Goal: Information Seeking & Learning: Find contact information

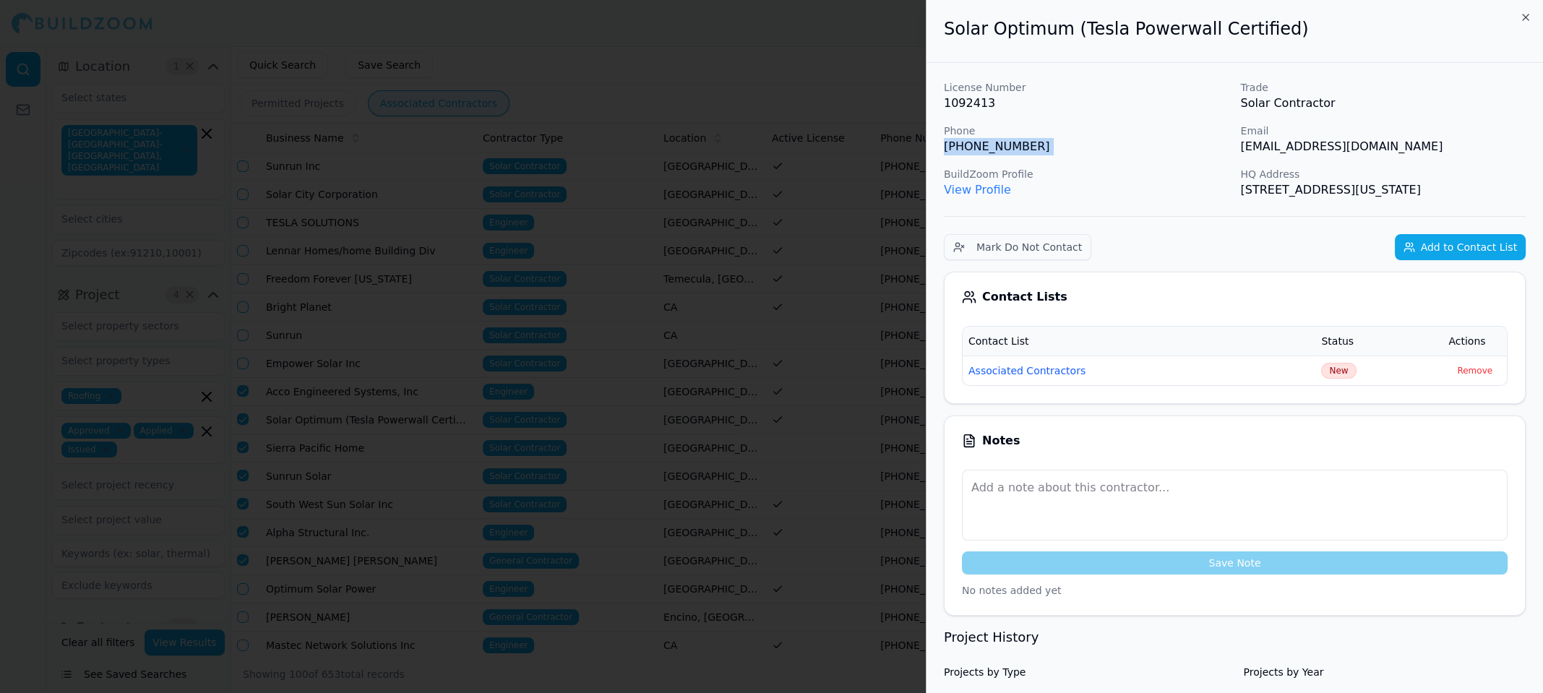
scroll to position [298, 0]
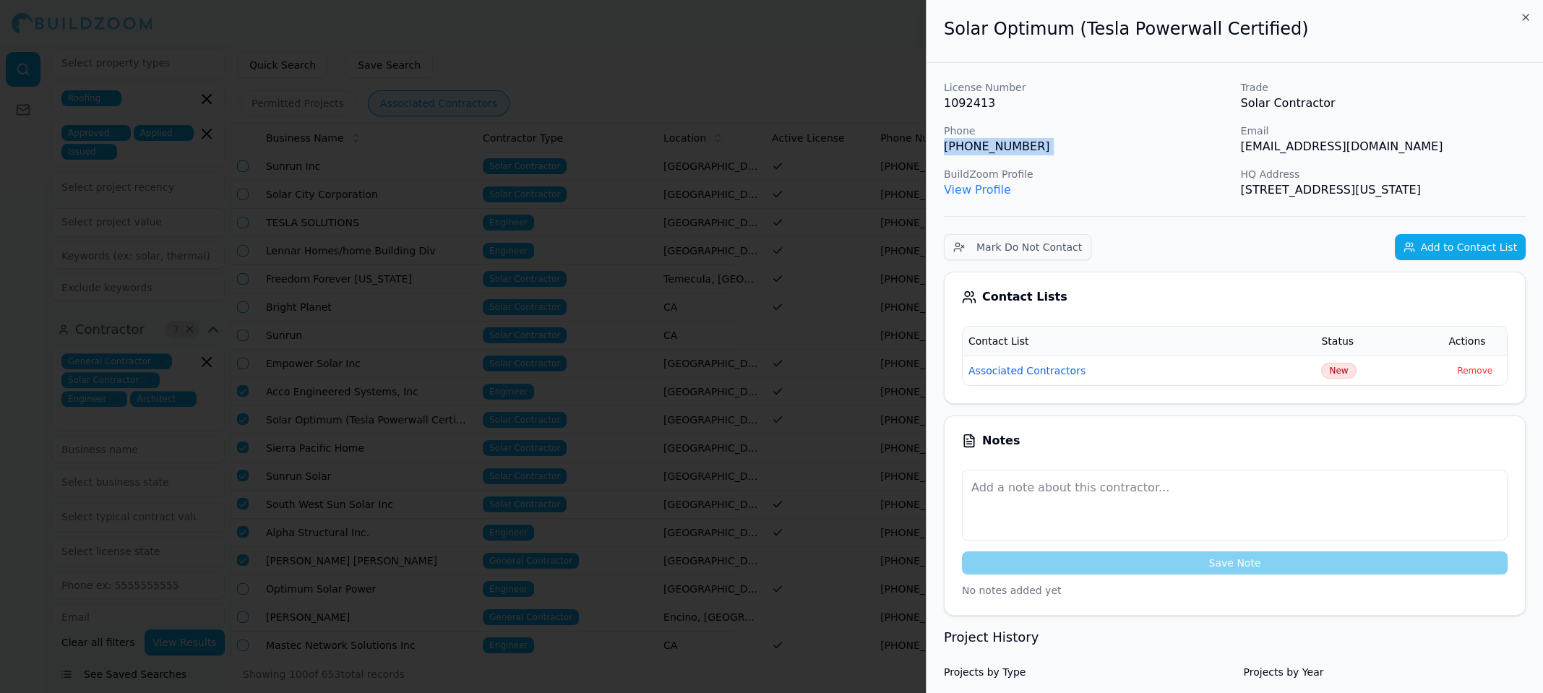
click at [1101, 150] on p "[PHONE_NUMBER]" at bounding box center [1086, 146] width 285 height 17
click at [1103, 157] on div "License Number 1092413 Trade Solar Contractor Phone (916) 287-6816 Email nataly…" at bounding box center [1235, 139] width 582 height 118
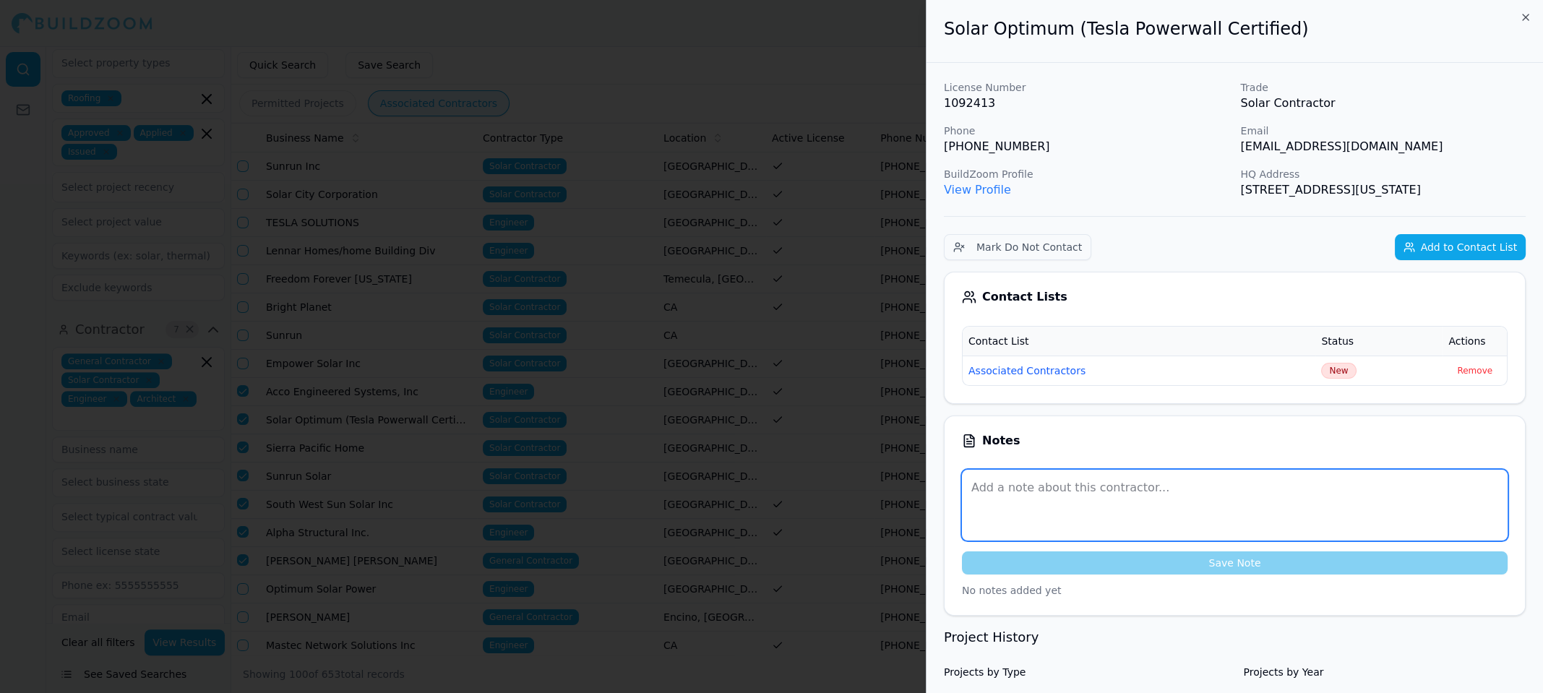
click at [1051, 502] on textarea at bounding box center [1235, 505] width 546 height 71
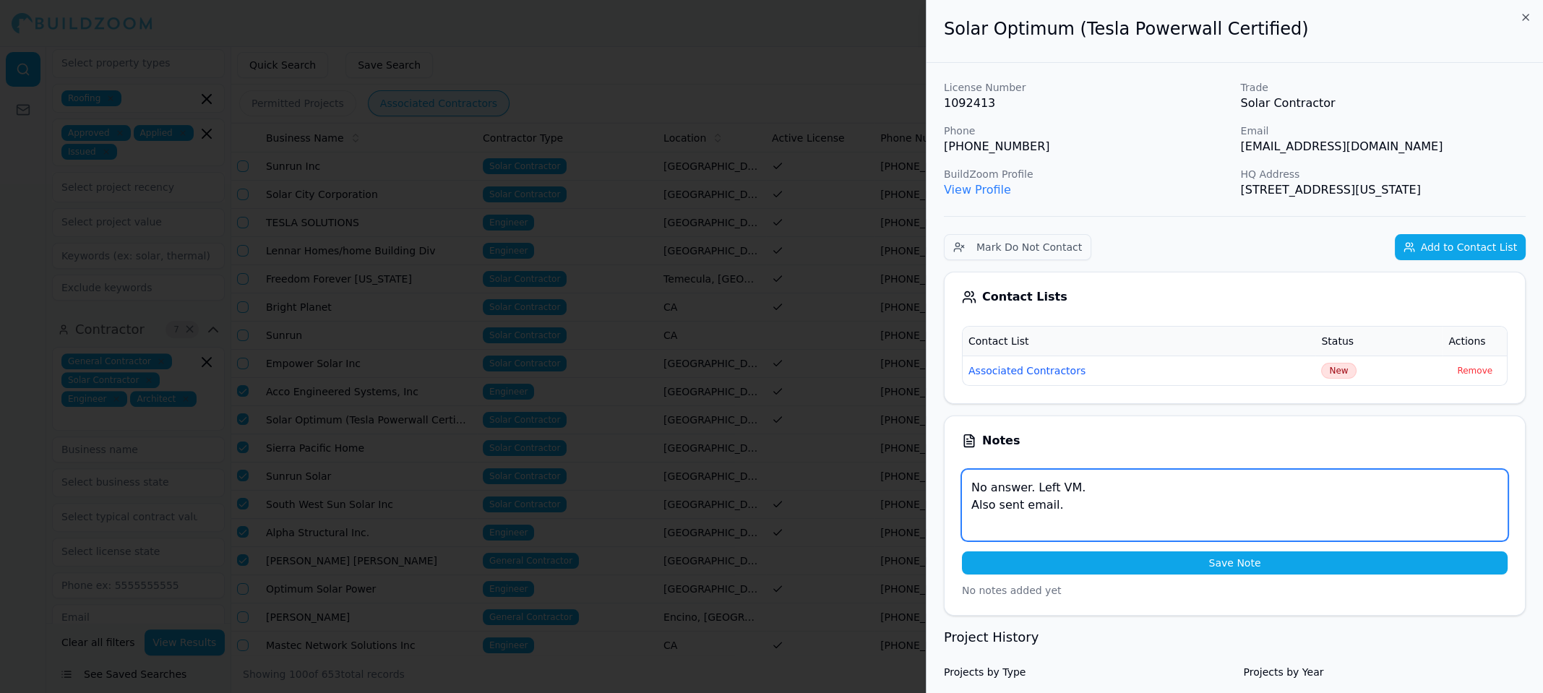
type textarea "No answer. Left VM. Also sent email."
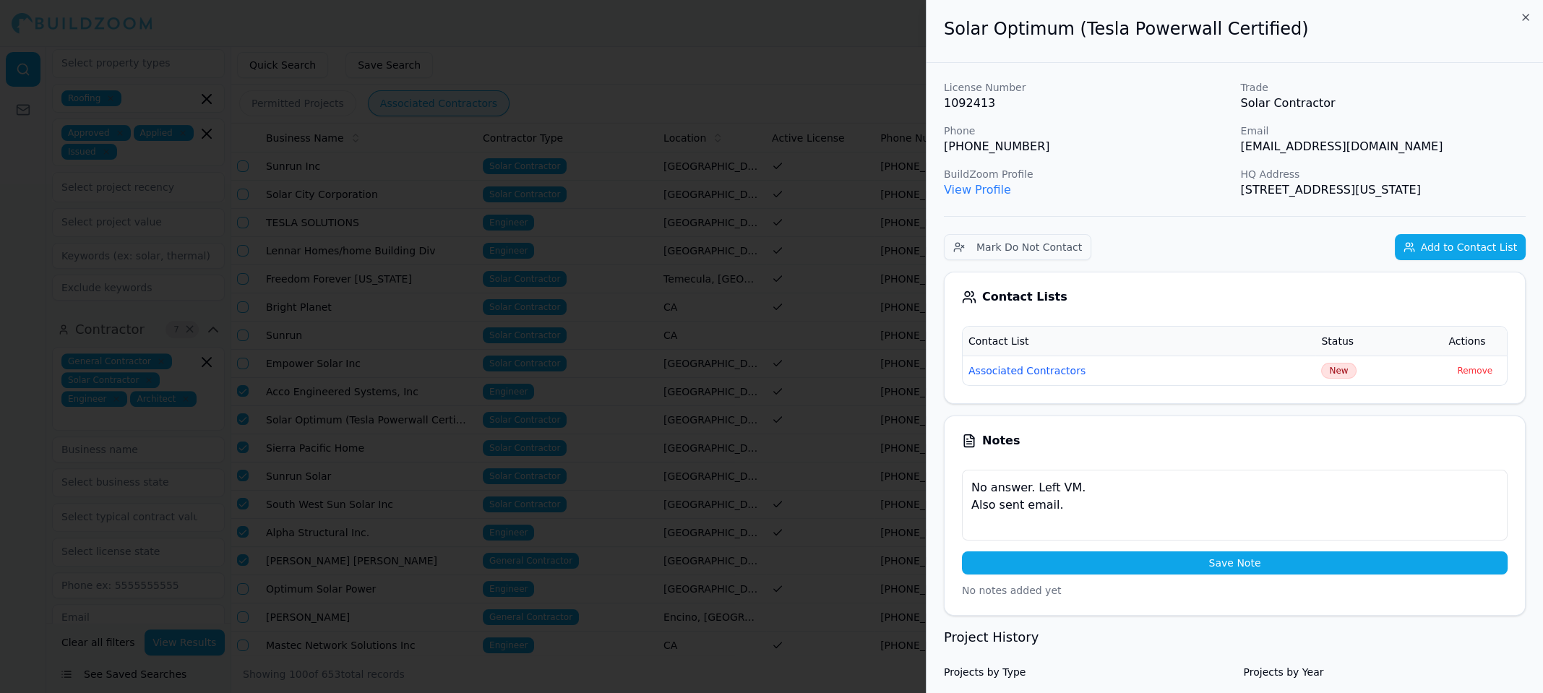
click at [1257, 560] on button "Save Note" at bounding box center [1235, 562] width 546 height 23
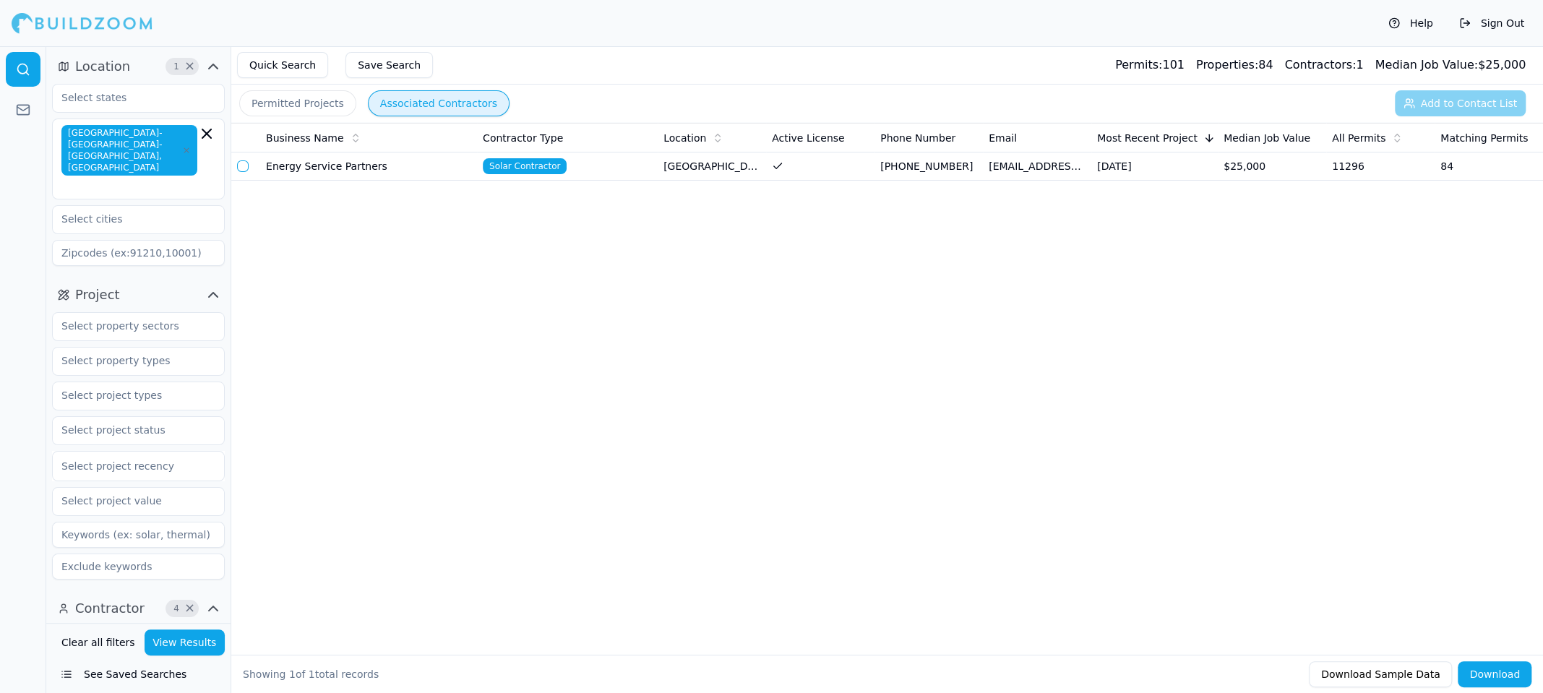
scroll to position [361, 0]
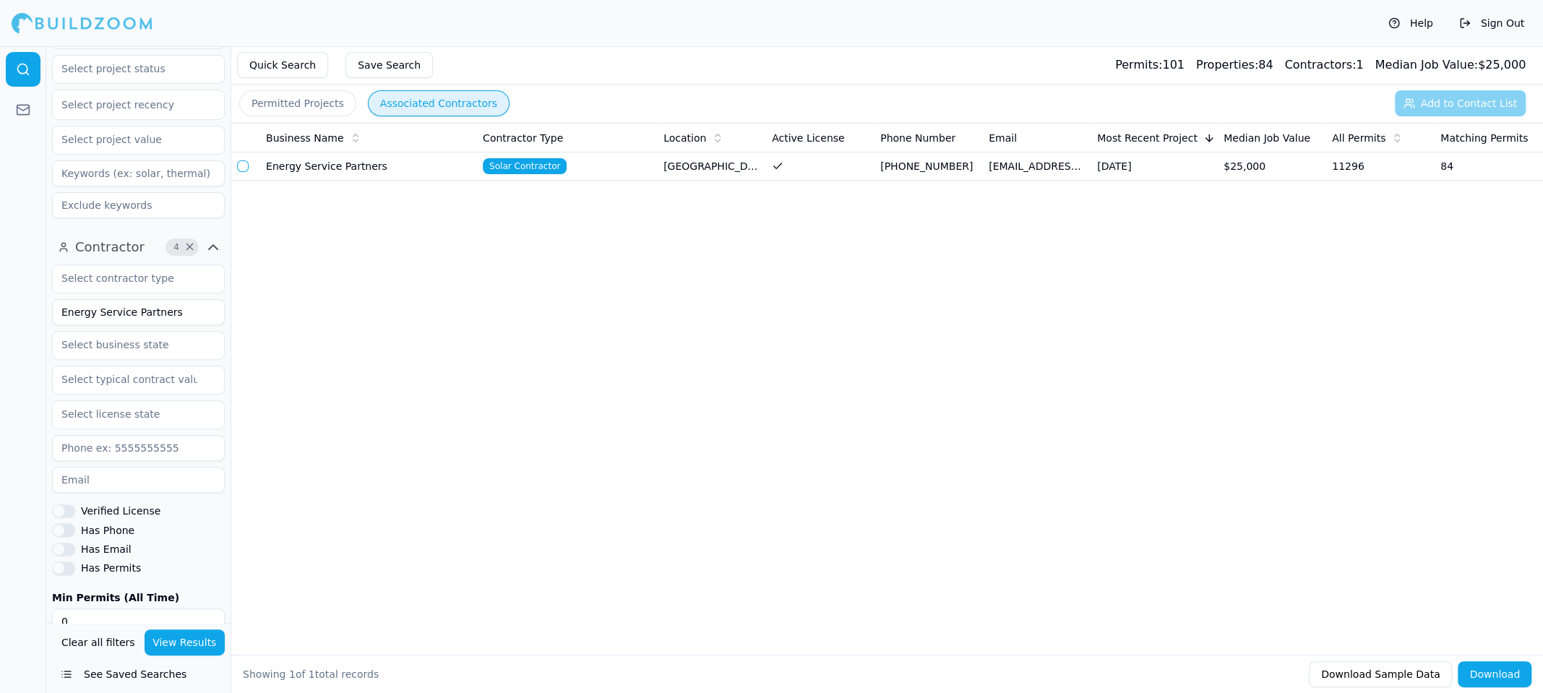
click at [189, 299] on input "Energy Service Partners" at bounding box center [138, 312] width 173 height 26
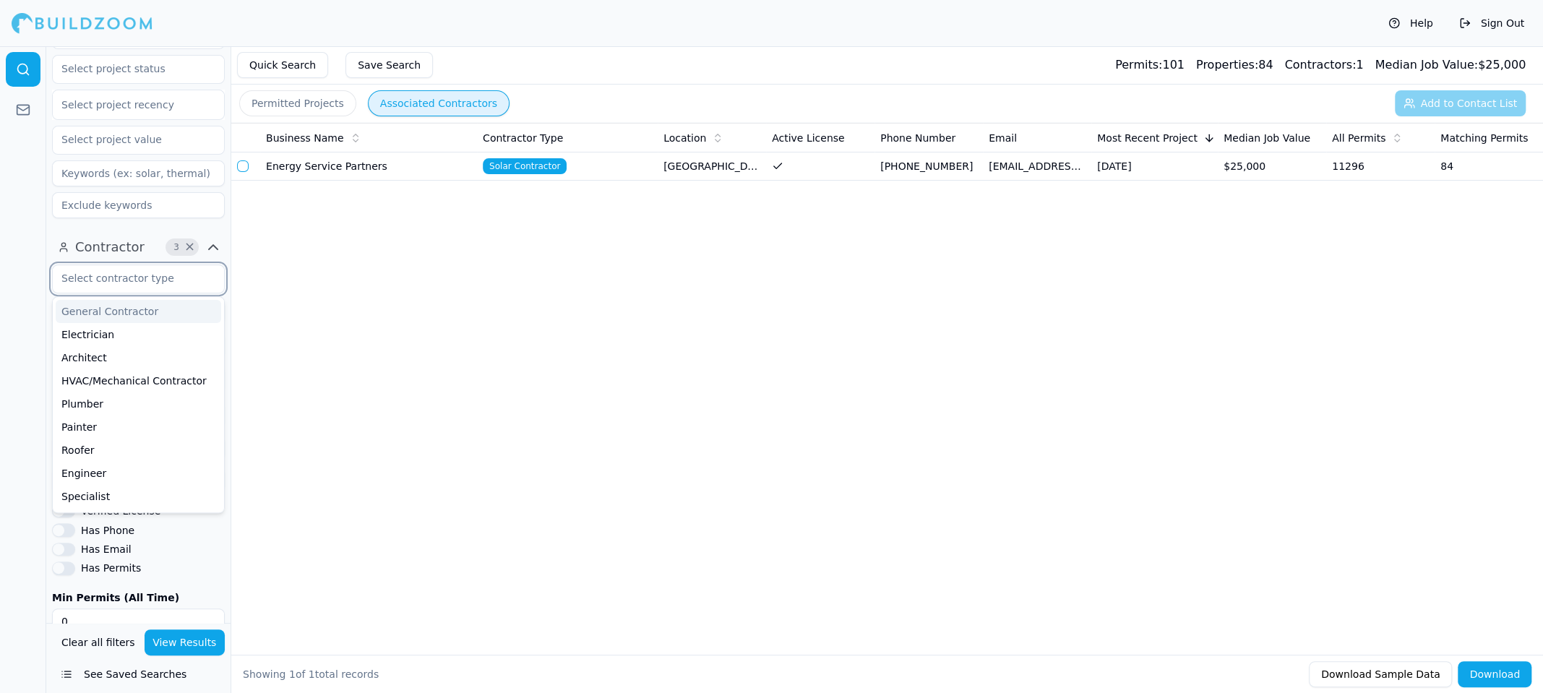
click at [184, 265] on input "text" at bounding box center [129, 278] width 153 height 26
click at [142, 300] on div "General Contractor" at bounding box center [138, 311] width 165 height 23
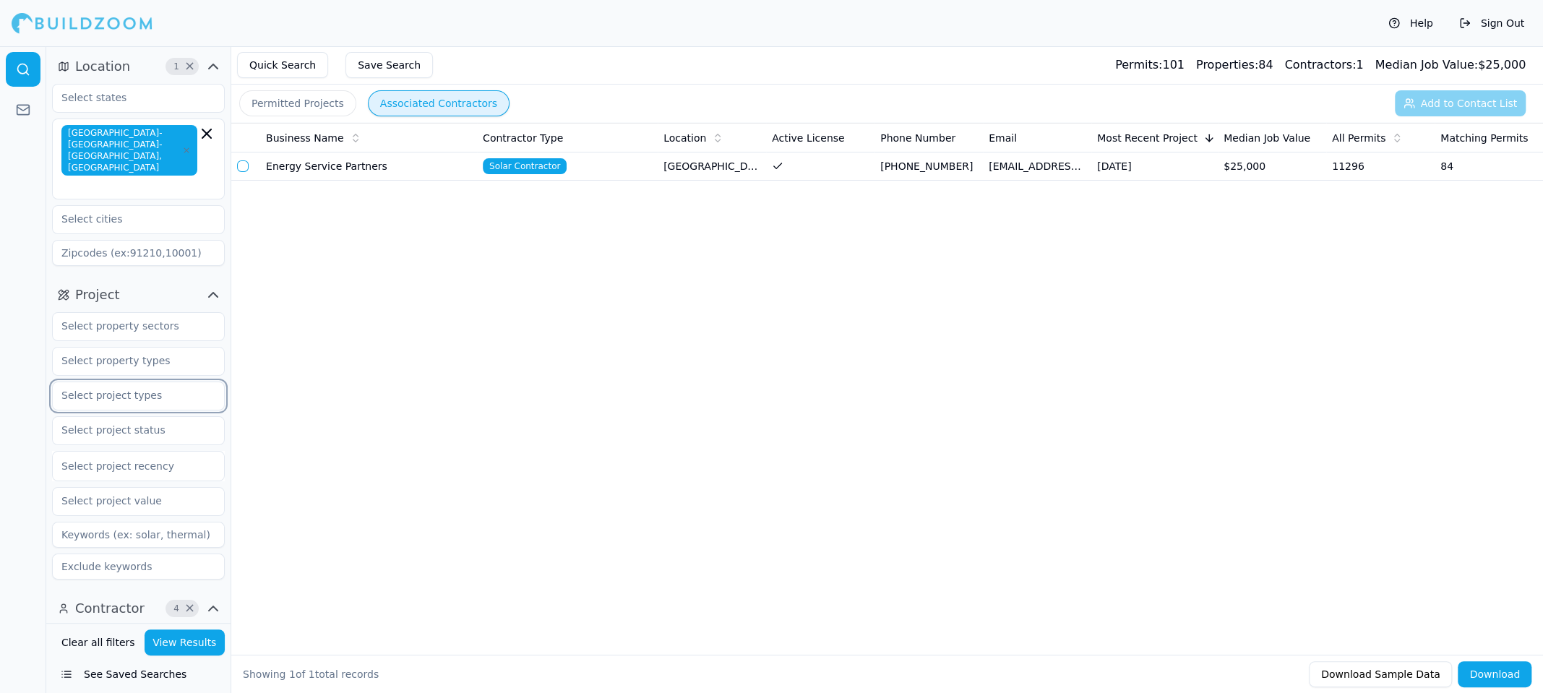
click at [113, 382] on input "text" at bounding box center [129, 395] width 153 height 26
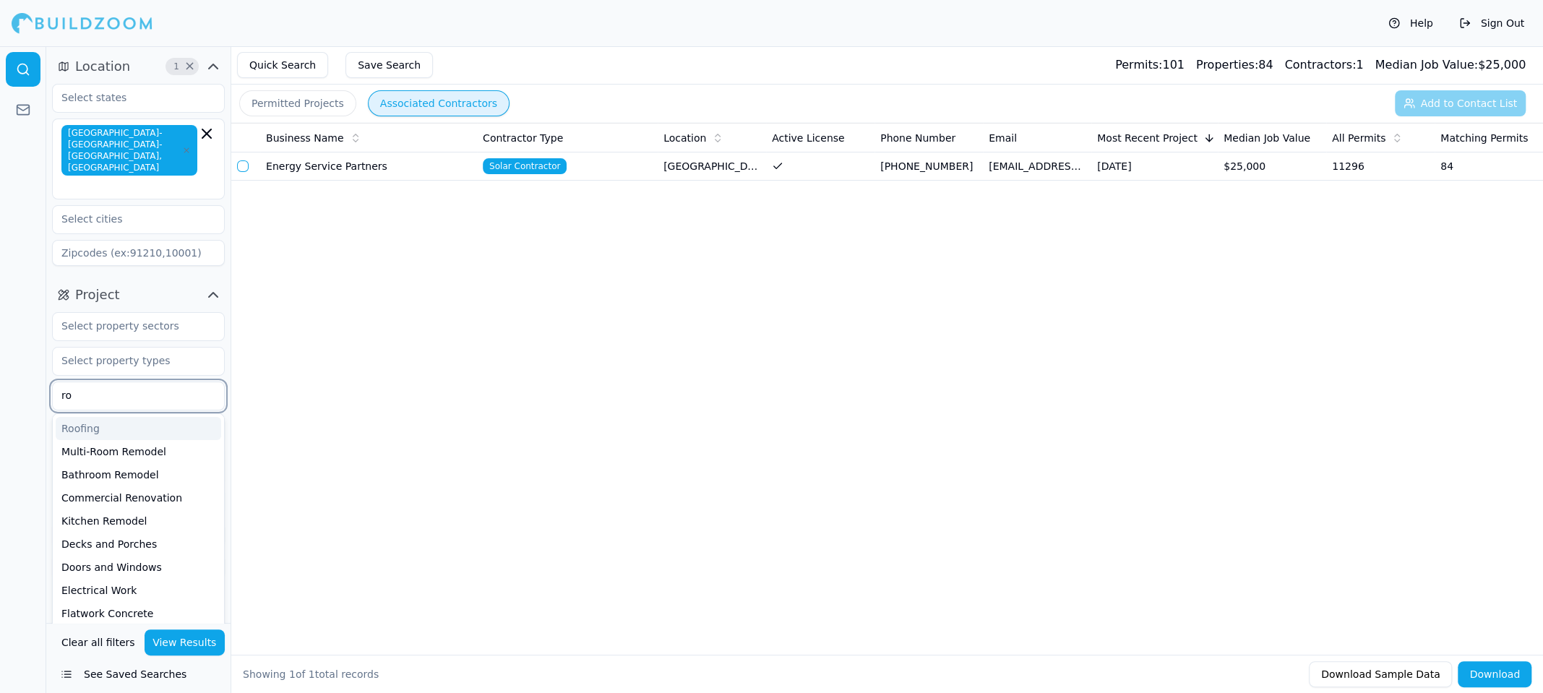
type input "roo"
click at [116, 417] on div "Roofing" at bounding box center [138, 428] width 165 height 23
click at [6, 398] on div at bounding box center [23, 369] width 46 height 647
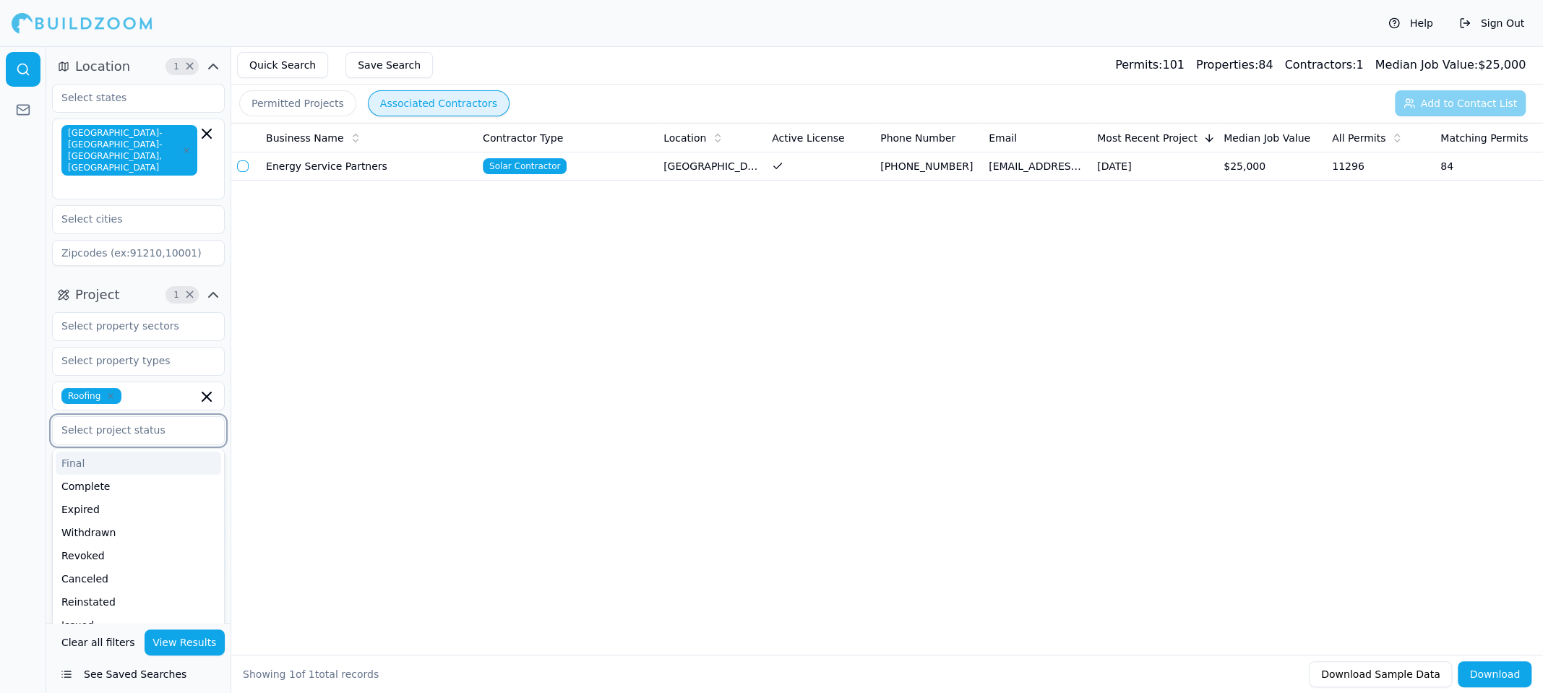
click at [103, 417] on input "text" at bounding box center [129, 430] width 153 height 26
type input "iss"
click at [73, 452] on div "Issued" at bounding box center [138, 463] width 165 height 23
type input "app"
click at [121, 452] on div "Approved" at bounding box center [138, 463] width 165 height 23
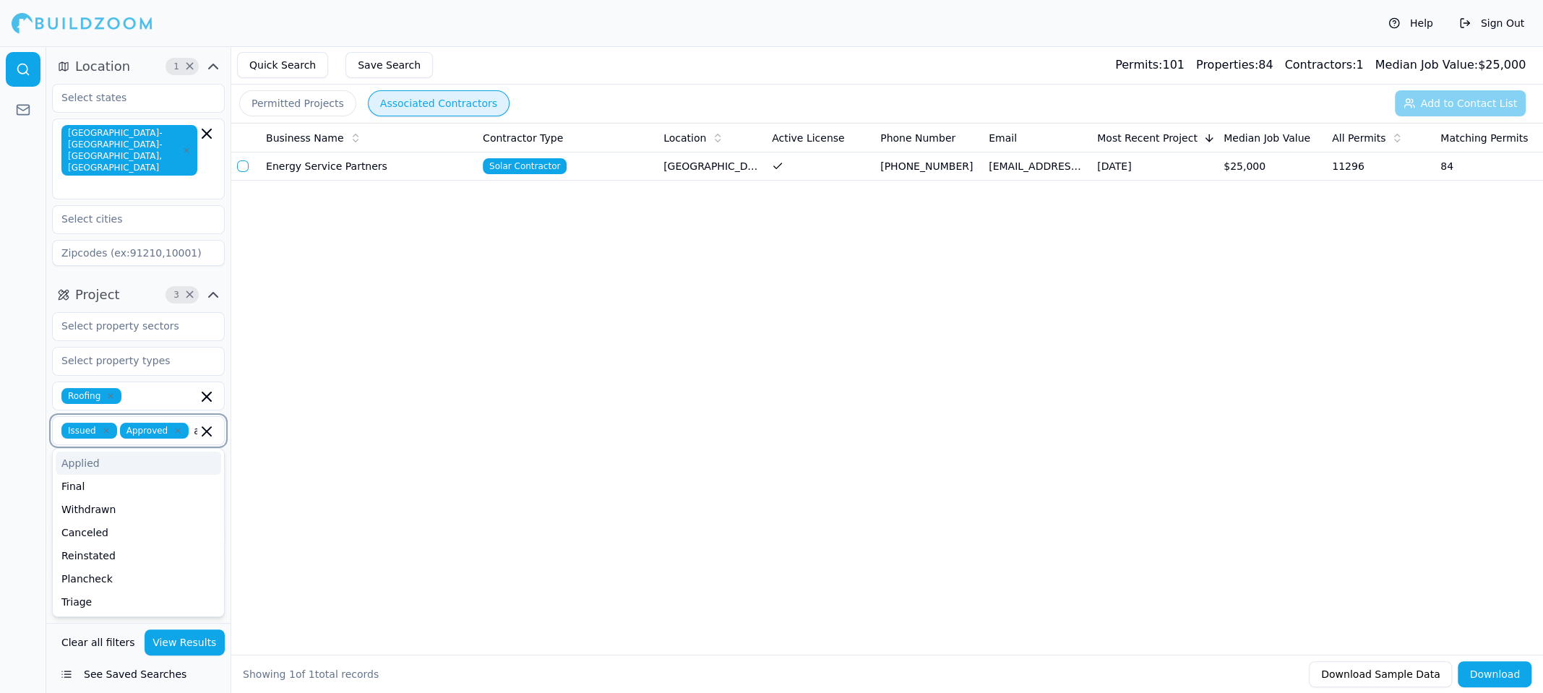
type input "app"
click at [90, 452] on div "Applied" at bounding box center [138, 463] width 165 height 23
click at [1, 435] on div at bounding box center [23, 369] width 46 height 647
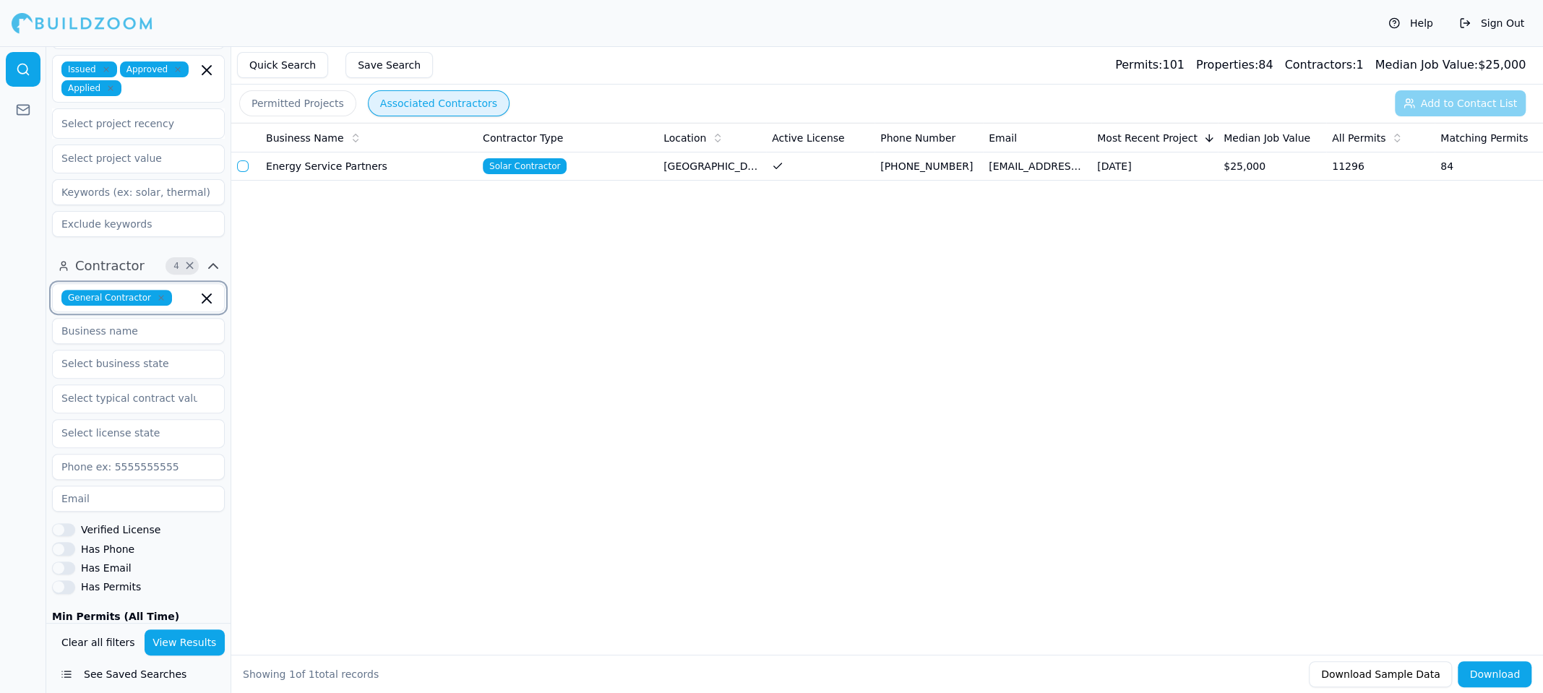
click at [178, 290] on input "text" at bounding box center [188, 298] width 20 height 16
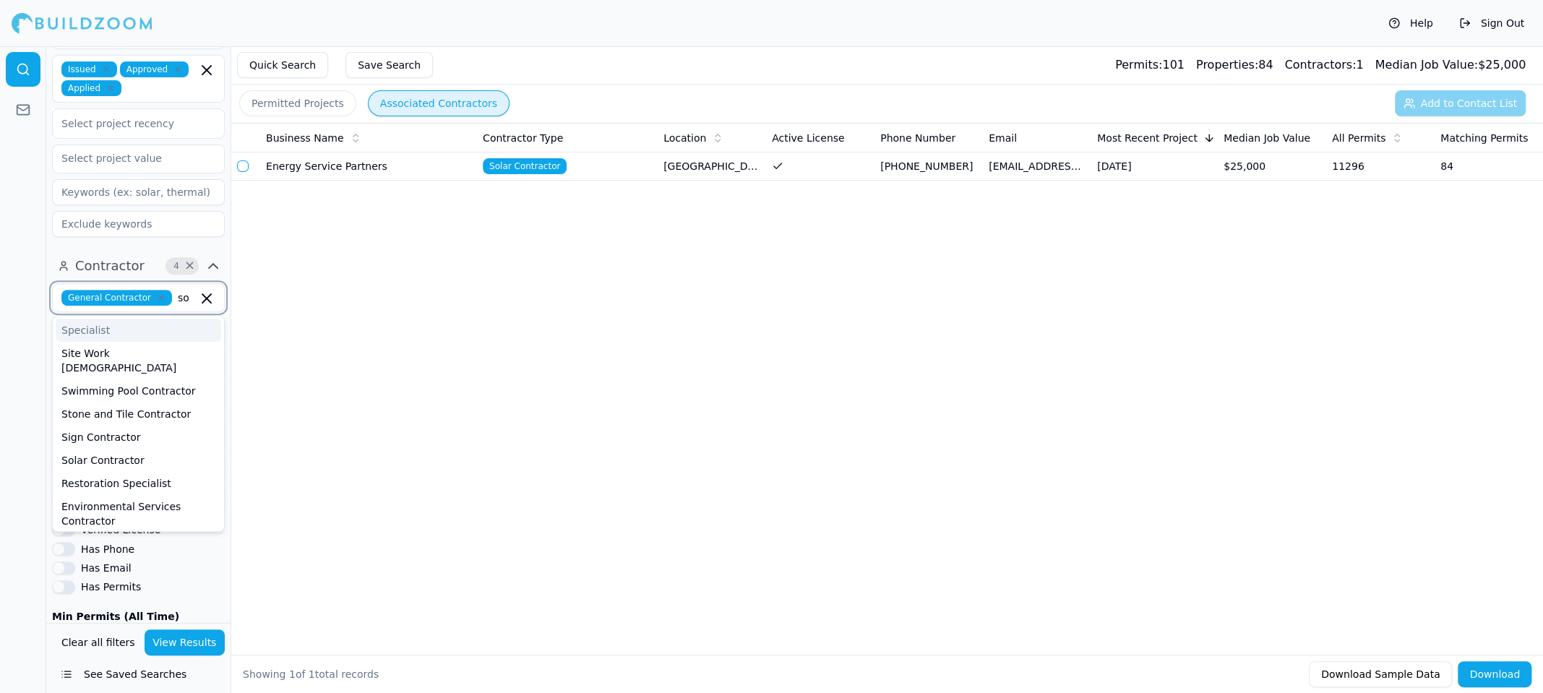
type input "sol"
click at [150, 319] on div "Solar Contractor" at bounding box center [138, 330] width 165 height 23
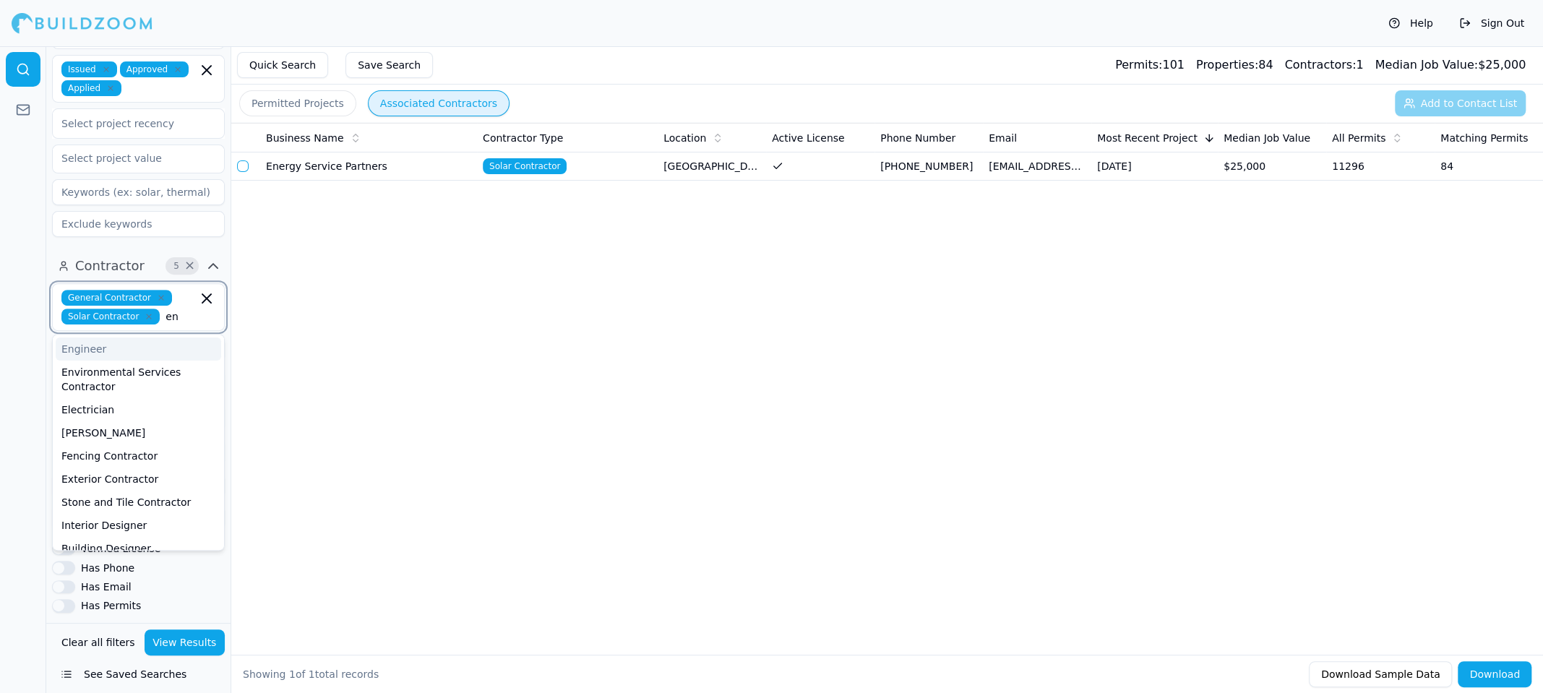
type input "eng"
click at [111, 337] on div "Engineer" at bounding box center [138, 348] width 165 height 23
type input "arch"
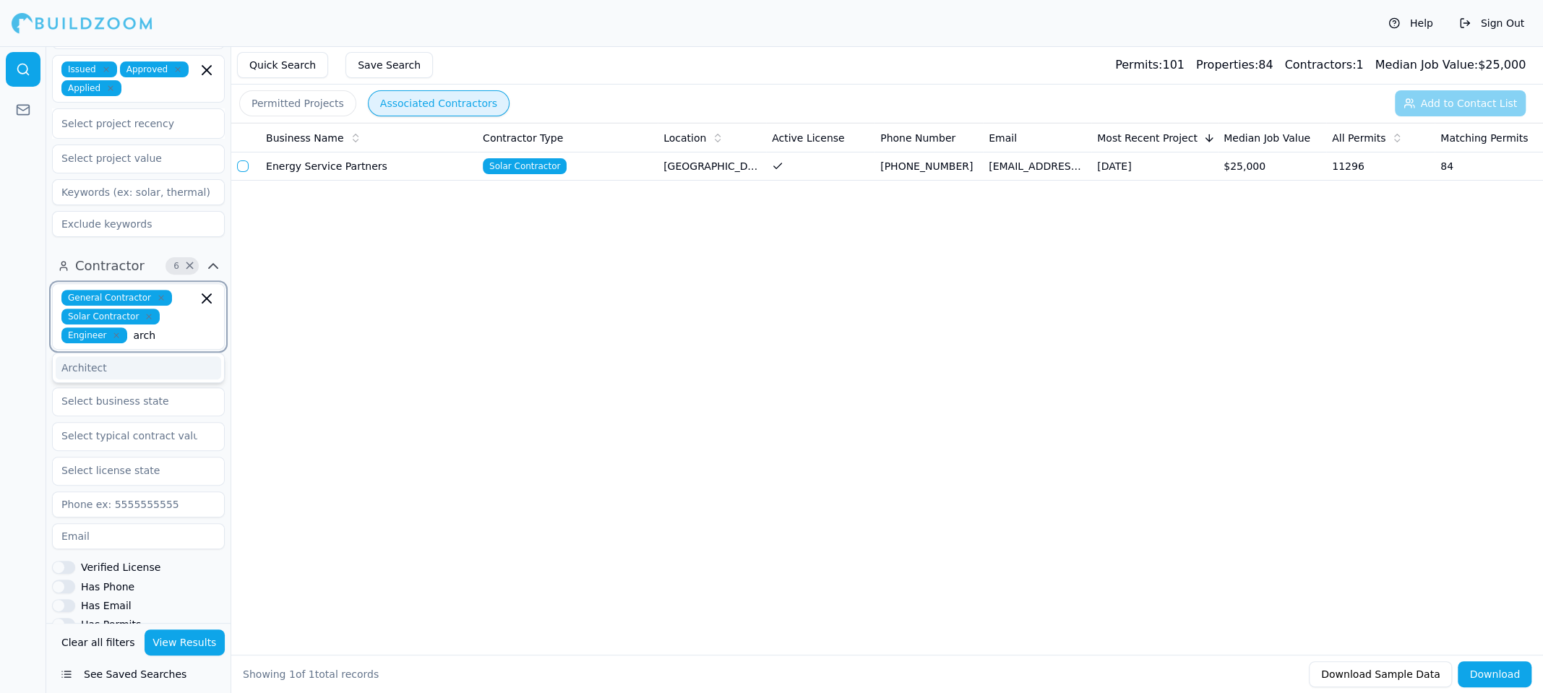
click at [136, 356] on div "Architect" at bounding box center [138, 367] width 165 height 23
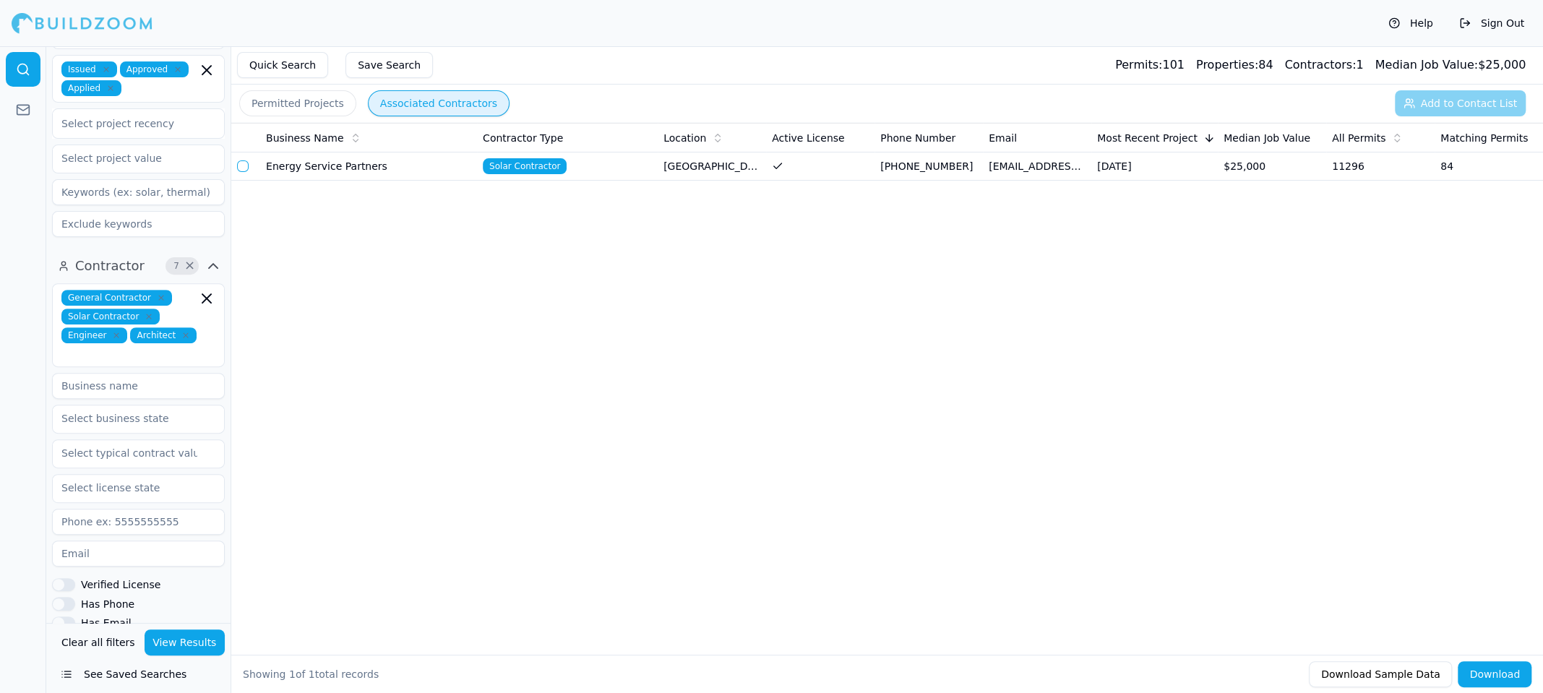
click at [0, 311] on div at bounding box center [23, 369] width 46 height 647
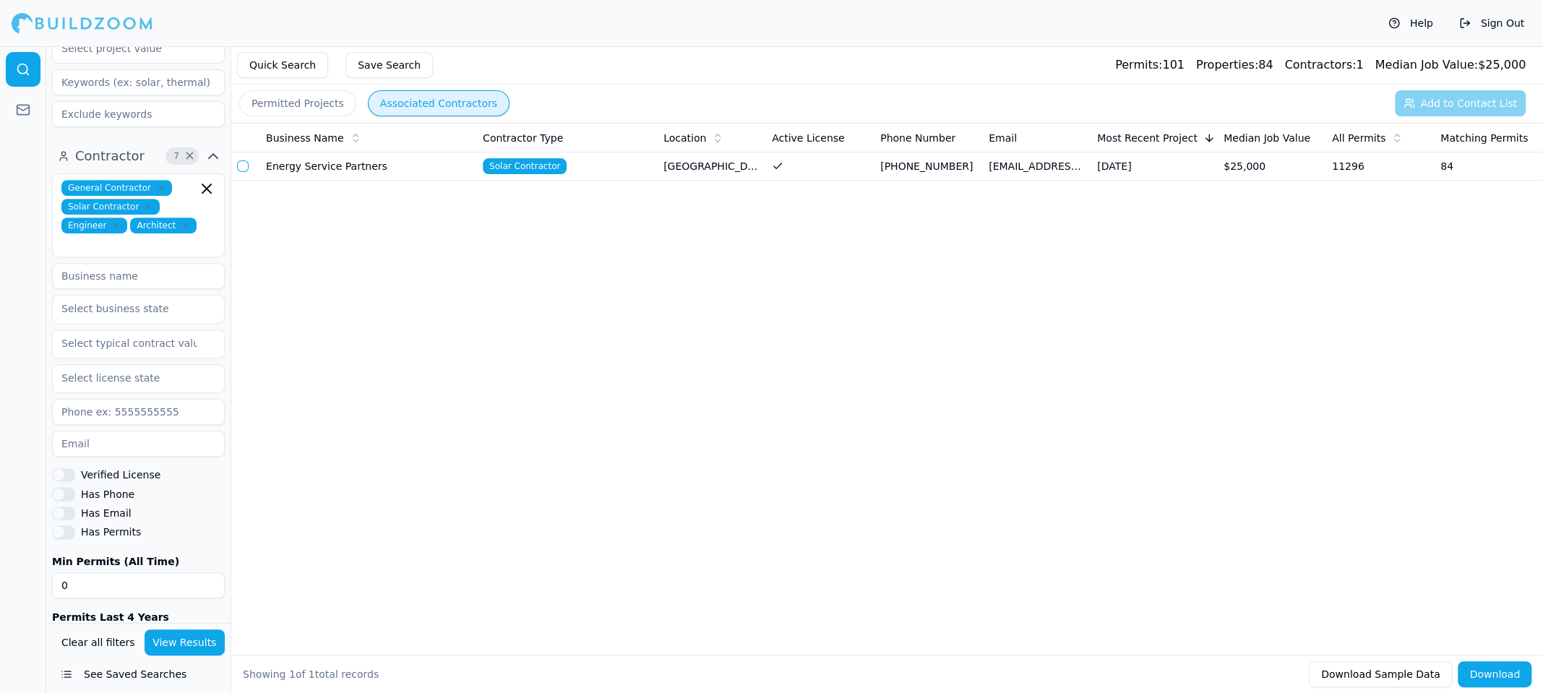
scroll to position [490, 0]
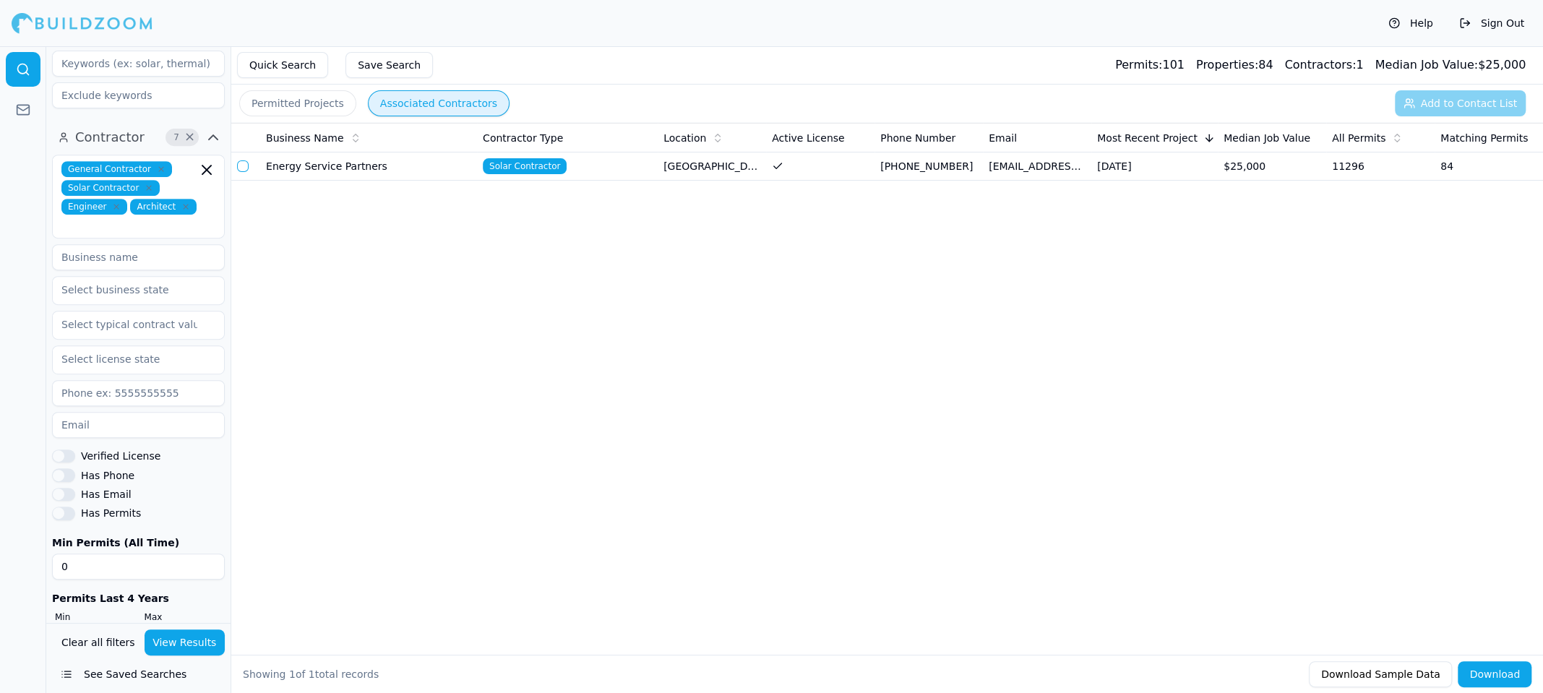
click at [183, 643] on button "View Results" at bounding box center [185, 642] width 81 height 26
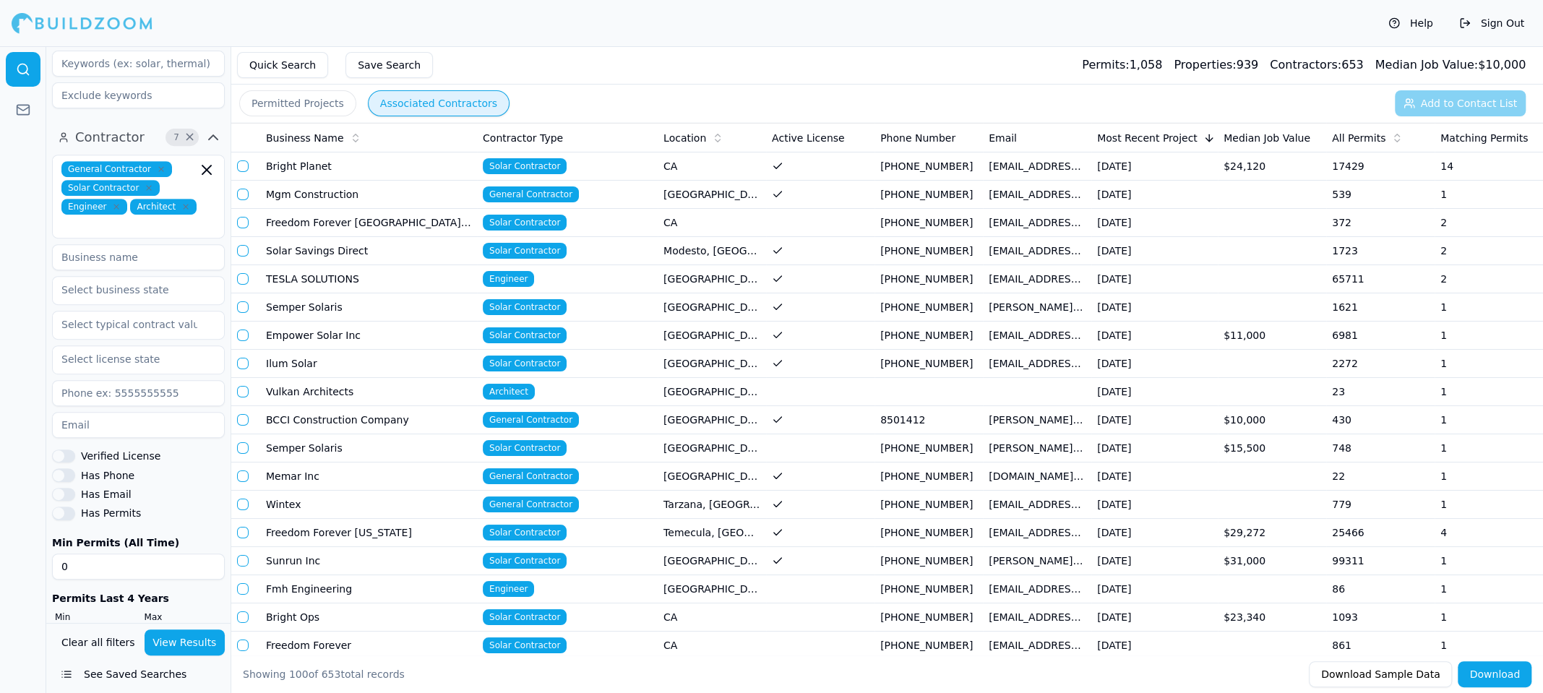
click at [1369, 129] on th "All Permits" at bounding box center [1380, 138] width 108 height 29
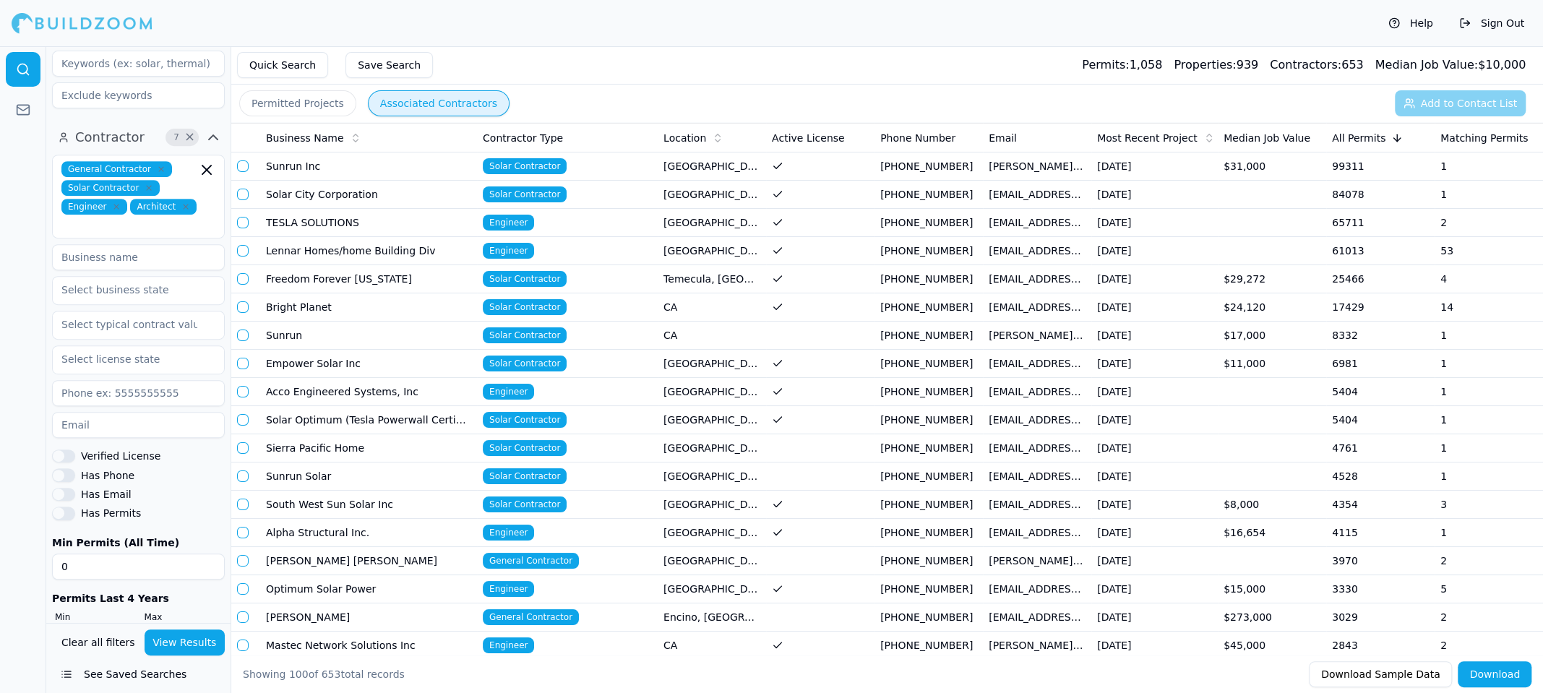
scroll to position [129, 0]
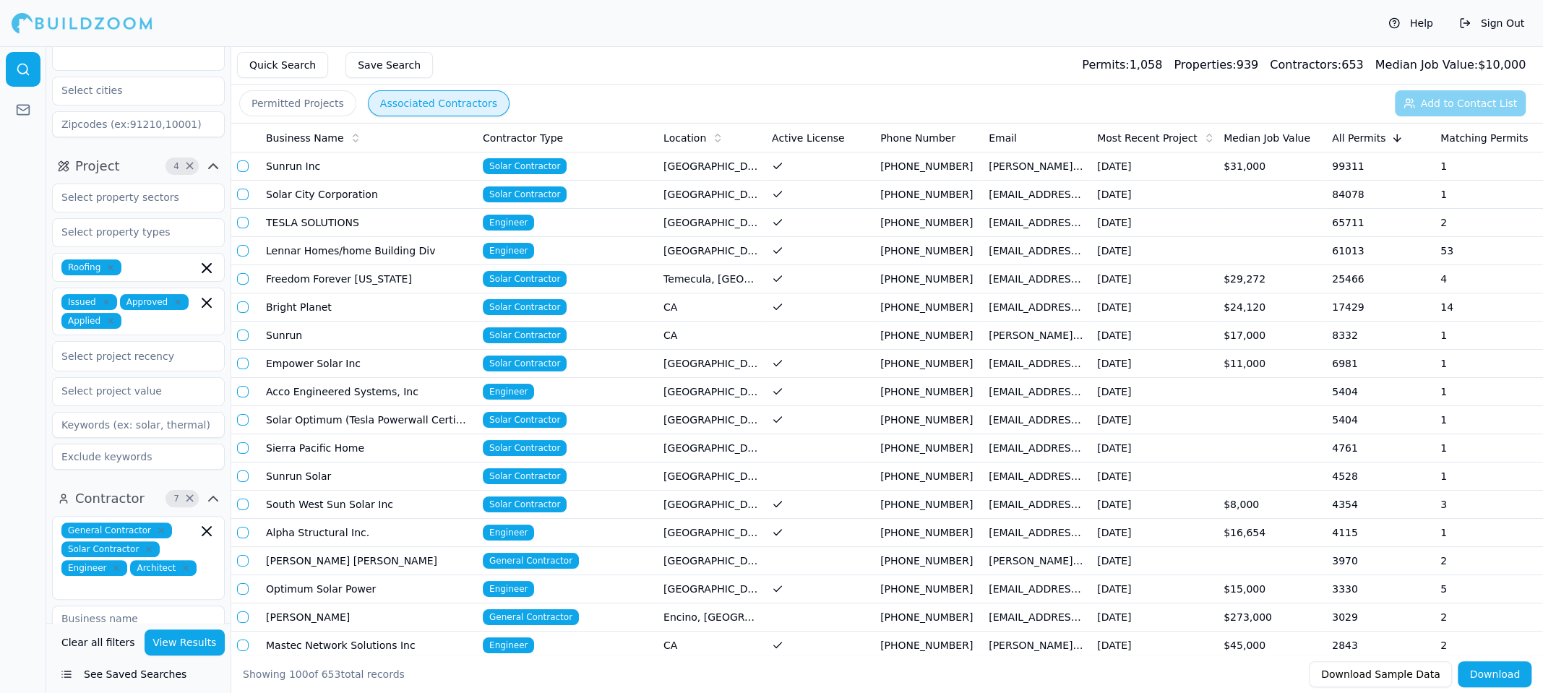
click at [243, 417] on button "button" at bounding box center [243, 420] width 12 height 12
click at [244, 389] on button "button" at bounding box center [243, 392] width 12 height 12
click at [243, 444] on button "button" at bounding box center [243, 448] width 12 height 12
click at [244, 476] on button "button" at bounding box center [243, 476] width 12 height 12
click at [244, 504] on button "button" at bounding box center [243, 505] width 12 height 12
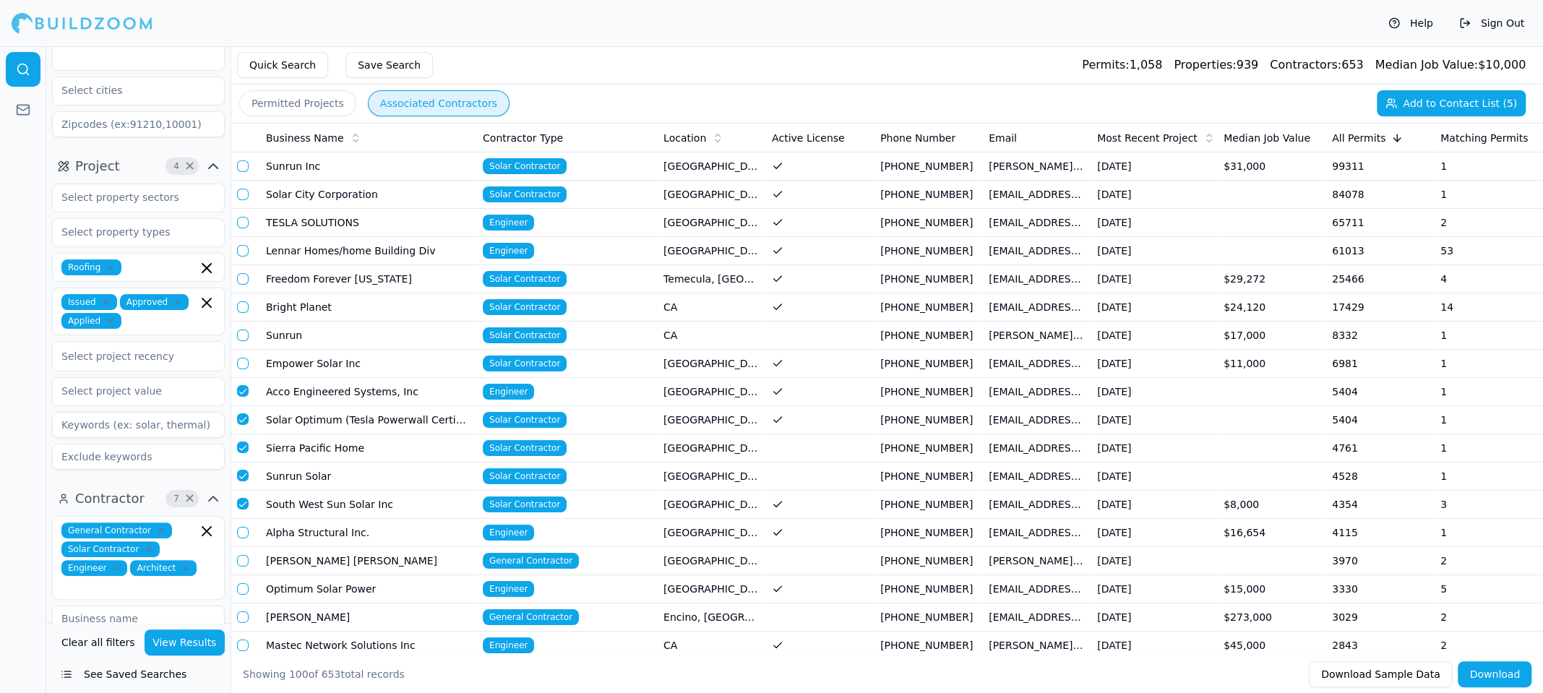
click at [244, 531] on button "button" at bounding box center [243, 533] width 12 height 12
click at [241, 559] on button "button" at bounding box center [243, 561] width 12 height 12
click at [245, 584] on button "button" at bounding box center [243, 589] width 12 height 12
click at [244, 611] on button "button" at bounding box center [243, 617] width 12 height 12
click at [240, 642] on button "button" at bounding box center [243, 645] width 12 height 12
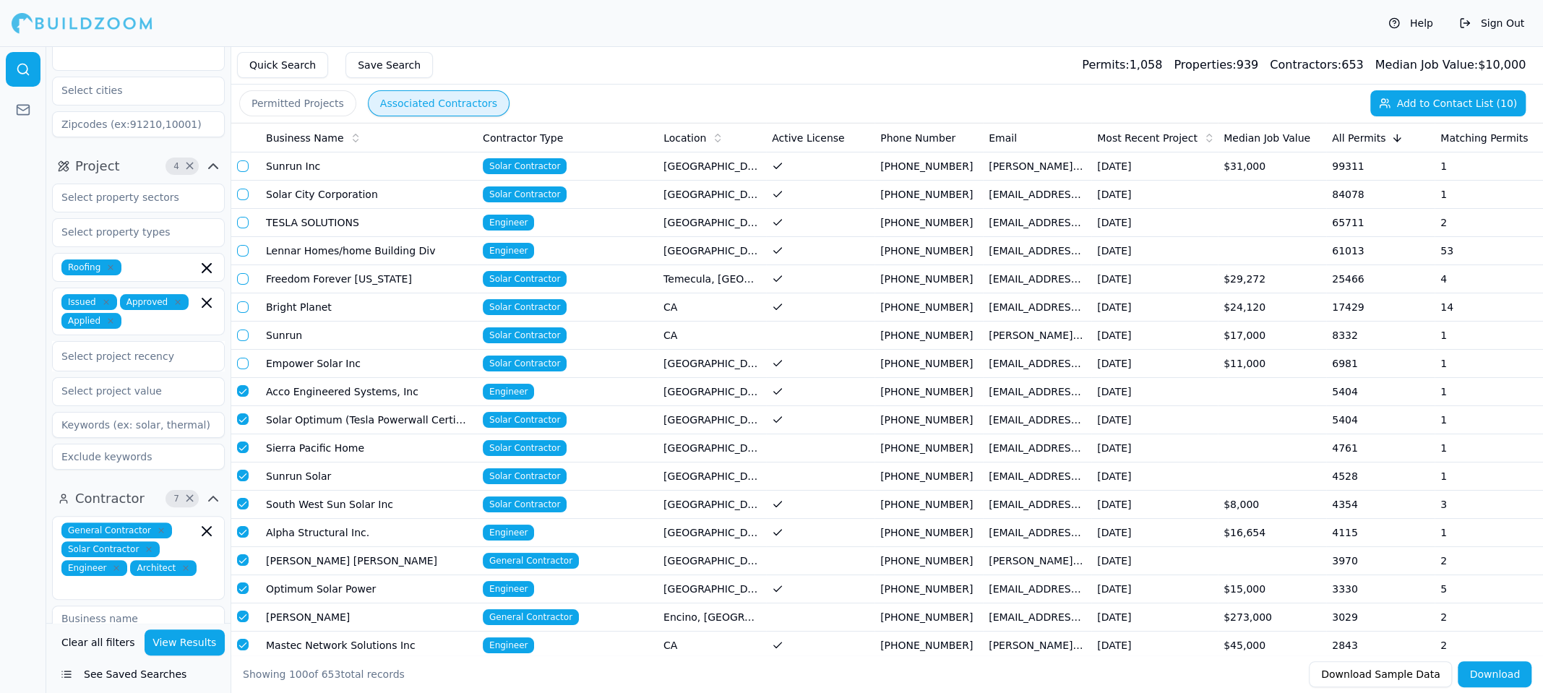
scroll to position [361, 0]
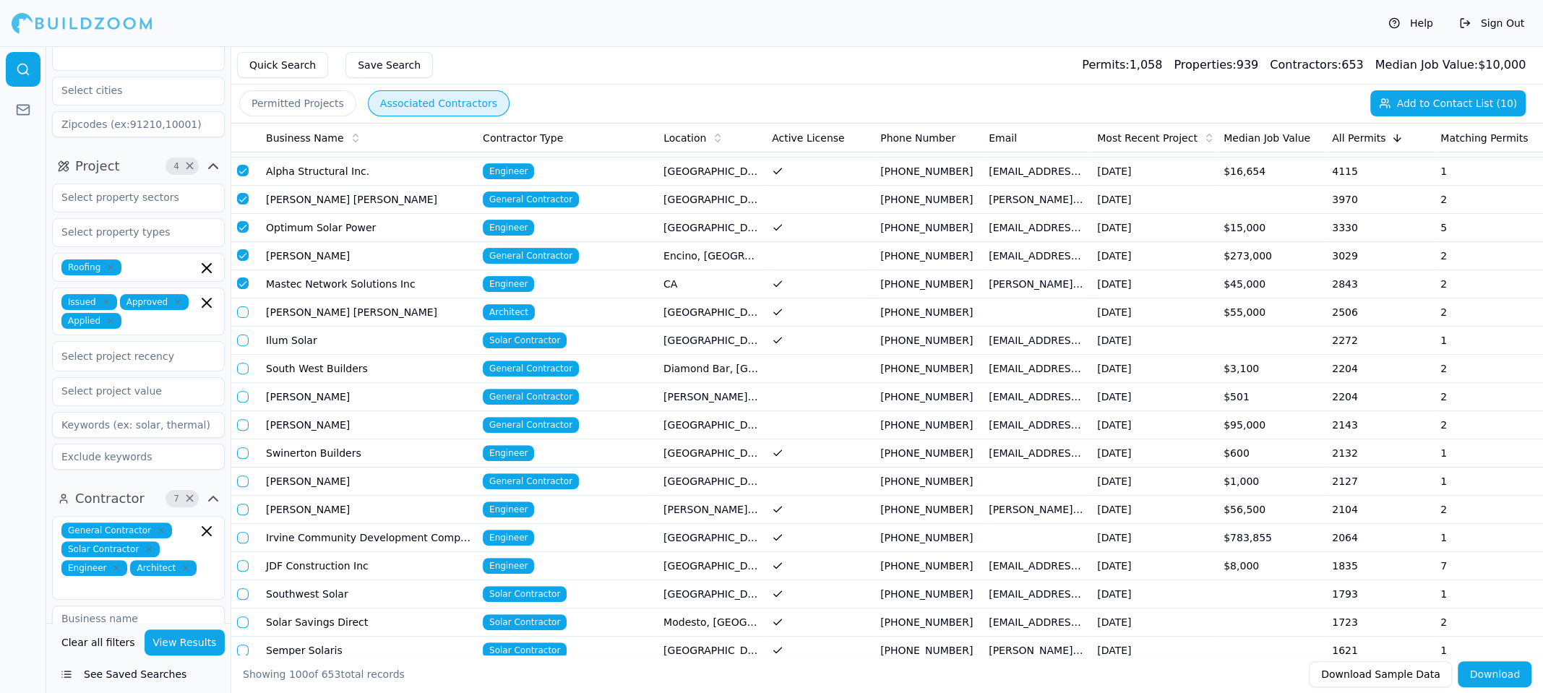
click at [240, 309] on button "button" at bounding box center [243, 312] width 12 height 12
click at [239, 335] on button "button" at bounding box center [243, 341] width 12 height 12
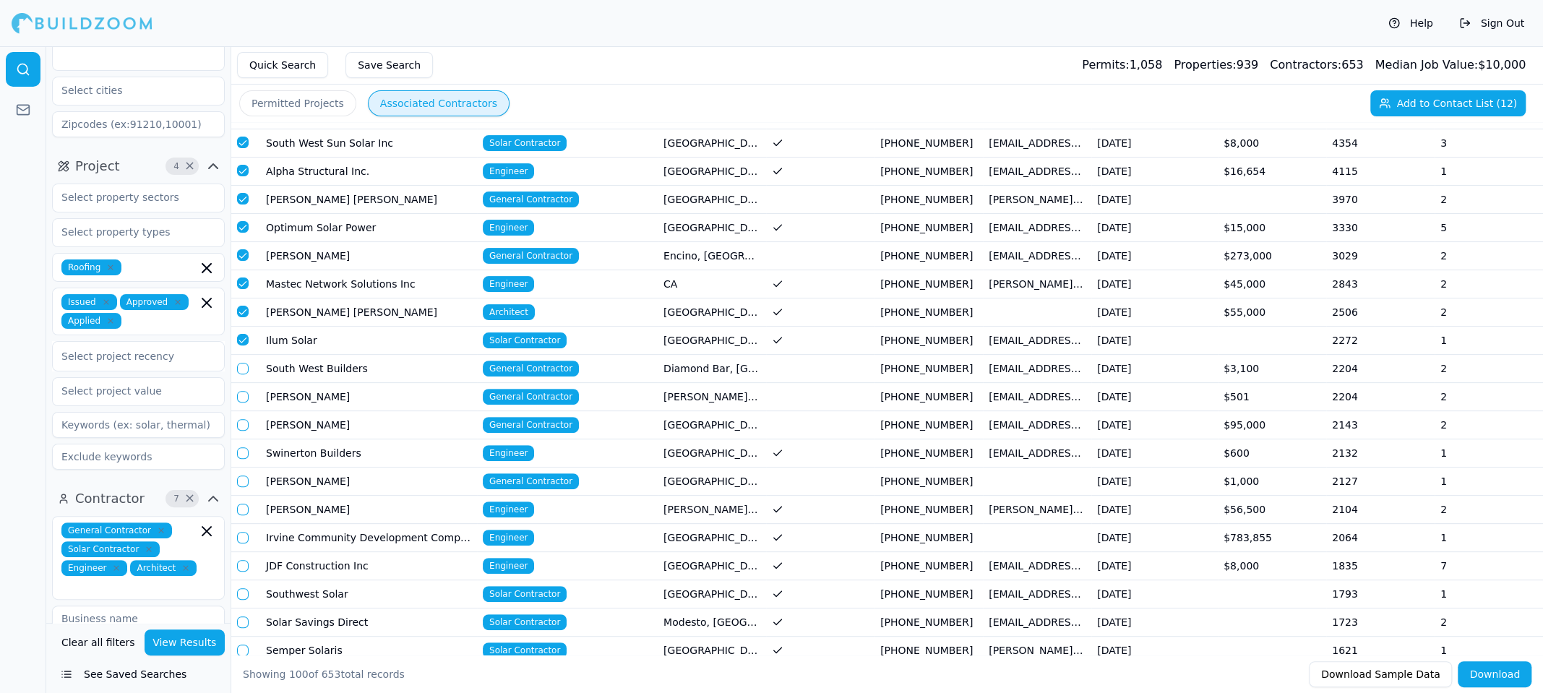
scroll to position [0, 0]
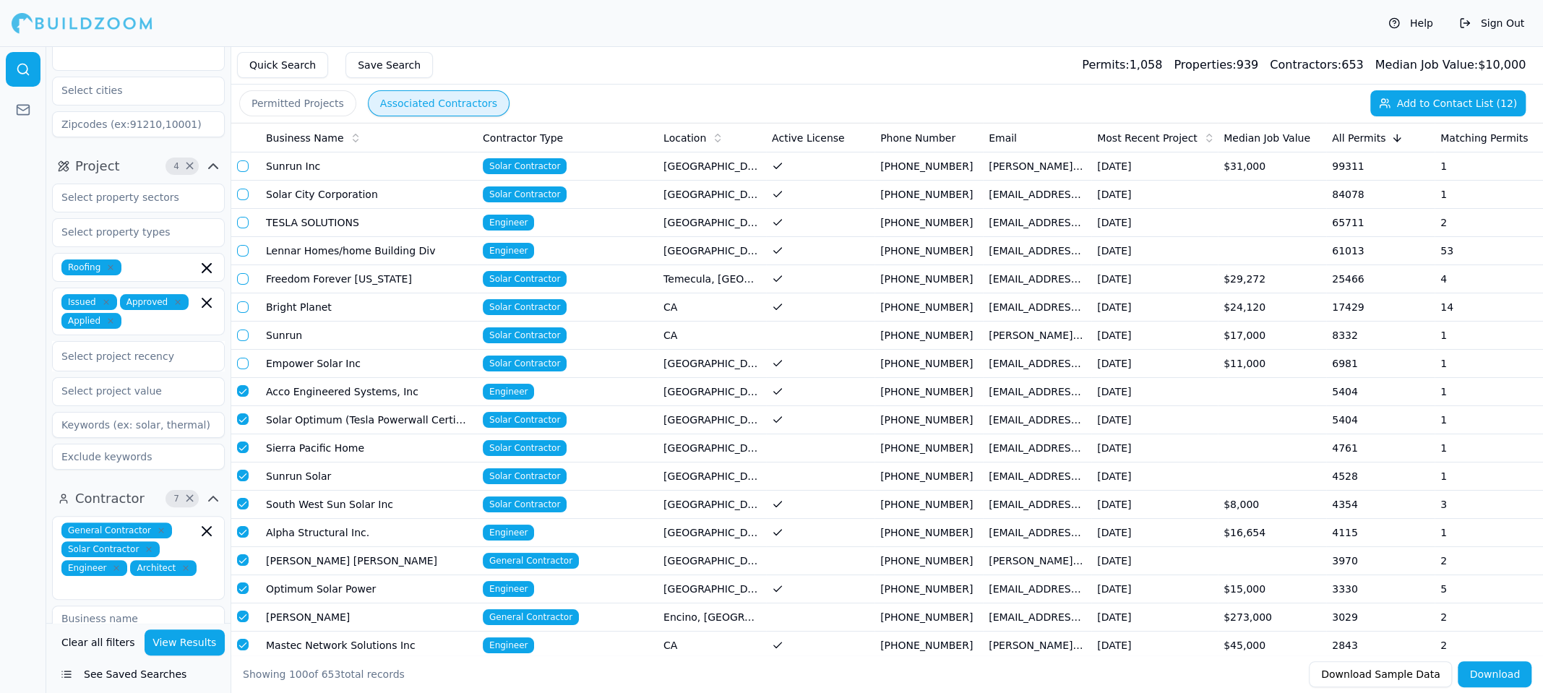
click at [376, 418] on td "Solar Optimum (Tesla Powerwall Certified)" at bounding box center [368, 420] width 217 height 28
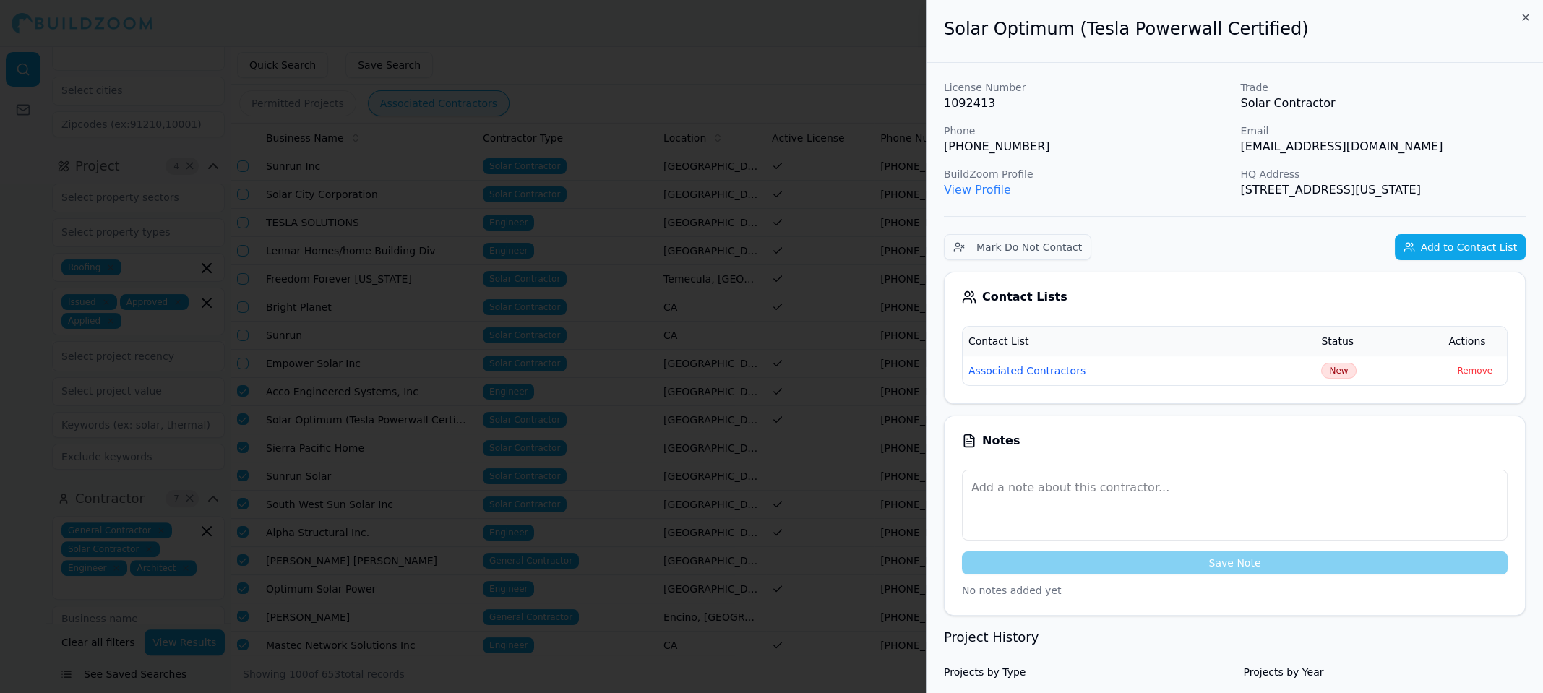
click at [394, 356] on div at bounding box center [771, 346] width 1543 height 693
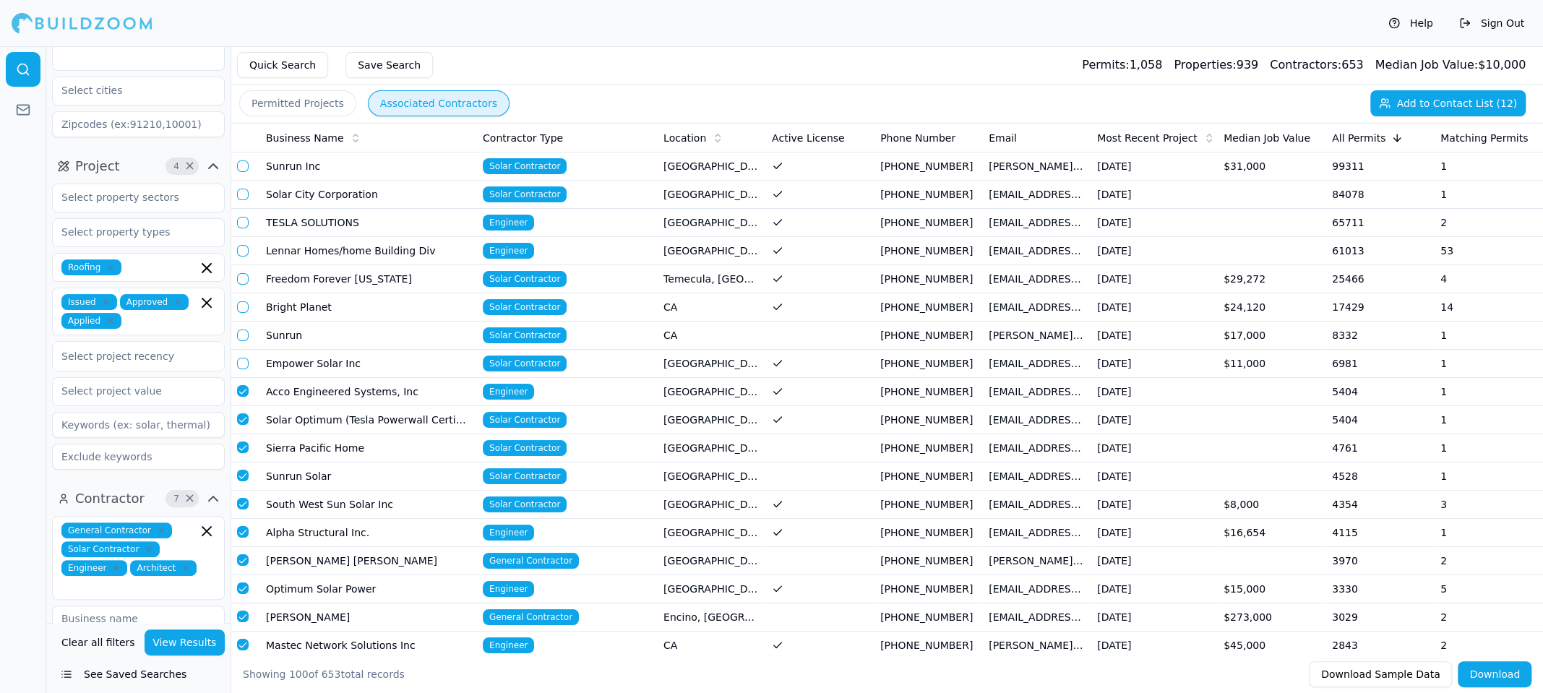
click at [345, 587] on td "Optimum Solar Power" at bounding box center [368, 589] width 217 height 28
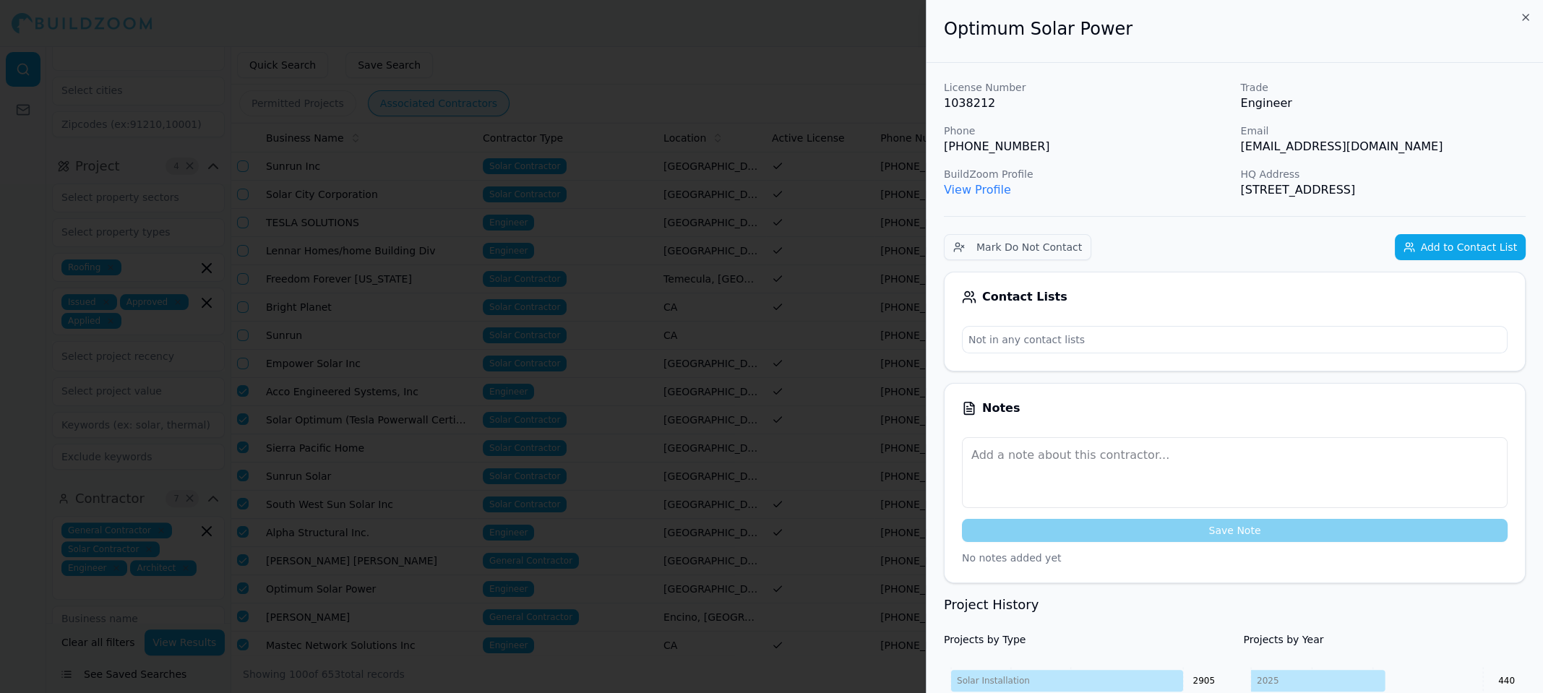
click at [1111, 157] on div "License Number 1038212 Trade Engineer Phone [PHONE_NUMBER] Email [EMAIL_ADDRESS…" at bounding box center [1235, 139] width 582 height 118
click at [842, 64] on div at bounding box center [771, 346] width 1543 height 693
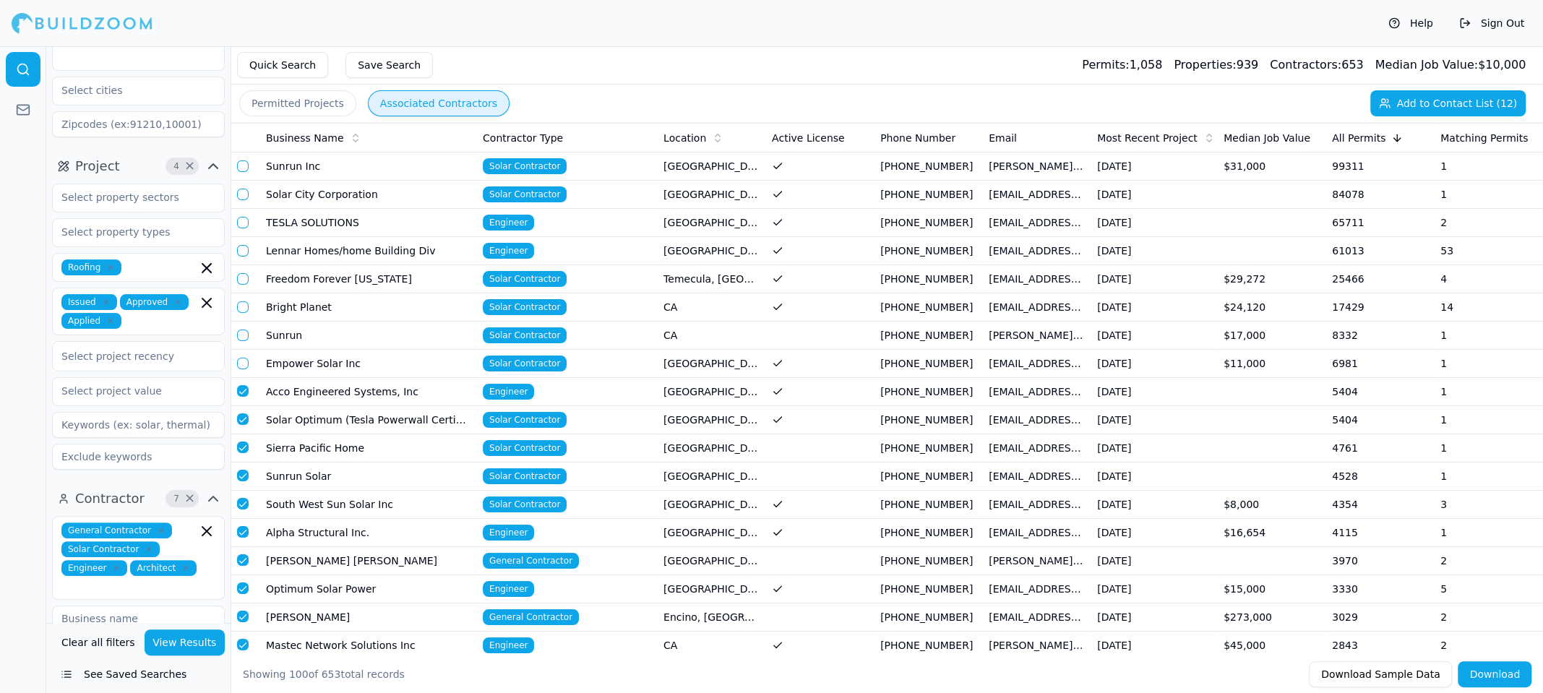
click at [245, 415] on button "button" at bounding box center [243, 419] width 12 height 12
click at [314, 421] on td "Solar Optimum (Tesla Powerwall Certified)" at bounding box center [368, 420] width 217 height 28
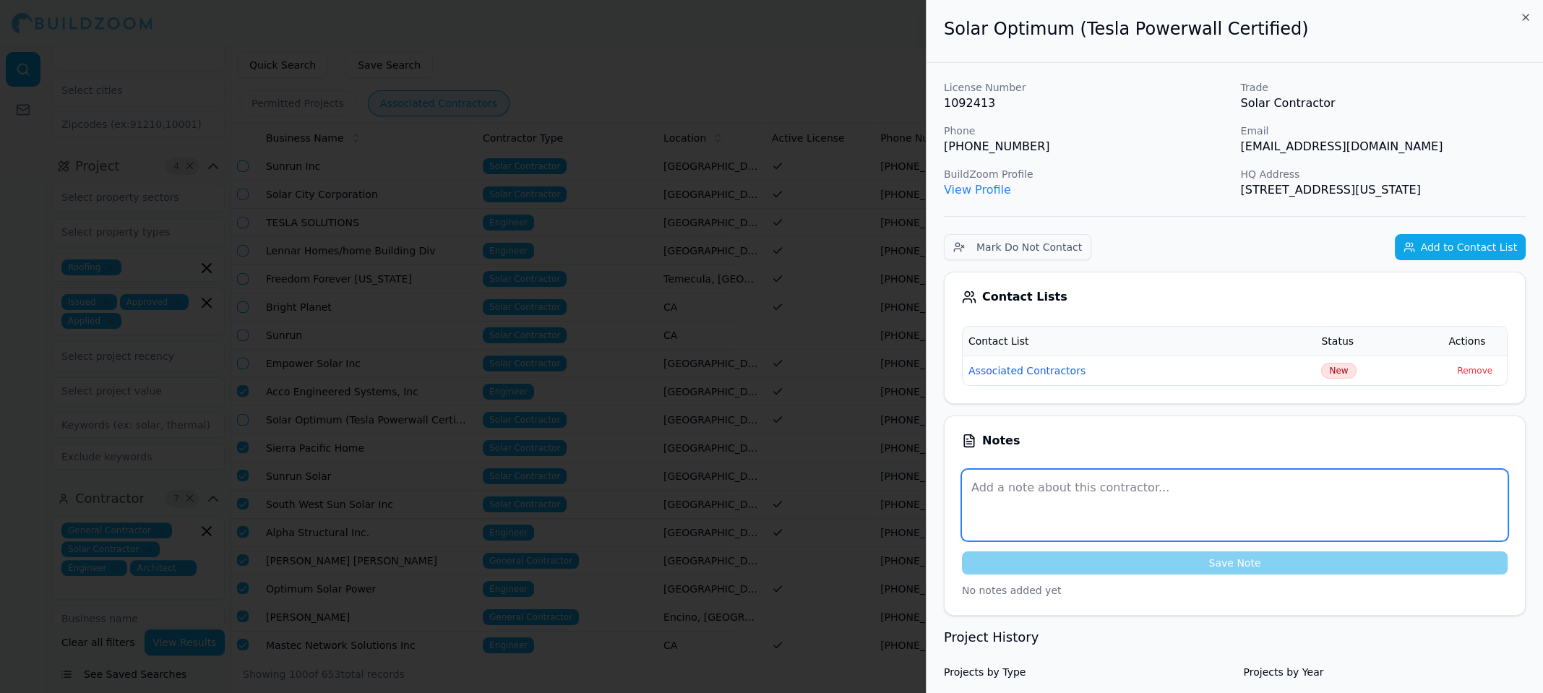
click at [1025, 496] on textarea at bounding box center [1235, 505] width 546 height 71
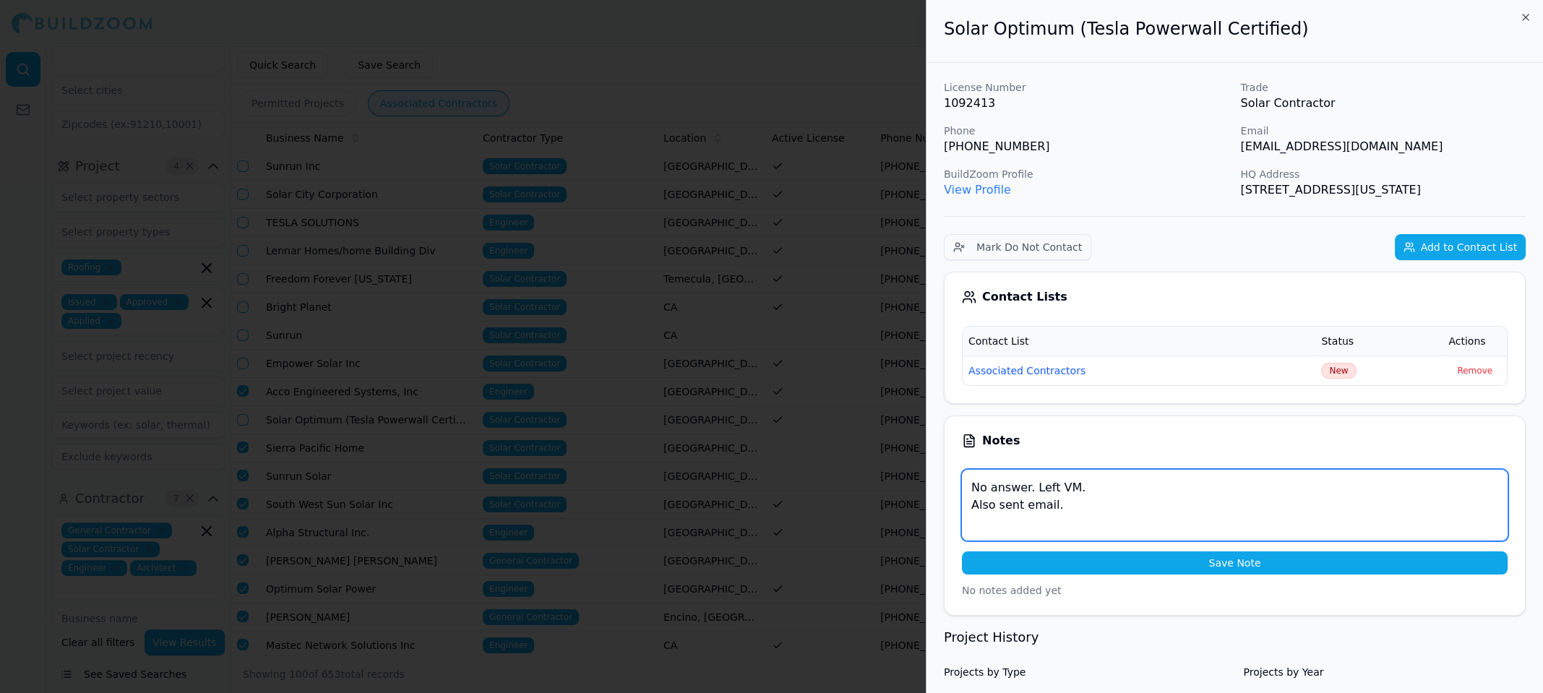
type textarea "No answer. Left VM. Also sent email."
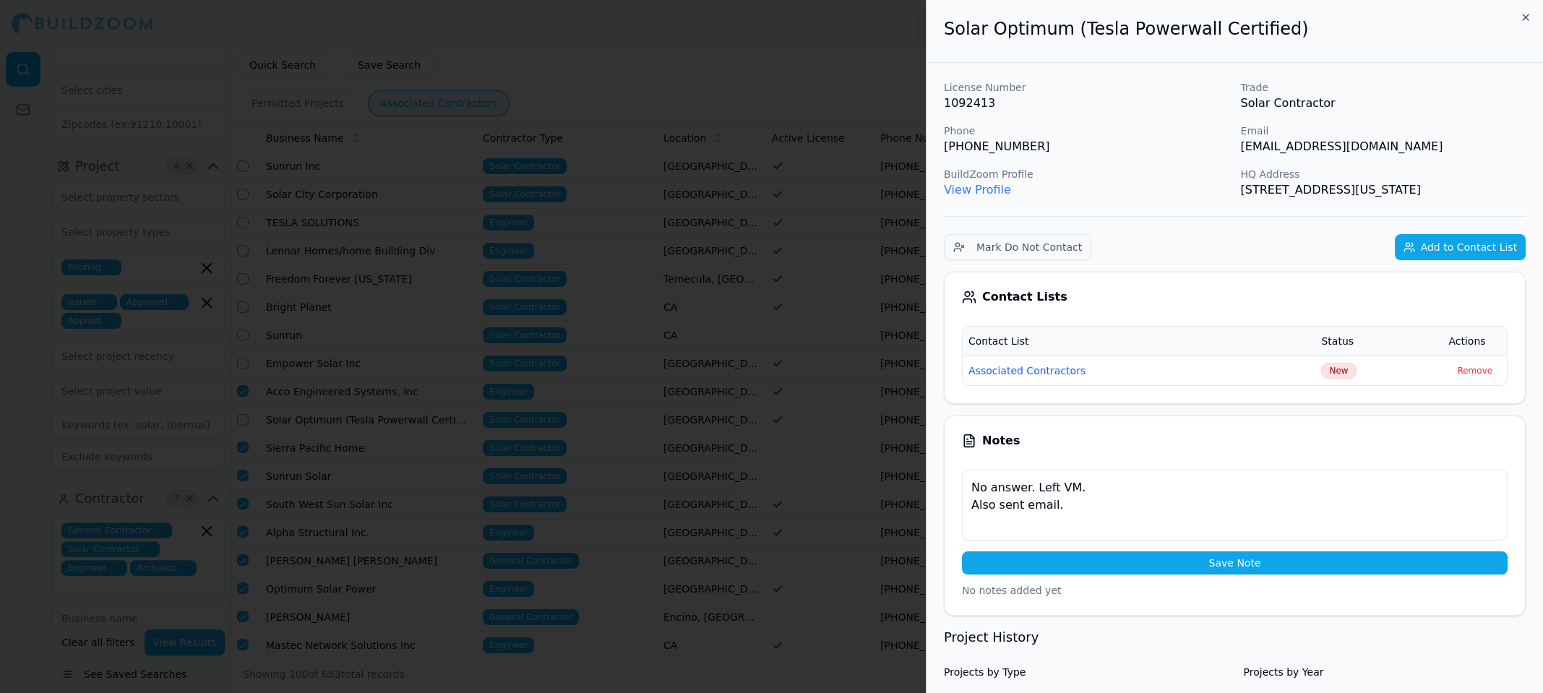
click at [1236, 572] on div "No answer. Left VM. Also sent email. Save Note No notes added yet" at bounding box center [1235, 534] width 546 height 128
click at [1230, 563] on button "Save Note" at bounding box center [1235, 562] width 546 height 23
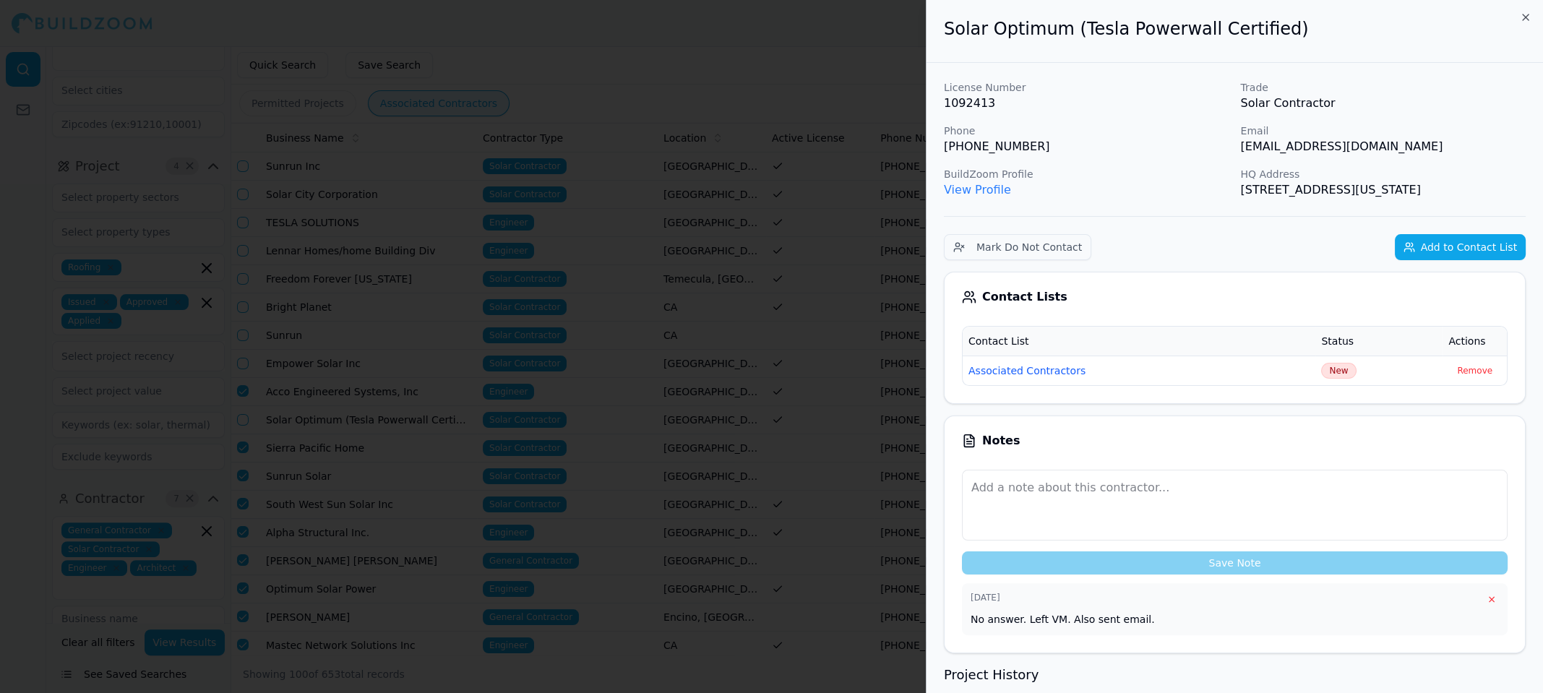
click at [756, 56] on div at bounding box center [771, 346] width 1543 height 693
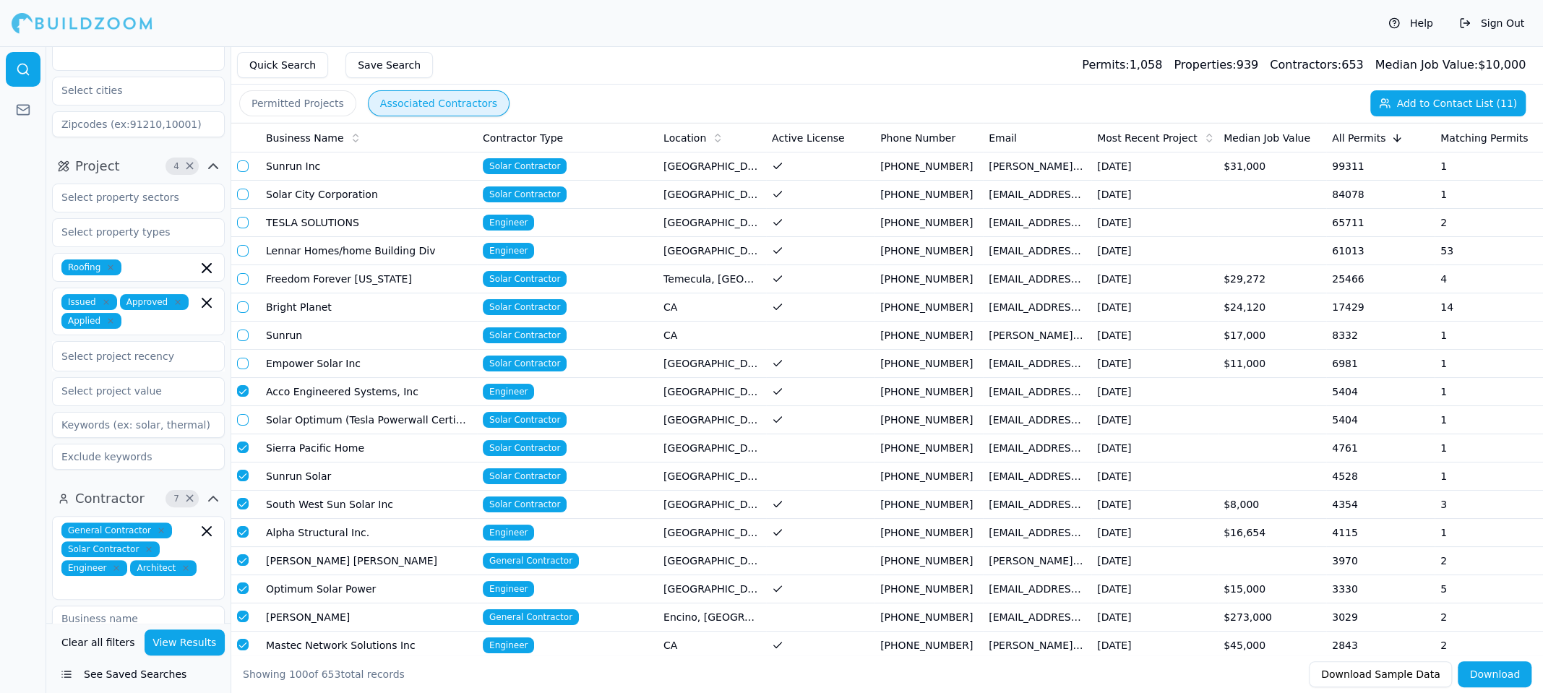
click at [240, 385] on button "button" at bounding box center [243, 391] width 12 height 12
click at [295, 392] on td "Acco Engineered Systems, Inc" at bounding box center [368, 392] width 217 height 28
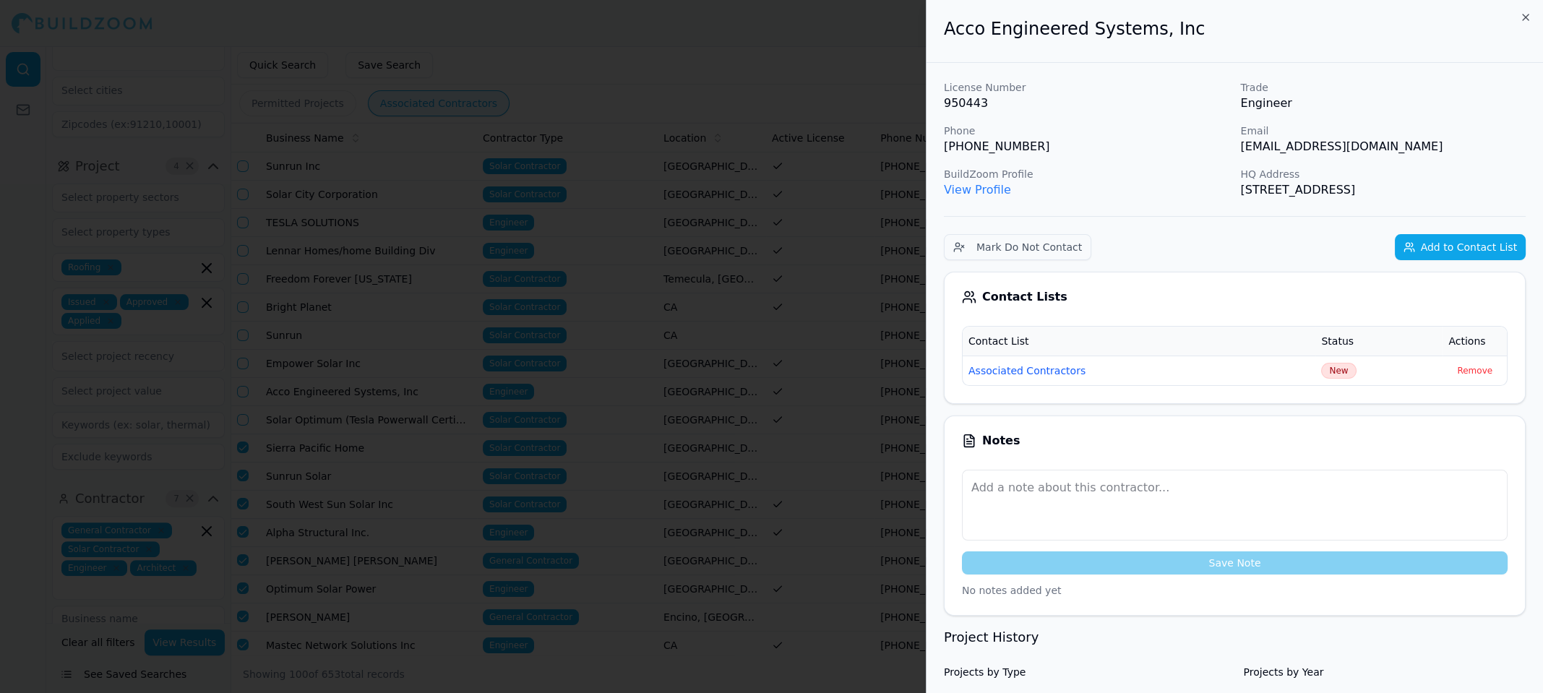
click at [976, 142] on p "[PHONE_NUMBER]" at bounding box center [1086, 146] width 285 height 17
copy p "[PHONE_NUMBER]"
click at [1437, 115] on div "License Number 950443 Trade Engineer Phone [PHONE_NUMBER] Email [EMAIL_ADDRESS]…" at bounding box center [1235, 139] width 582 height 118
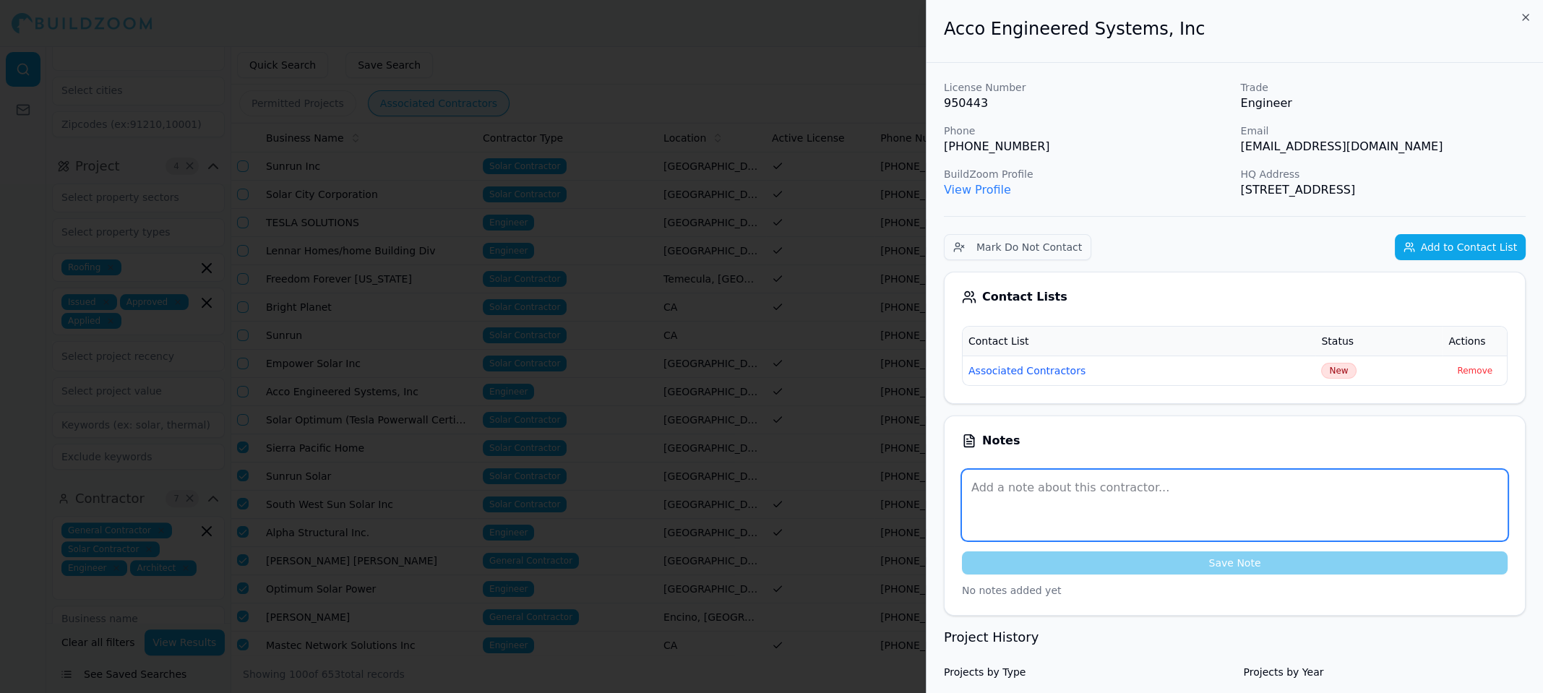
click at [996, 509] on textarea at bounding box center [1235, 505] width 546 height 71
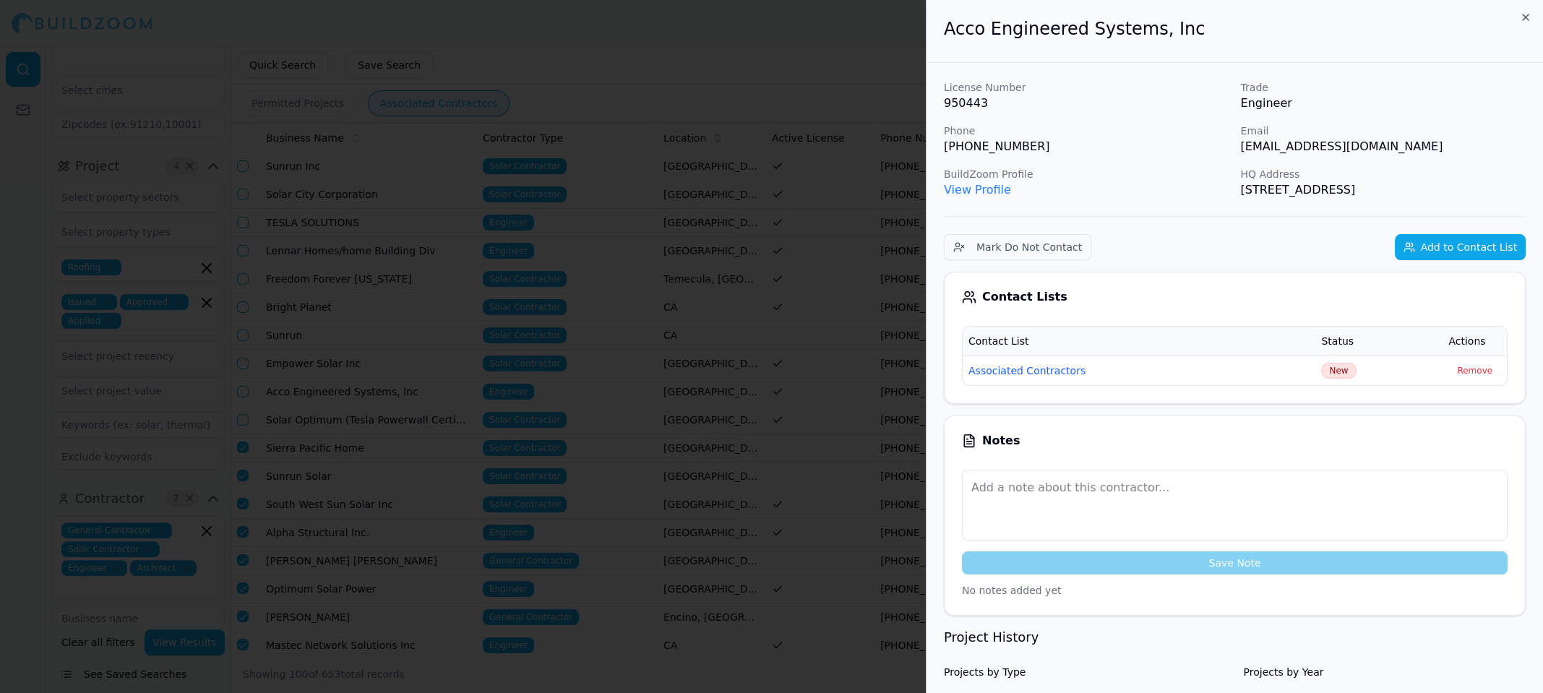
click at [980, 145] on p "[PHONE_NUMBER]" at bounding box center [1086, 146] width 285 height 17
copy p "[PHONE_NUMBER]"
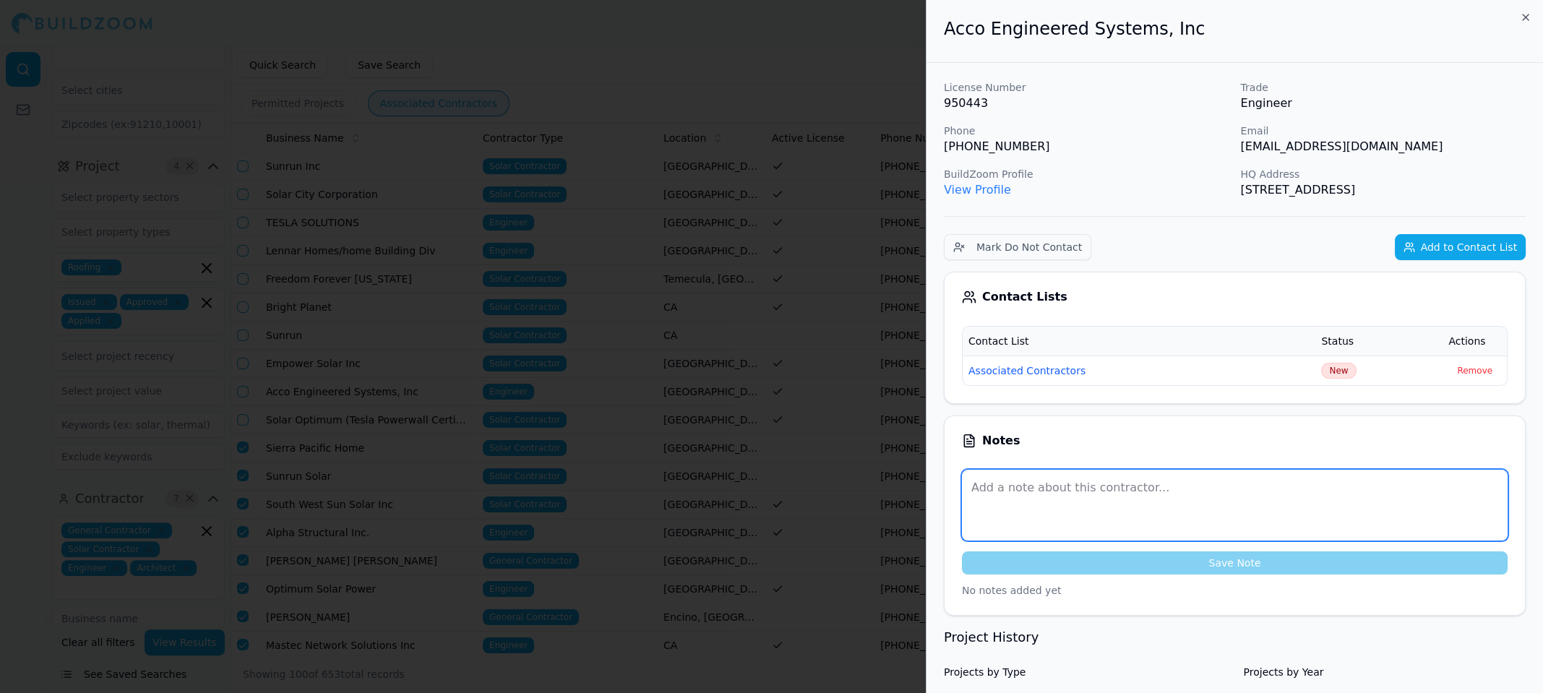
click at [1033, 492] on textarea at bounding box center [1235, 505] width 546 height 71
click at [1027, 499] on textarea at bounding box center [1235, 505] width 546 height 71
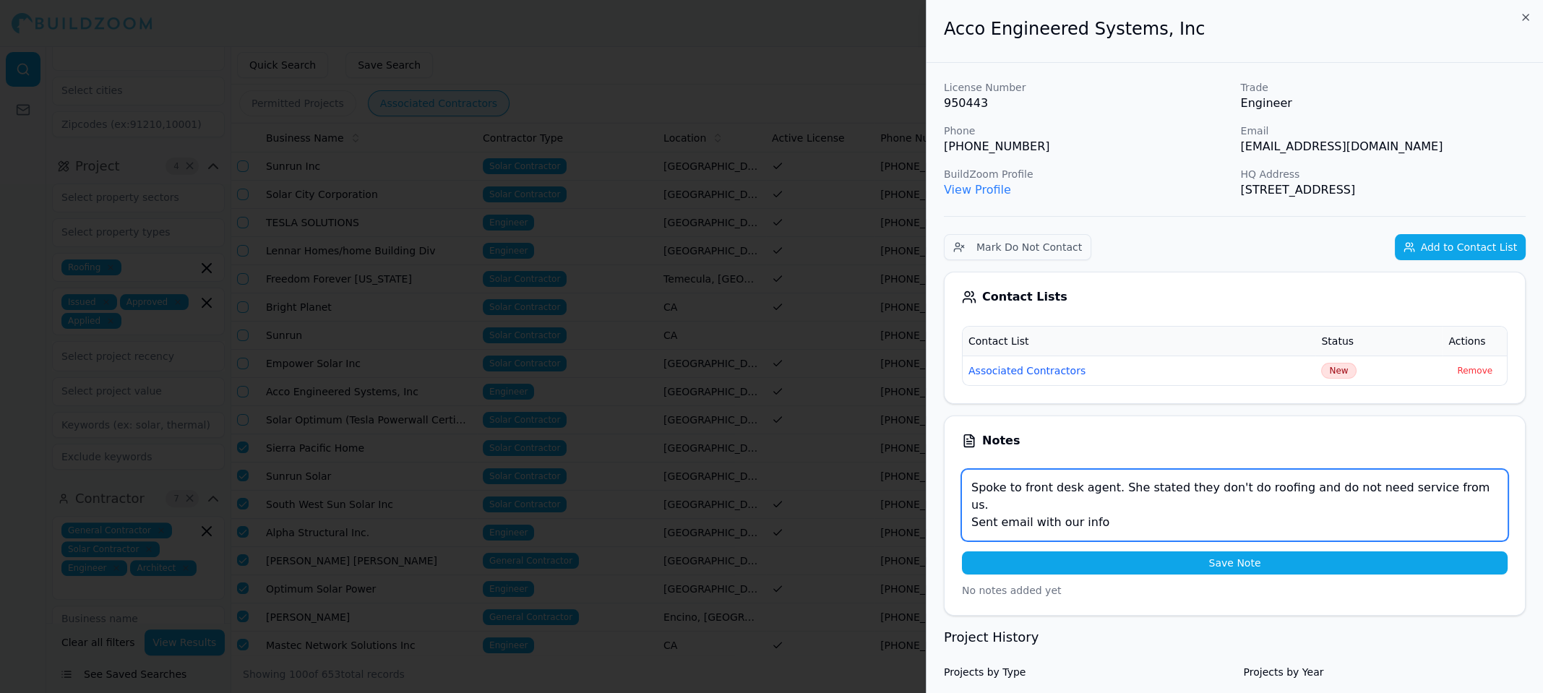
type textarea "Spoke to front desk agent. She stated they don't do roofing and do not need ser…"
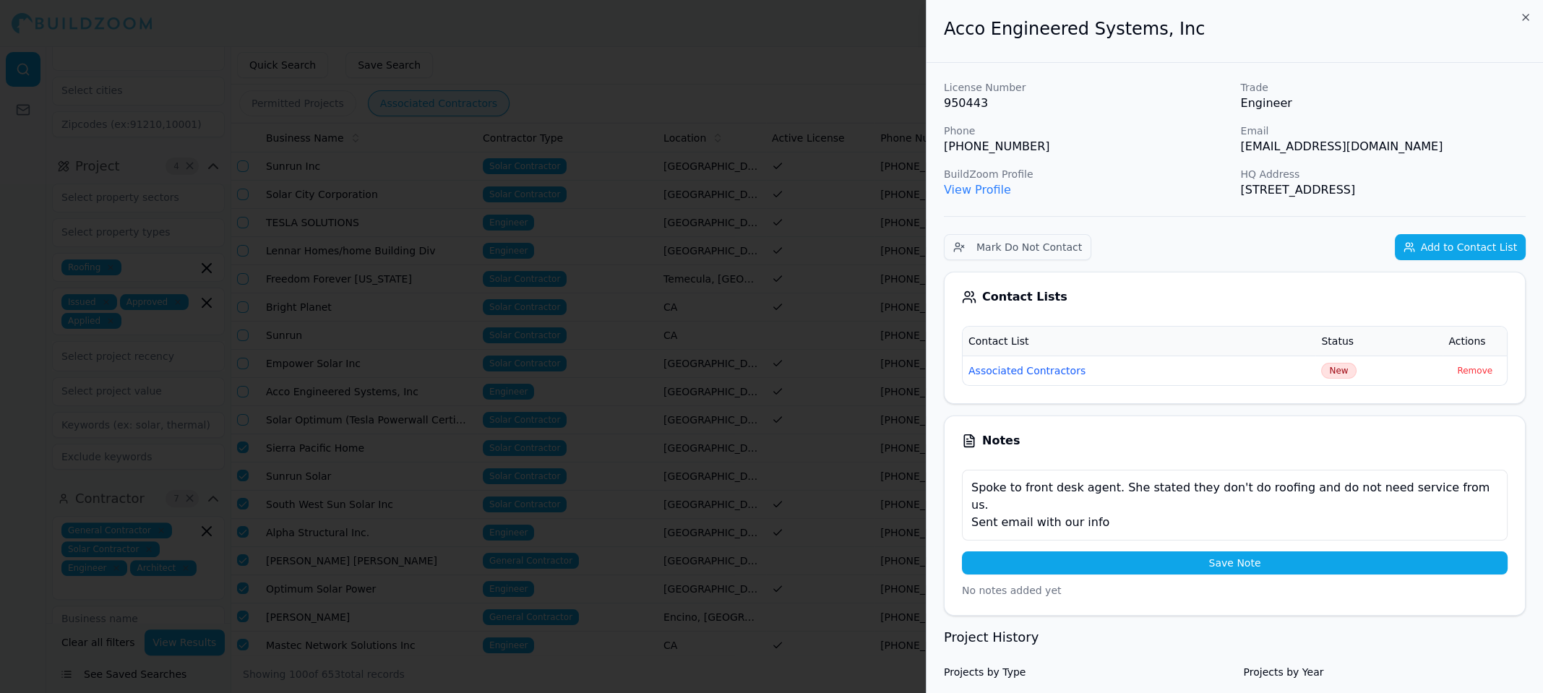
click at [1223, 564] on button "Save Note" at bounding box center [1235, 562] width 546 height 23
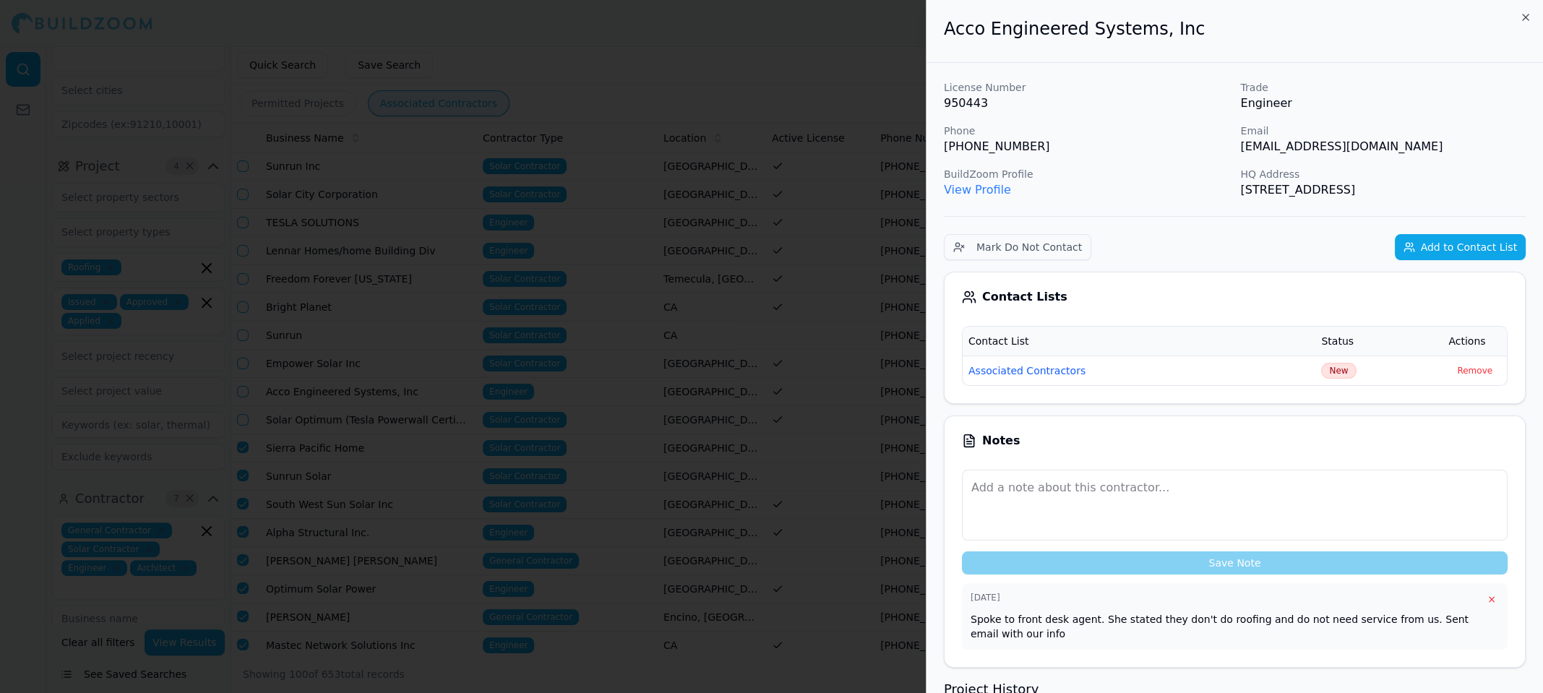
click at [767, 63] on div at bounding box center [771, 346] width 1543 height 693
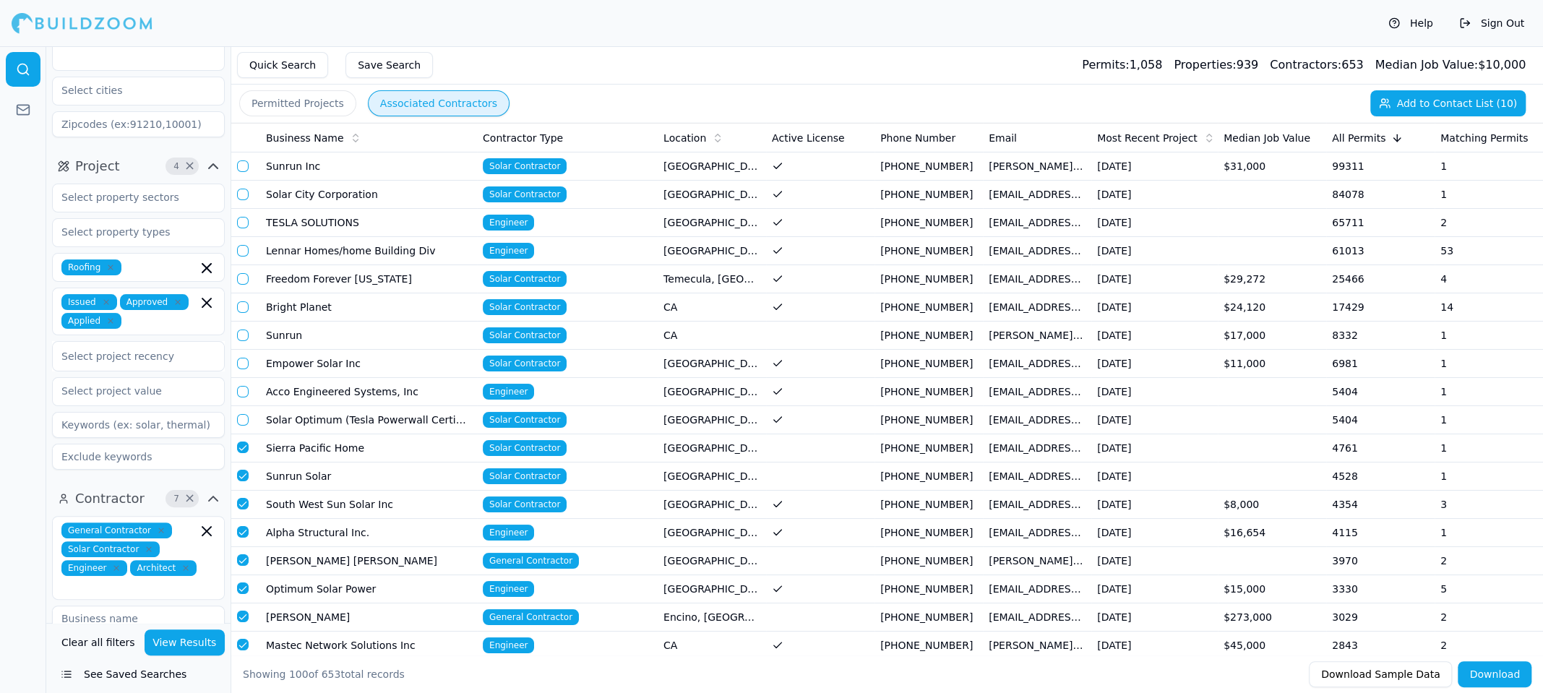
click at [320, 449] on td "Sierra Pacific Home" at bounding box center [368, 448] width 217 height 28
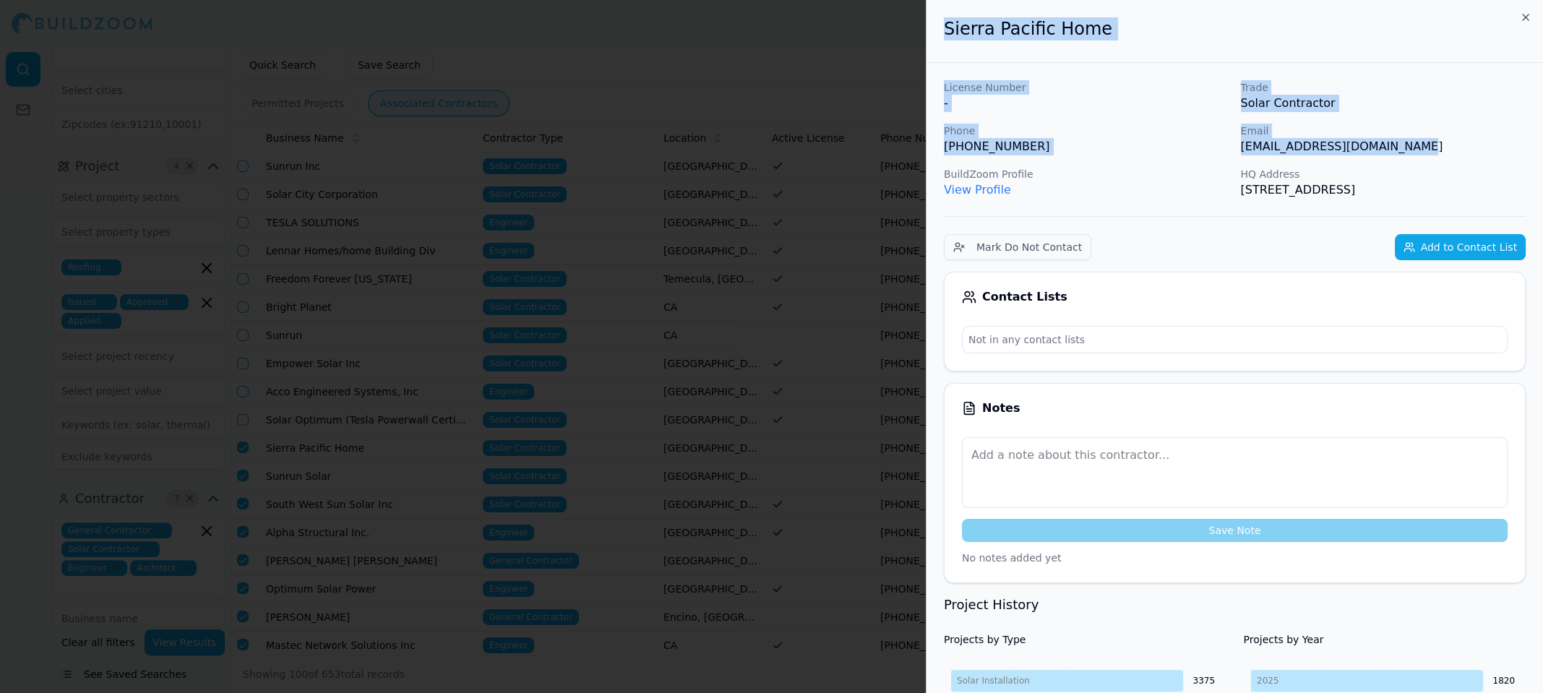
drag, startPoint x: 942, startPoint y: 21, endPoint x: 1428, endPoint y: 147, distance: 501.7
copy div "Sierra Pacific Home License Number - Trade Solar Contractor Phone [PHONE_NUMBER…"
click at [1112, 155] on div "License Number - Trade Solar Contractor Phone [PHONE_NUMBER] Email [EMAIL_ADDRE…" at bounding box center [1235, 139] width 582 height 118
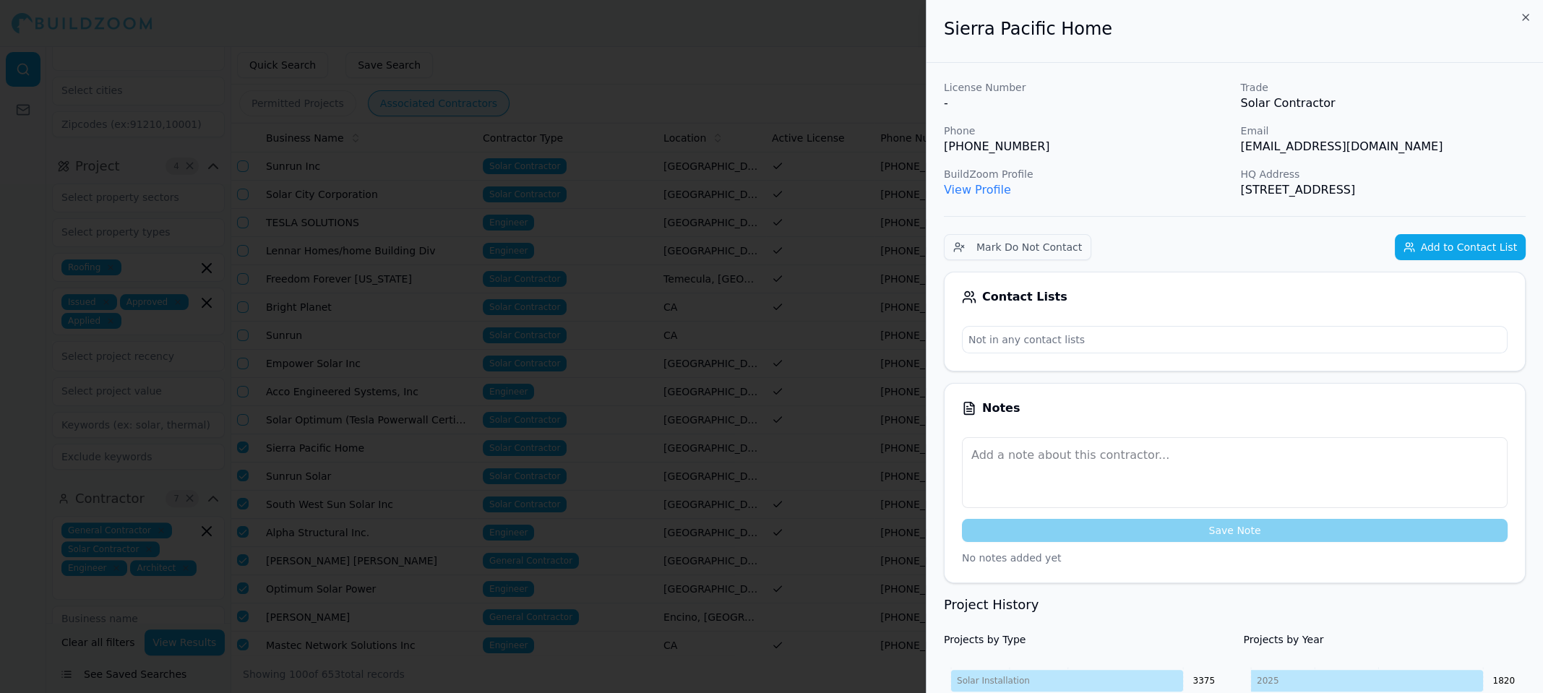
click at [1474, 247] on button "Add to Contact List" at bounding box center [1460, 247] width 131 height 26
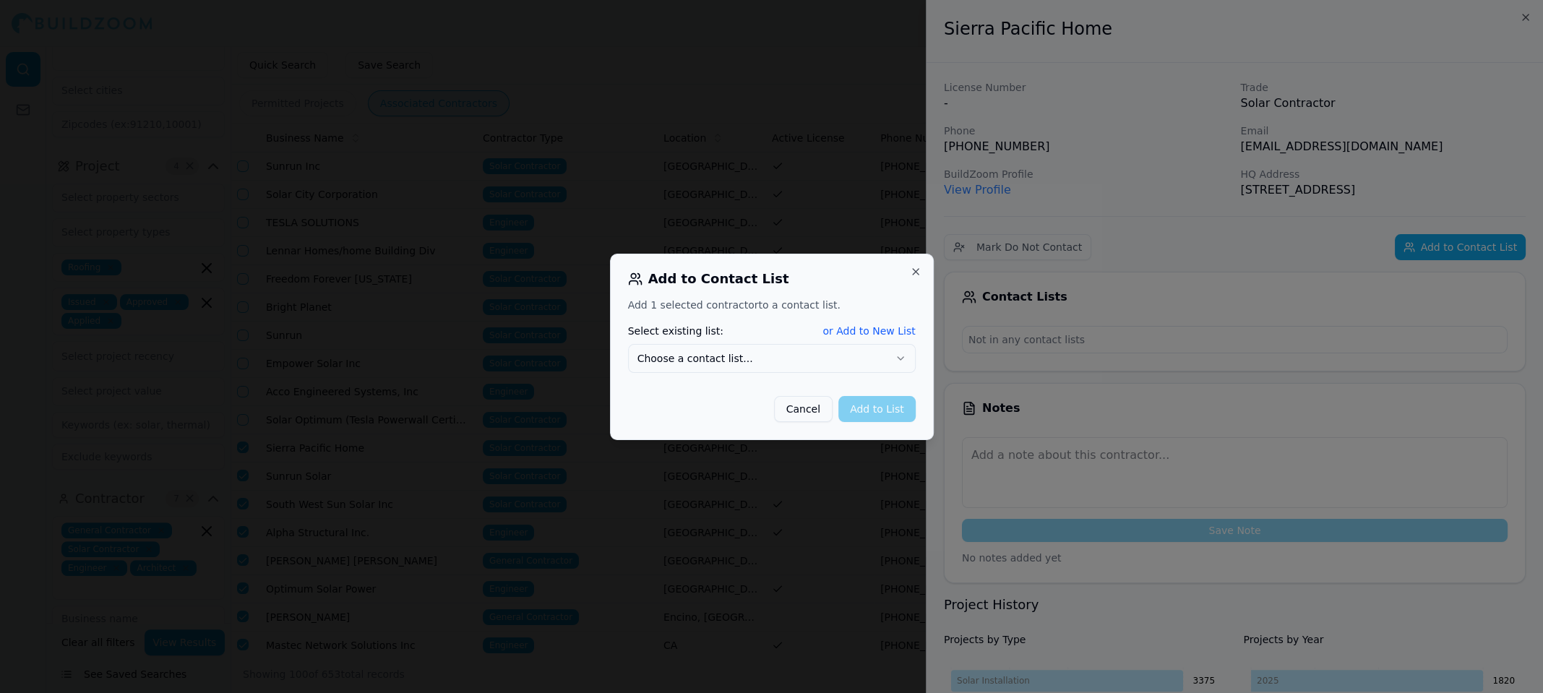
click at [710, 360] on button "Choose a contact list..." at bounding box center [772, 358] width 288 height 29
click at [871, 408] on button "Add to List" at bounding box center [876, 409] width 77 height 26
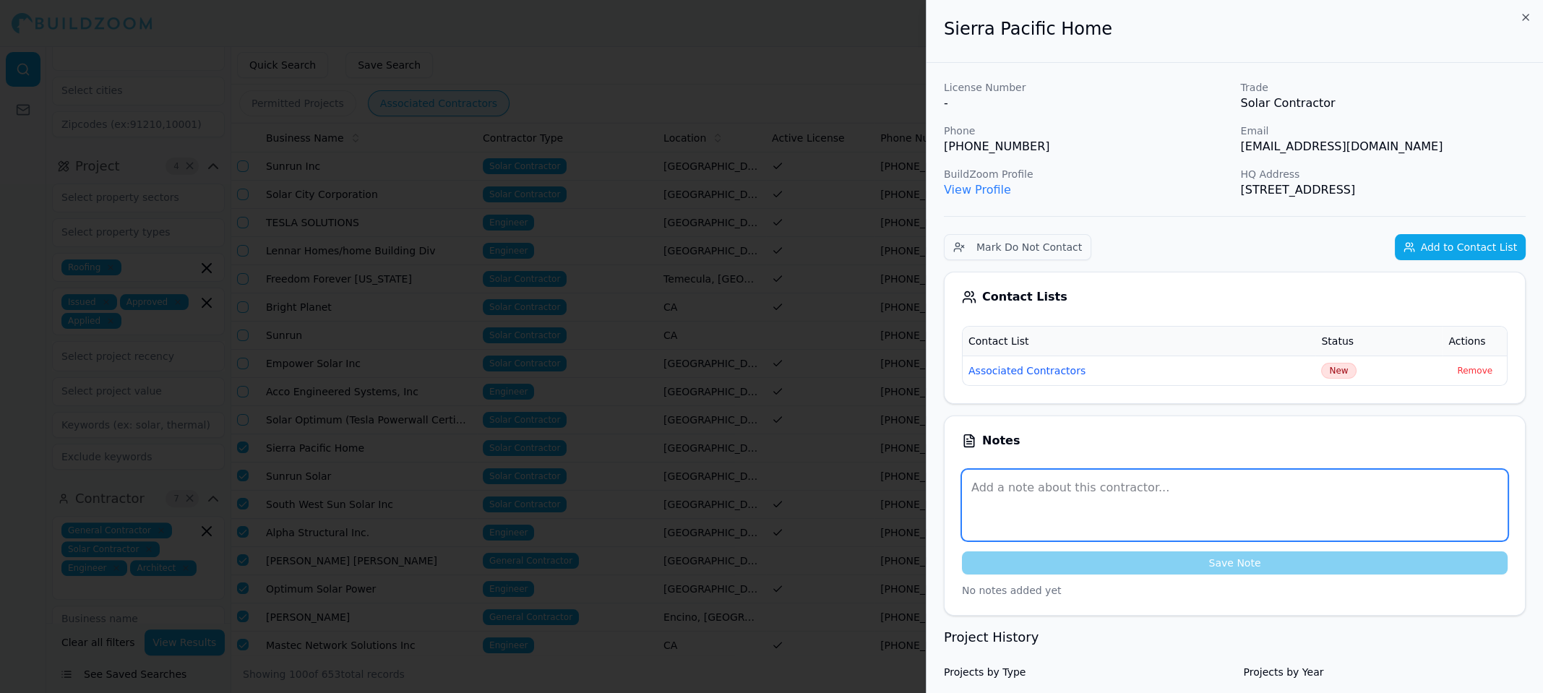
click at [1014, 491] on textarea at bounding box center [1235, 505] width 546 height 71
click at [1052, 508] on textarea at bounding box center [1235, 505] width 546 height 71
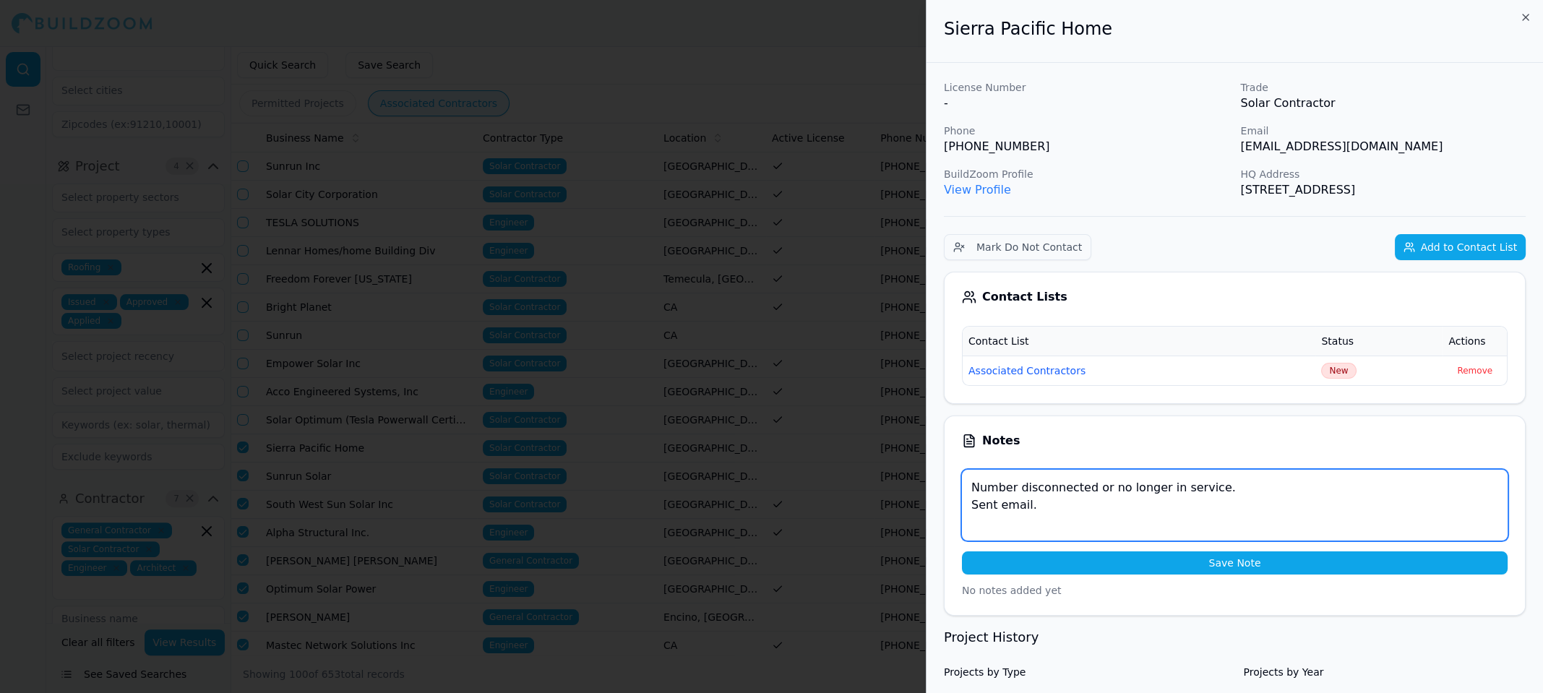
type textarea "Number disconnected or no longer in service. Sent email."
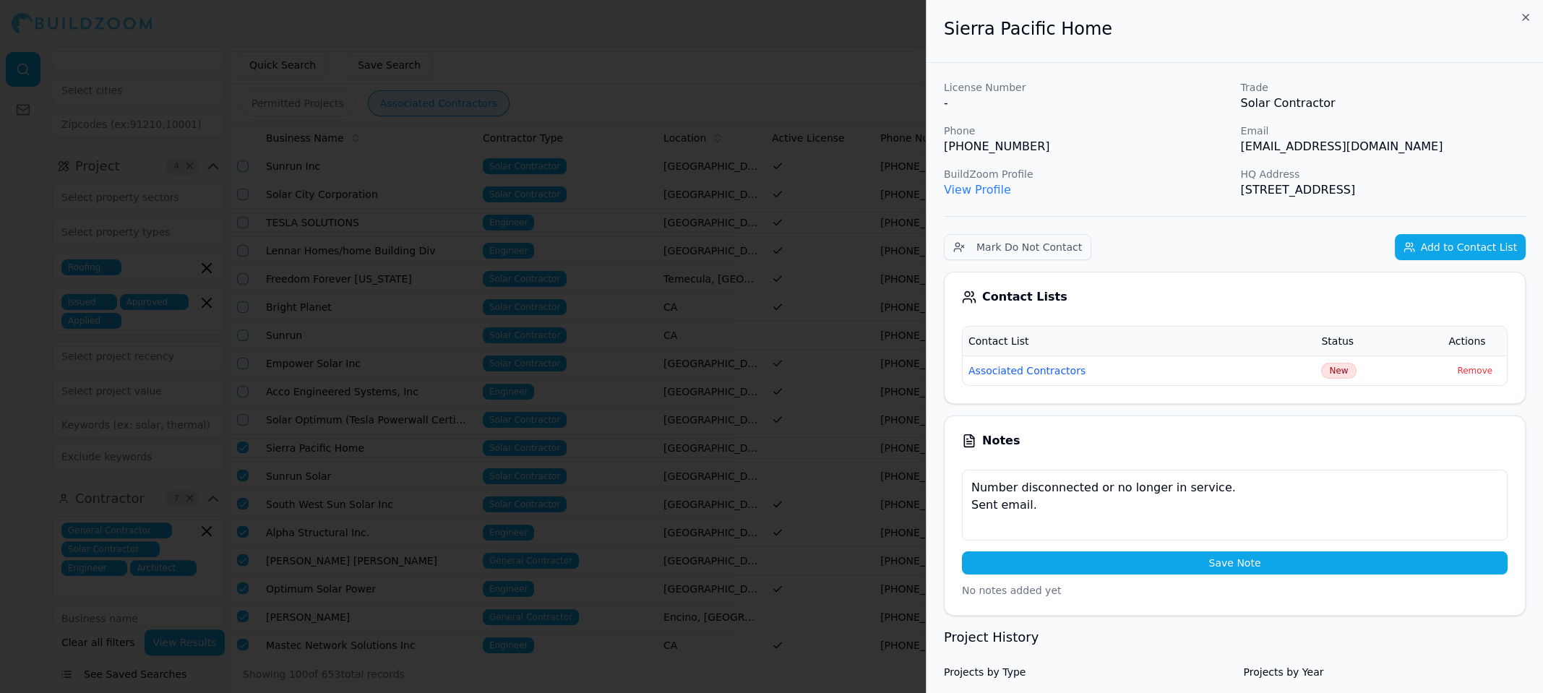
click at [1233, 560] on button "Save Note" at bounding box center [1235, 562] width 546 height 23
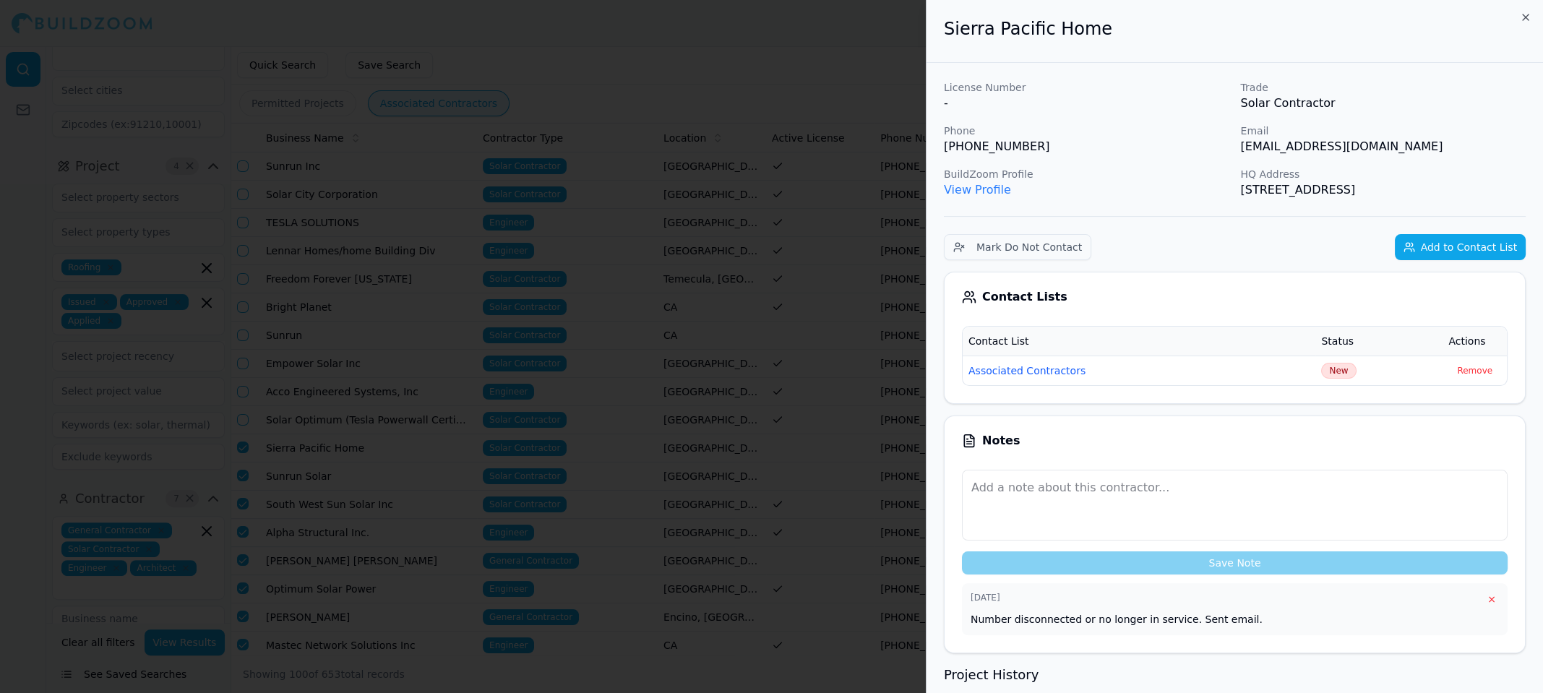
click at [1496, 89] on p "Trade" at bounding box center [1383, 87] width 285 height 14
click at [554, 56] on div at bounding box center [771, 346] width 1543 height 693
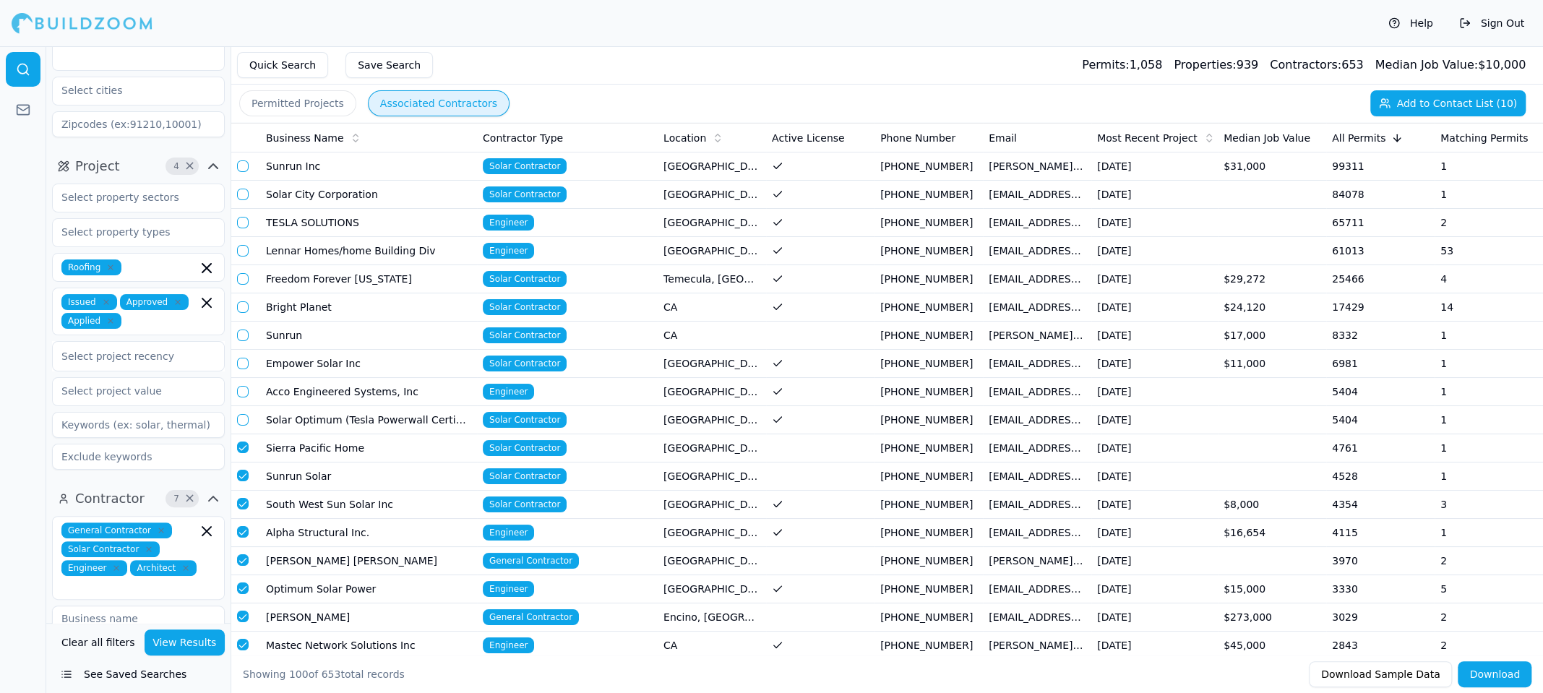
click at [241, 441] on button "button" at bounding box center [243, 447] width 12 height 12
click at [295, 474] on td "Sunrun Solar" at bounding box center [368, 476] width 217 height 28
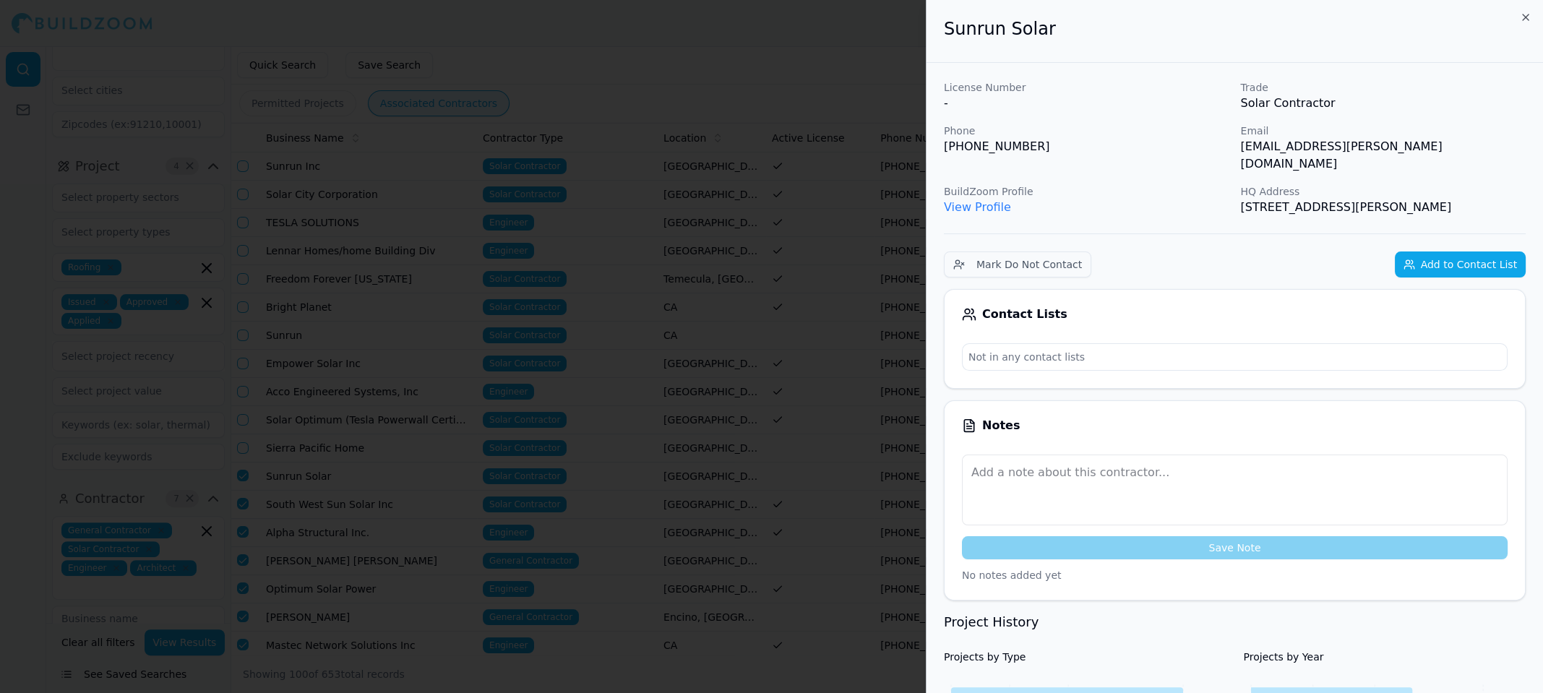
click at [856, 51] on div at bounding box center [771, 346] width 1543 height 693
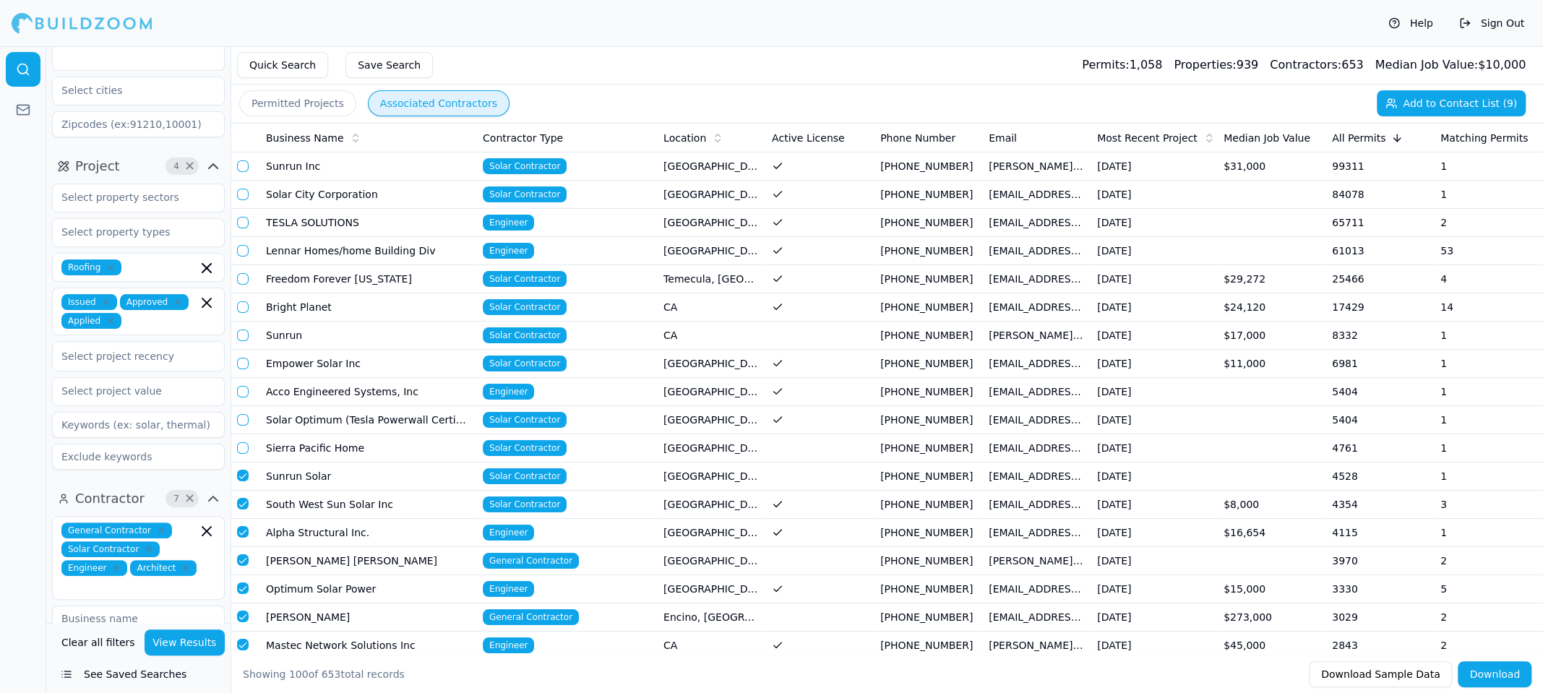
click at [273, 161] on td "Sunrun Inc" at bounding box center [368, 166] width 217 height 28
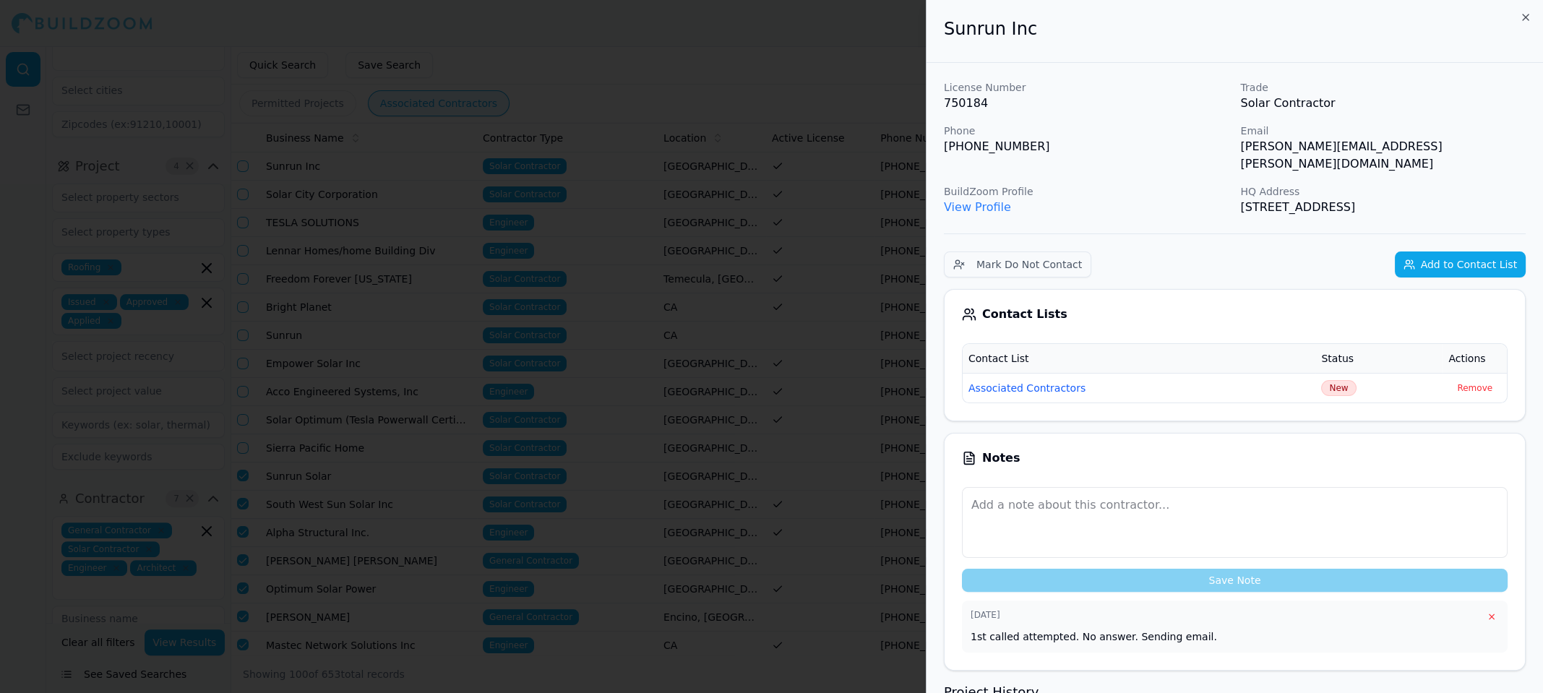
click at [273, 161] on div at bounding box center [771, 346] width 1543 height 693
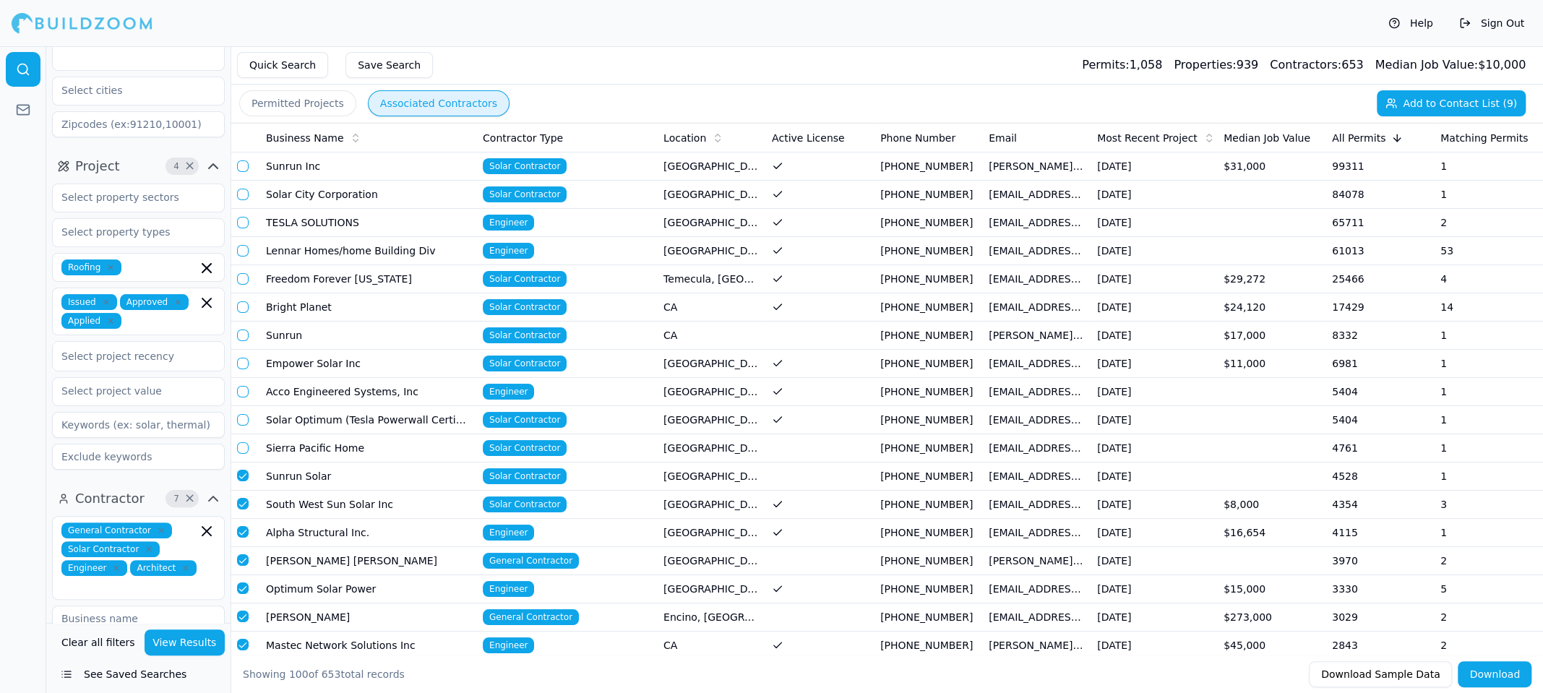
click at [301, 478] on td "Sunrun Solar" at bounding box center [368, 476] width 217 height 28
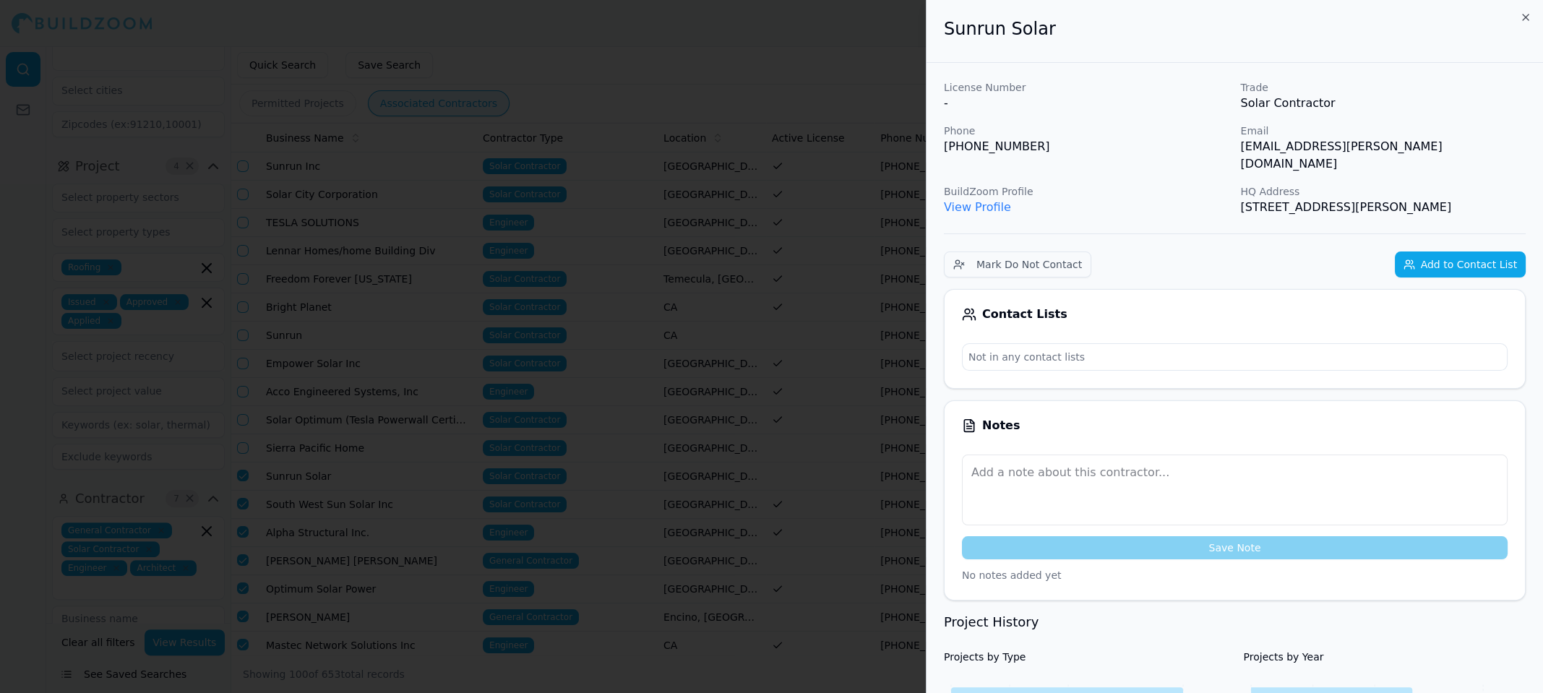
click at [971, 150] on p "[PHONE_NUMBER]" at bounding box center [1086, 146] width 285 height 17
copy p "[PHONE_NUMBER]"
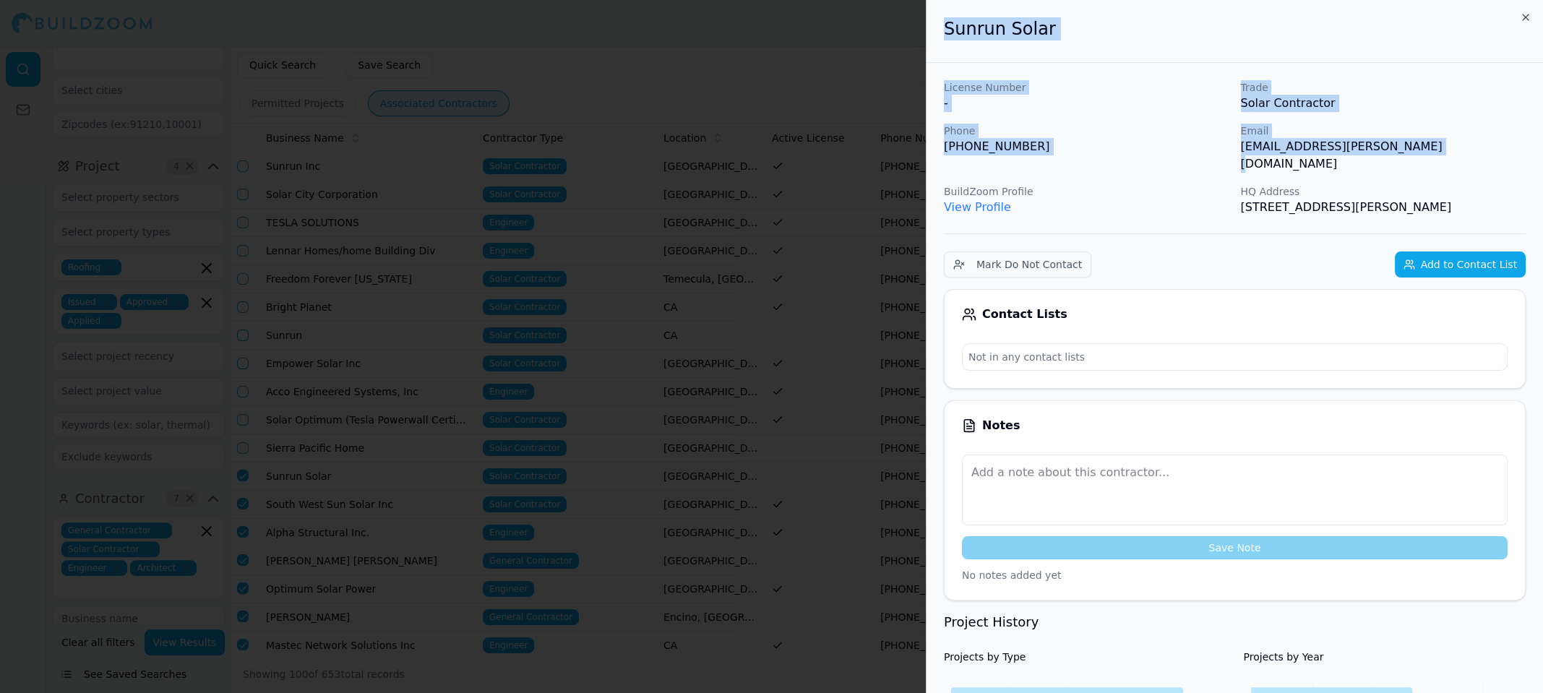
drag, startPoint x: 944, startPoint y: 33, endPoint x: 1447, endPoint y: 148, distance: 515.8
copy div "Sunrun Solar License Number - Trade Solar Contractor Phone [PHONE_NUMBER] Email…"
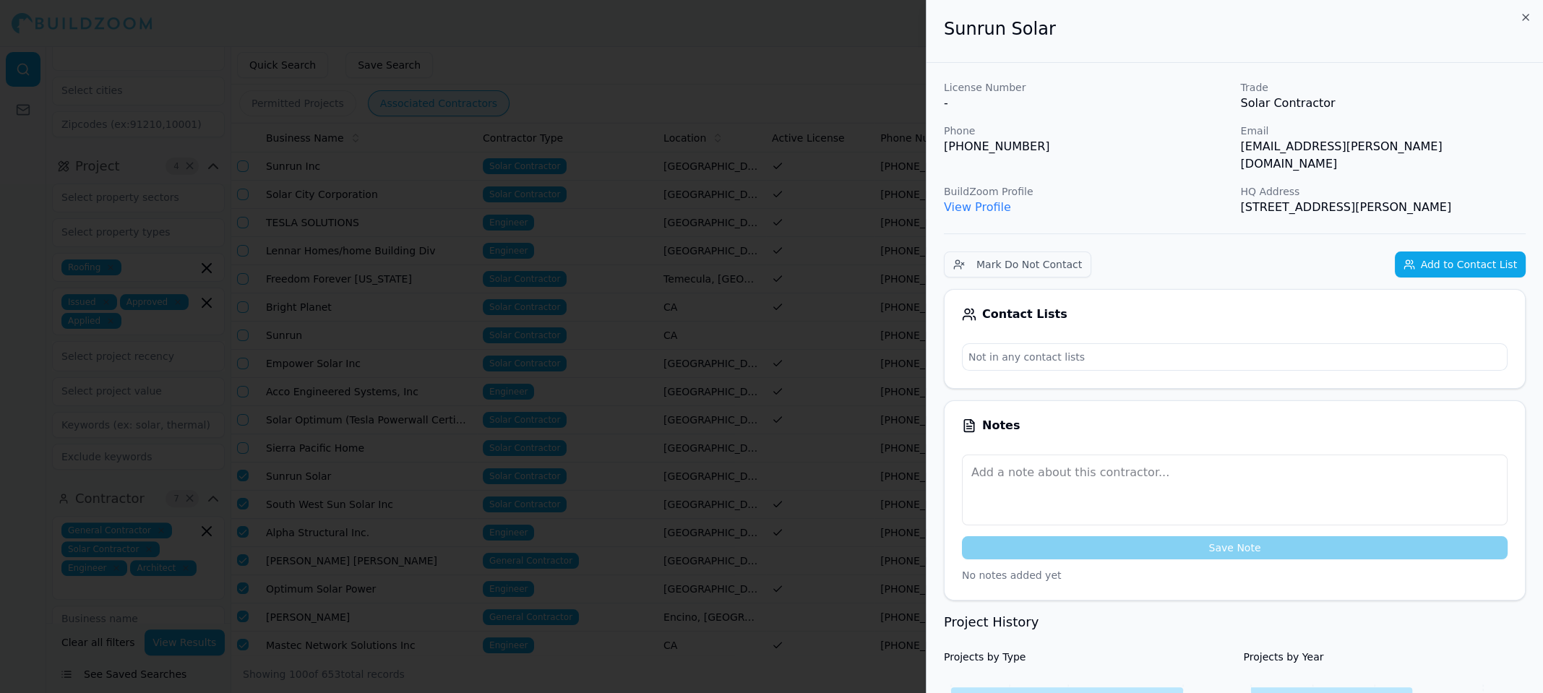
click at [1104, 199] on p "View Profile" at bounding box center [1086, 207] width 285 height 17
click at [1452, 251] on button "Add to Contact List" at bounding box center [1460, 264] width 131 height 26
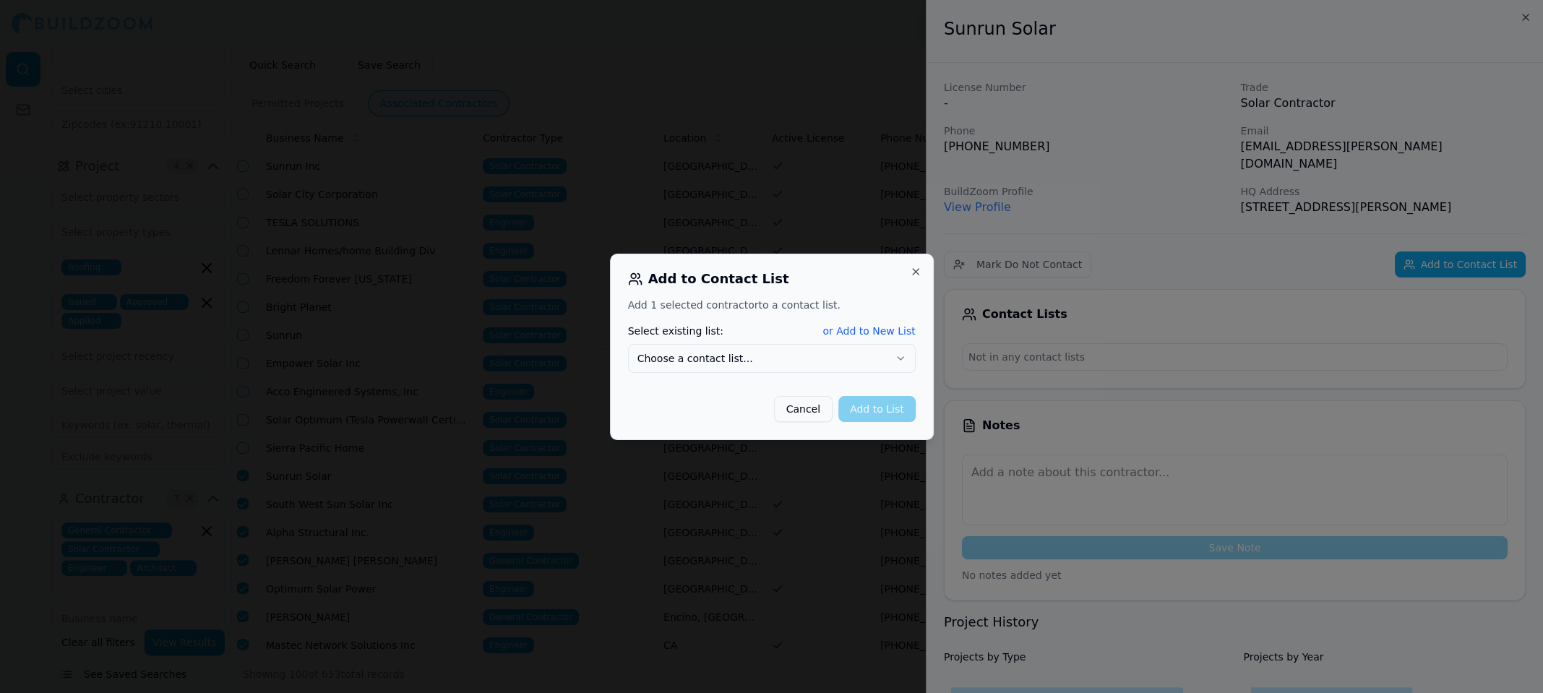
click at [850, 358] on button "Choose a contact list..." at bounding box center [772, 358] width 288 height 29
click at [899, 415] on button "Add to List" at bounding box center [876, 409] width 77 height 26
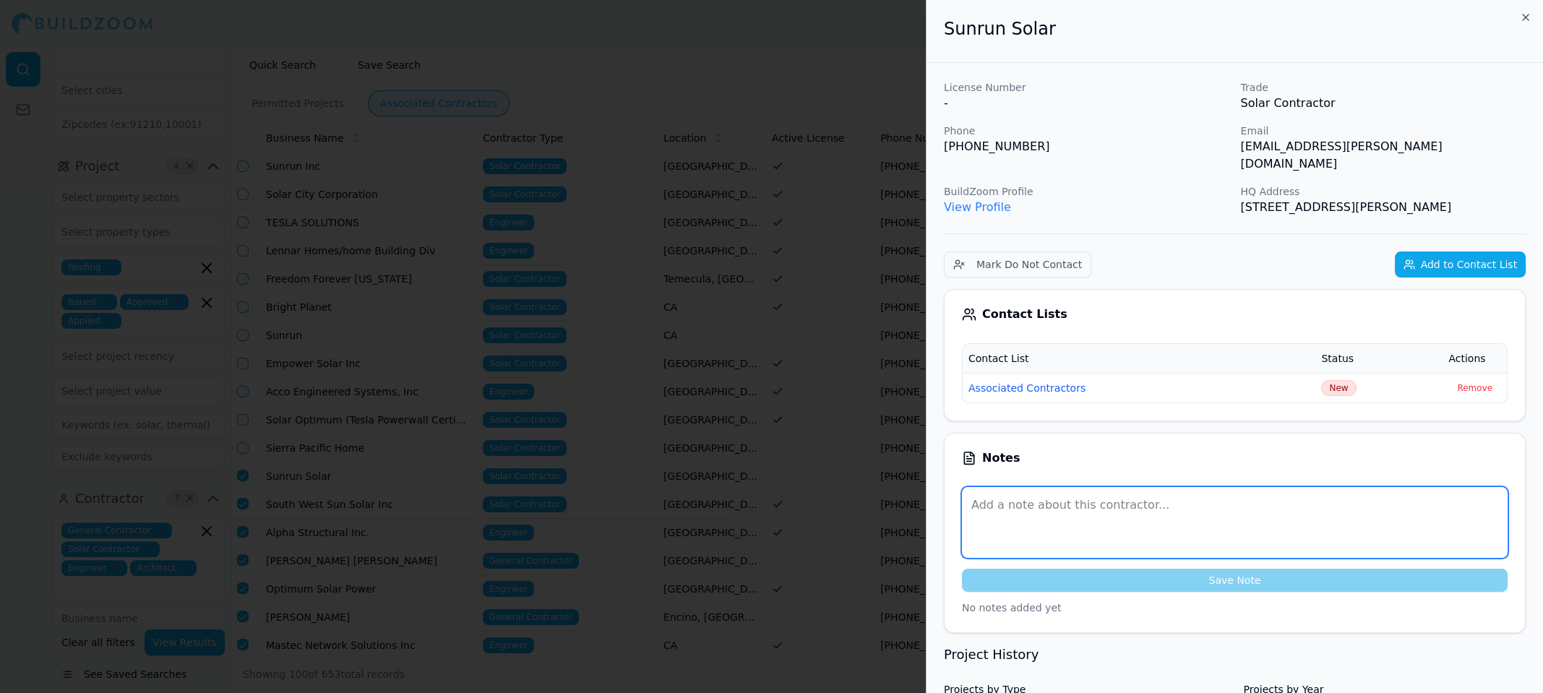
click at [1025, 491] on textarea at bounding box center [1235, 522] width 546 height 71
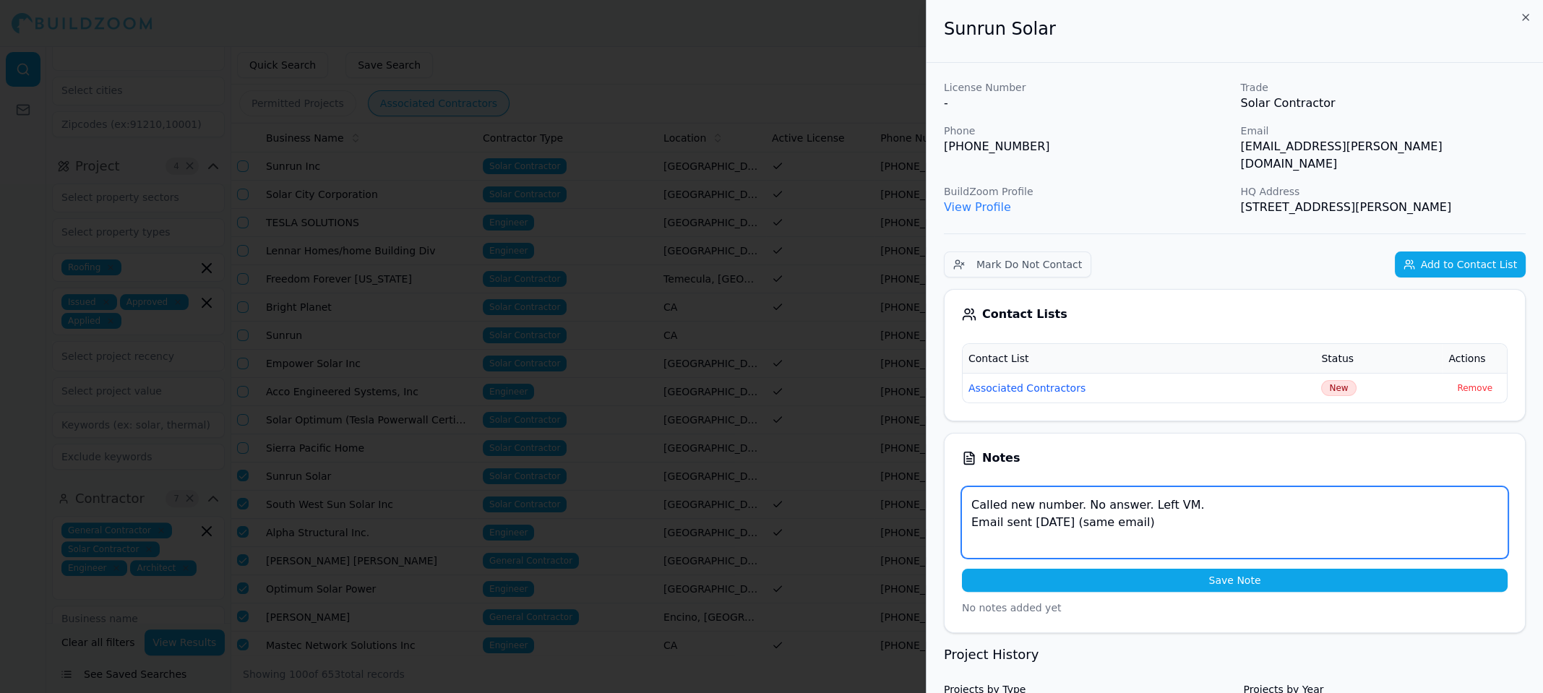
type textarea "Called new number. No answer. Left VM. Email sent [DATE] (same email)"
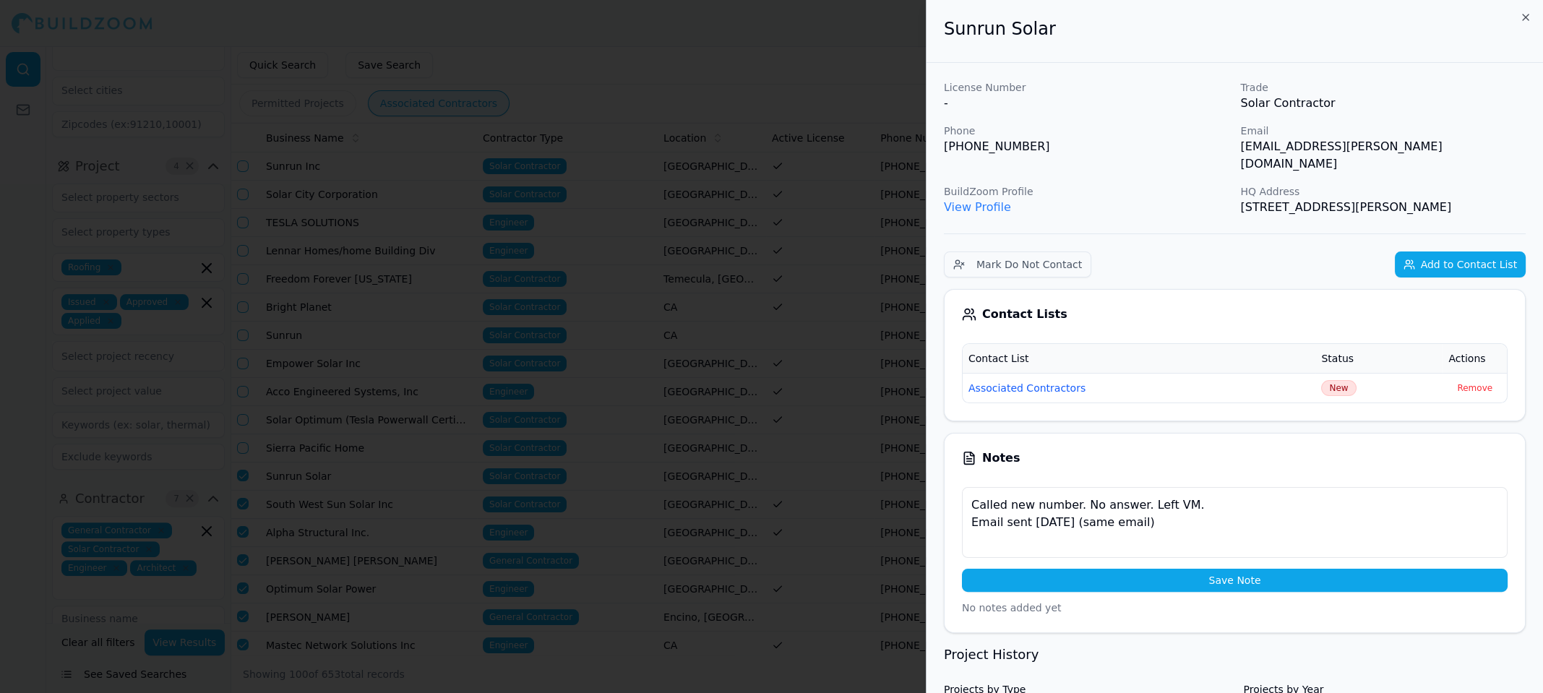
click at [1263, 569] on button "Save Note" at bounding box center [1235, 580] width 546 height 23
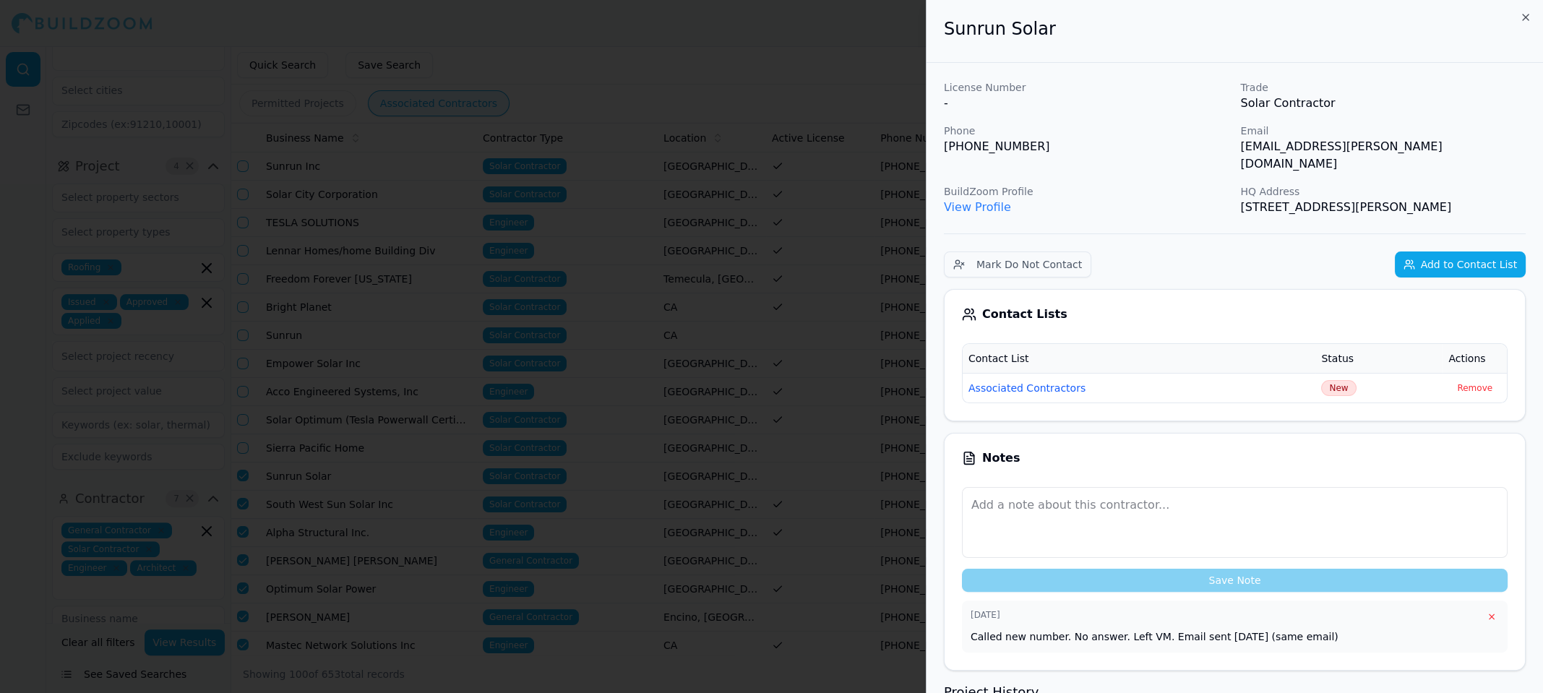
click at [772, 56] on div at bounding box center [771, 346] width 1543 height 693
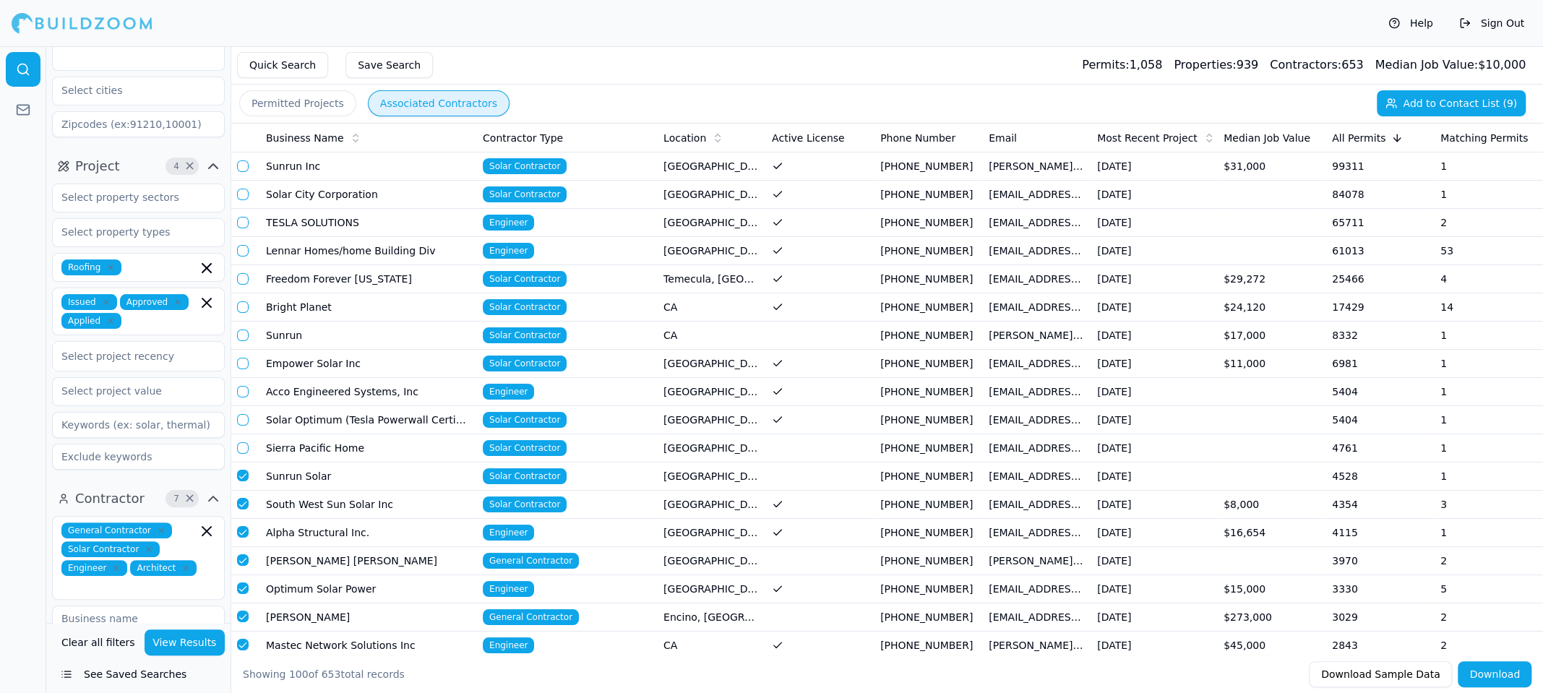
click at [238, 470] on button "button" at bounding box center [243, 476] width 12 height 12
click at [307, 503] on td "South West Sun Solar Inc" at bounding box center [368, 505] width 217 height 28
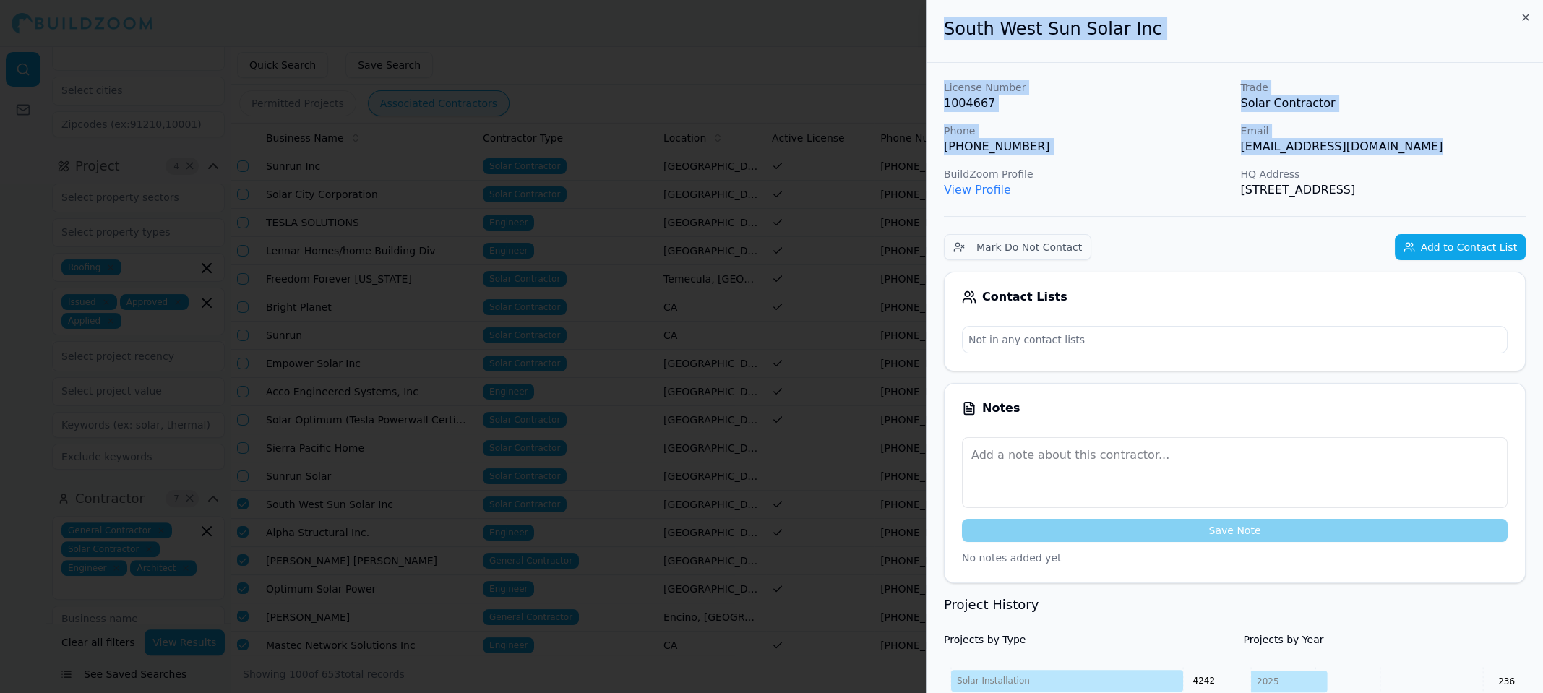
drag, startPoint x: 944, startPoint y: 27, endPoint x: 1413, endPoint y: 138, distance: 482.0
copy div "South West Sun Solar Inc License Number 1004667 Trade Solar Contractor Phone [P…"
click at [1462, 235] on button "Add to Contact List" at bounding box center [1460, 247] width 131 height 26
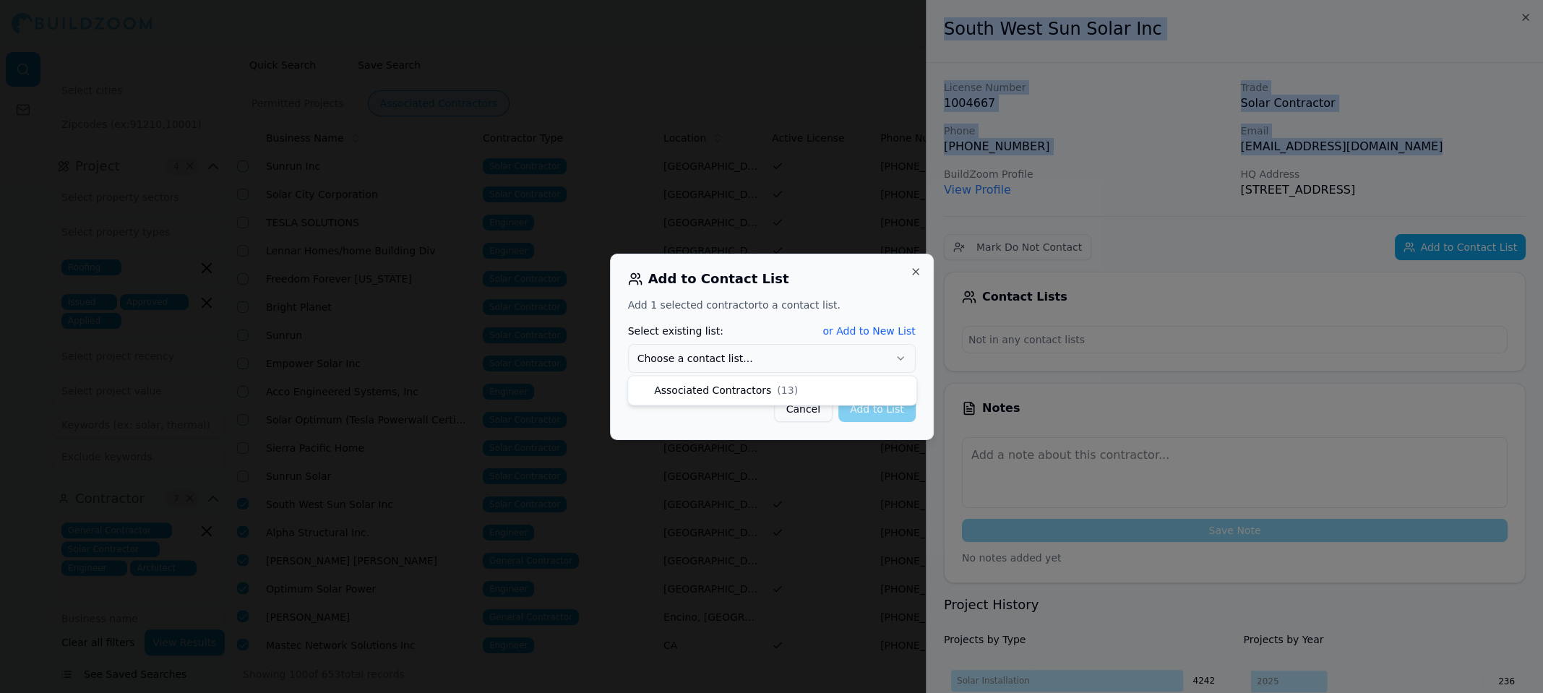
click at [808, 352] on button "Choose a contact list..." at bounding box center [772, 358] width 288 height 29
click at [889, 410] on button "Add to List" at bounding box center [876, 409] width 77 height 26
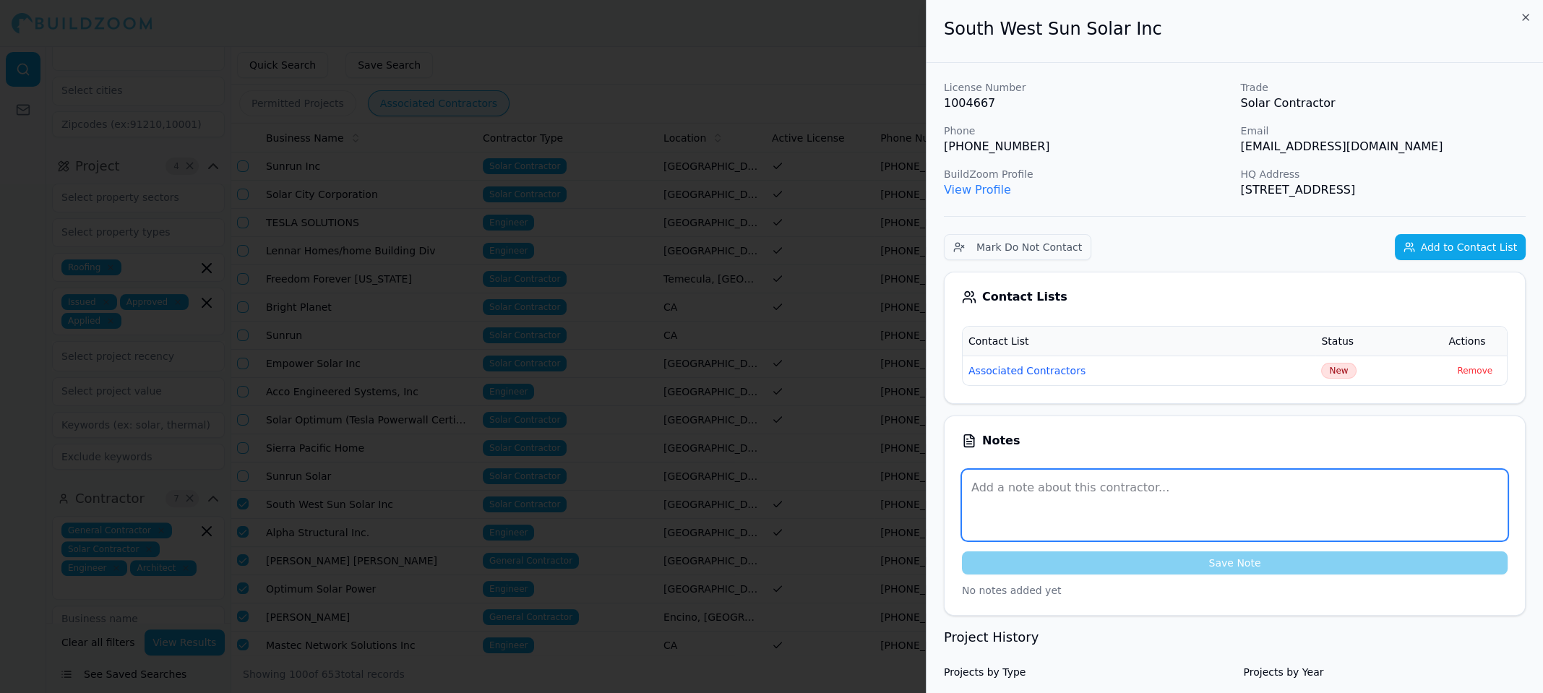
click at [1001, 486] on textarea at bounding box center [1235, 505] width 546 height 71
click at [1020, 491] on textarea at bounding box center [1235, 505] width 546 height 71
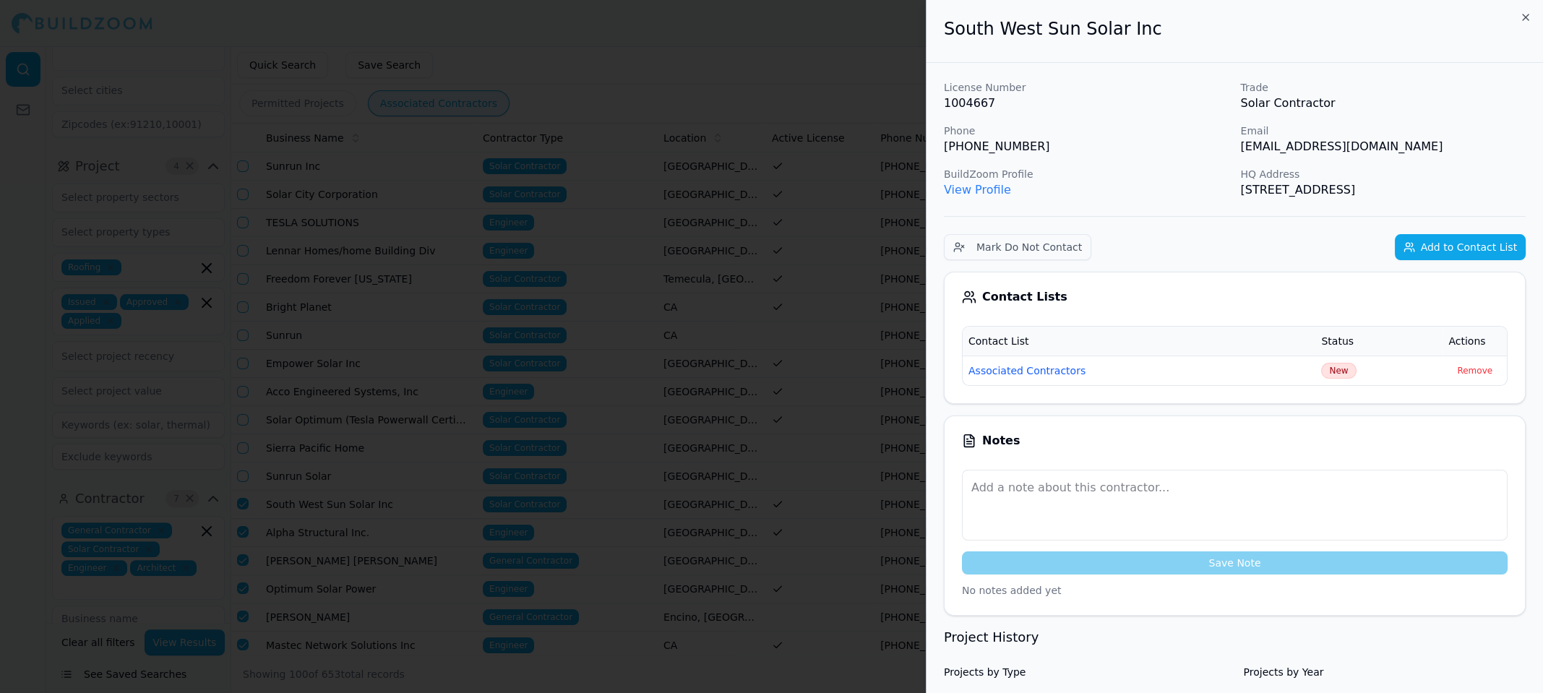
click at [1160, 165] on div "License Number 1004667 Trade Solar Contractor Phone [PHONE_NUMBER] Email [EMAIL…" at bounding box center [1235, 139] width 582 height 118
click at [1181, 170] on p "BuildZoom Profile" at bounding box center [1086, 174] width 285 height 14
drag, startPoint x: 1441, startPoint y: 150, endPoint x: 1236, endPoint y: 135, distance: 205.7
click at [1236, 135] on div "License Number 1004667 Trade Solar Contractor Phone [PHONE_NUMBER] Email [EMAIL…" at bounding box center [1235, 139] width 582 height 118
click at [1213, 148] on p "[PHONE_NUMBER]" at bounding box center [1086, 146] width 285 height 17
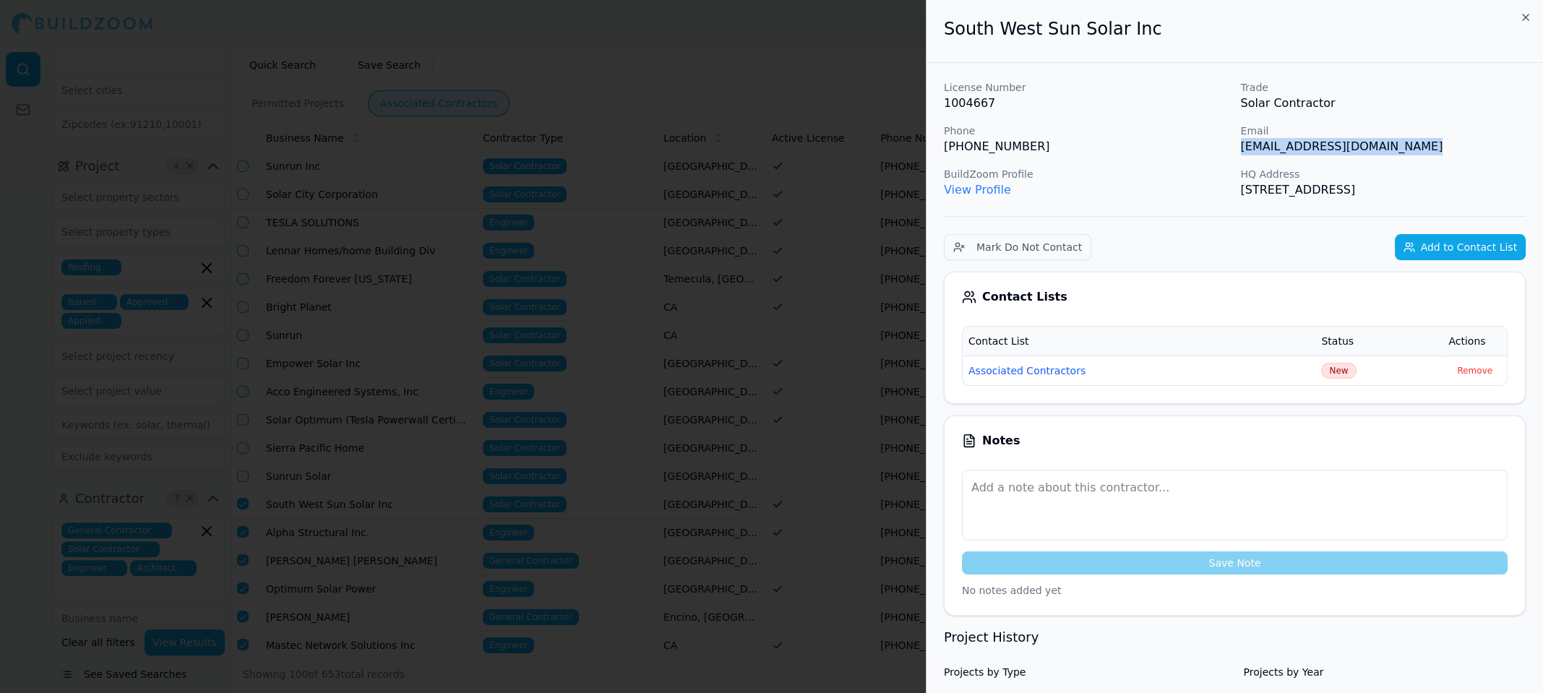
drag, startPoint x: 1235, startPoint y: 139, endPoint x: 1455, endPoint y: 139, distance: 220.4
click at [1455, 139] on div "License Number 1004667 Trade Solar Contractor Phone [PHONE_NUMBER] Email [EMAIL…" at bounding box center [1235, 139] width 582 height 118
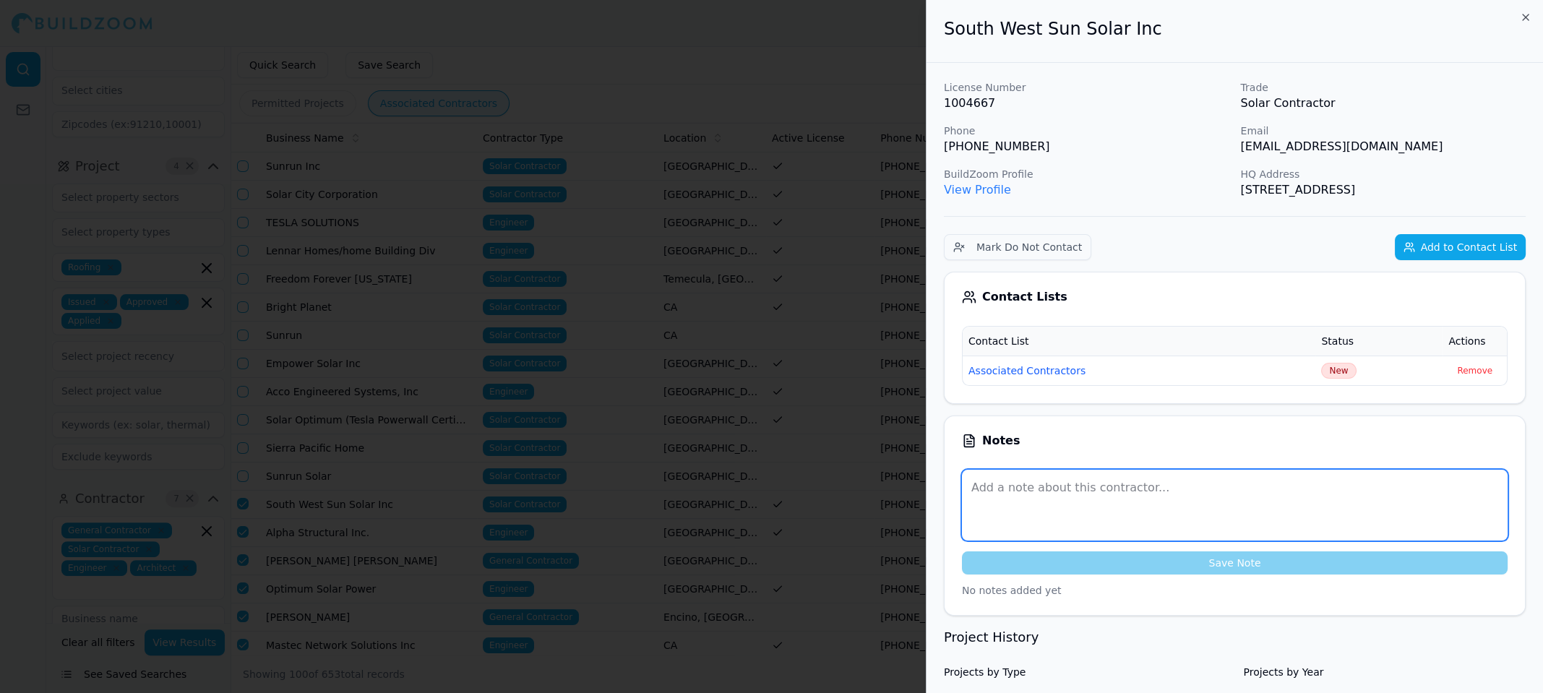
click at [1043, 486] on textarea at bounding box center [1235, 505] width 546 height 71
paste textarea "No answer. Left VM."
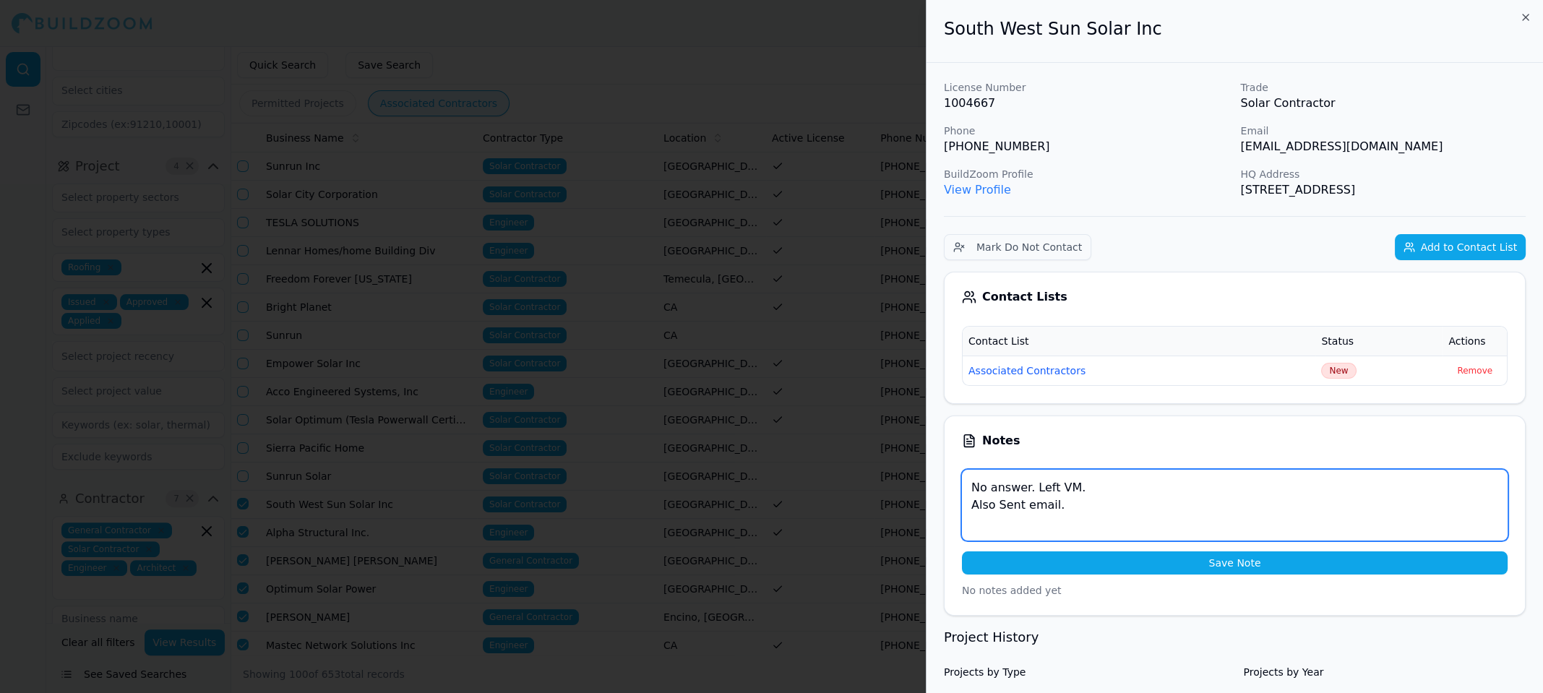
type textarea "No answer. Left VM. Also Sent email."
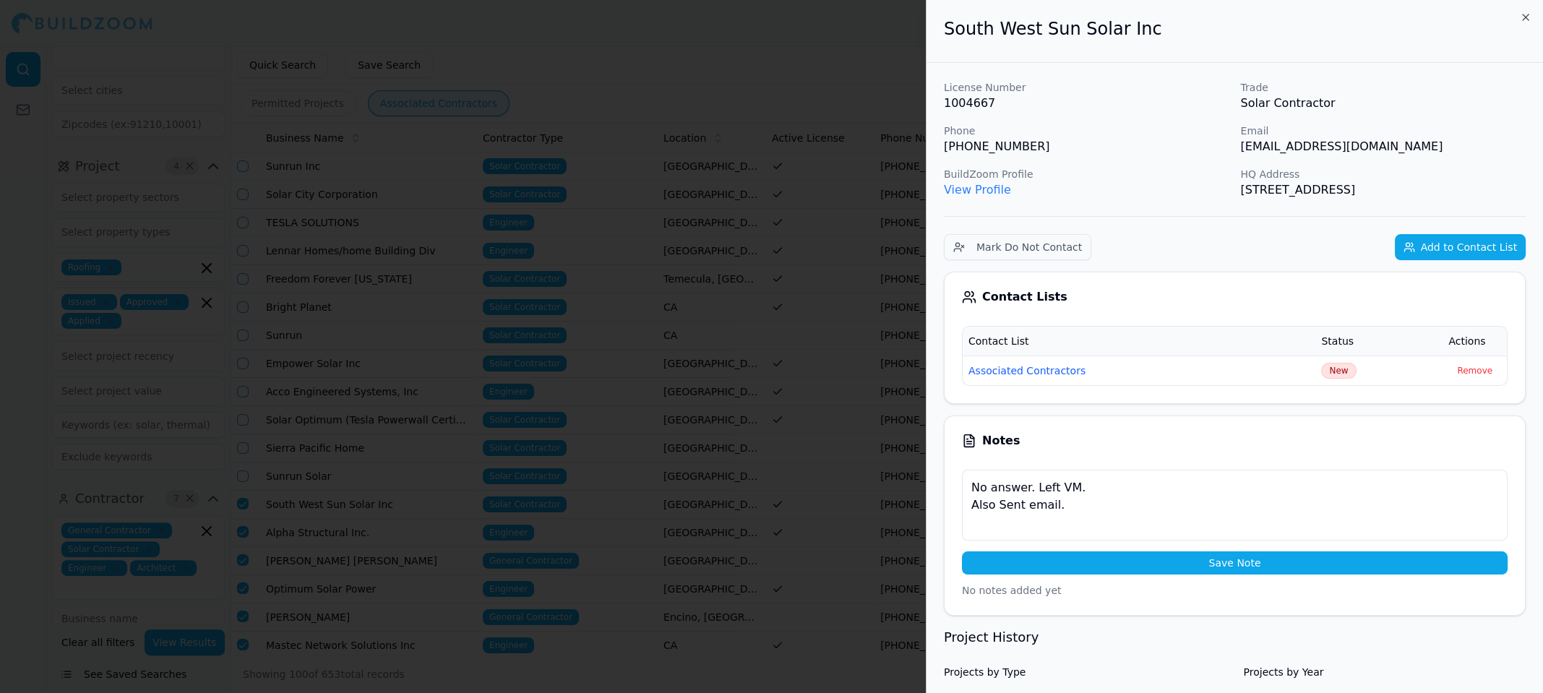
click at [1190, 564] on button "Save Note" at bounding box center [1235, 562] width 546 height 23
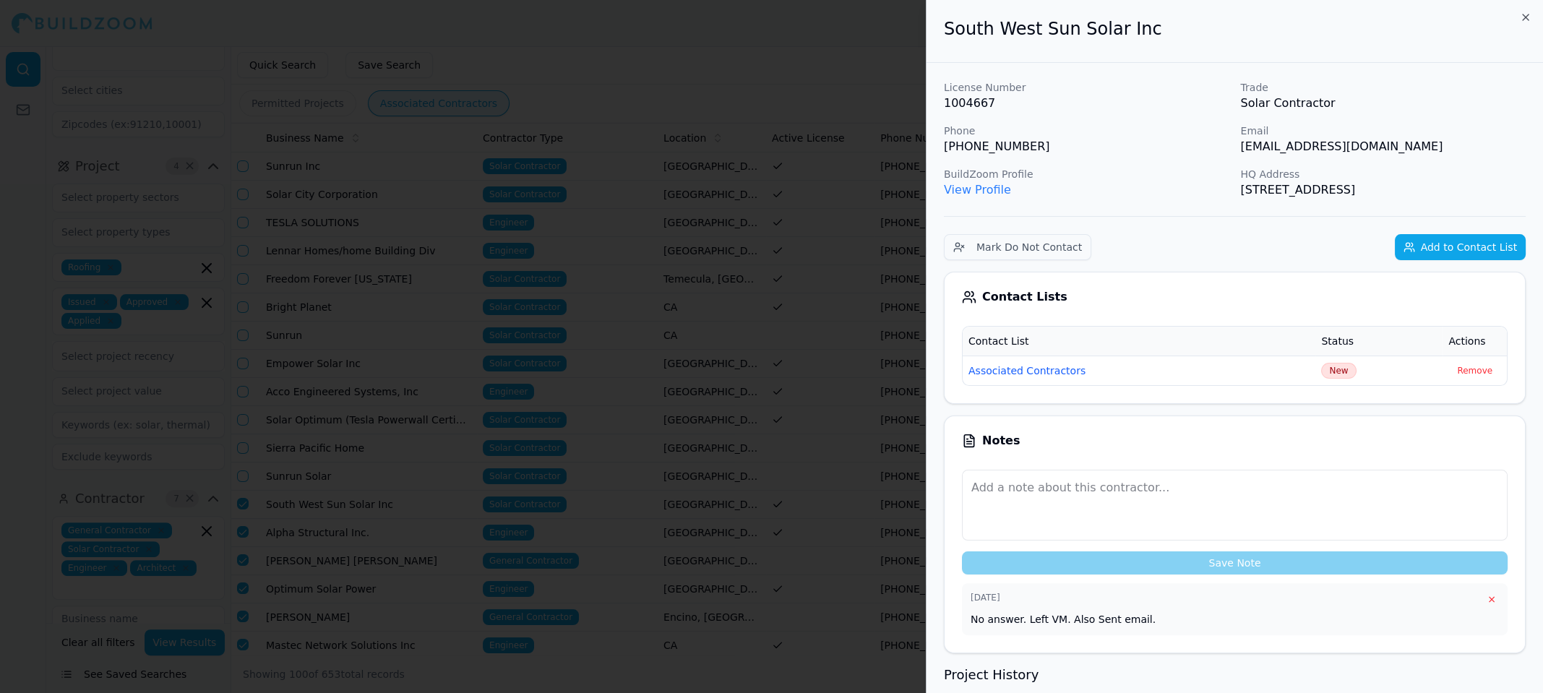
click at [759, 31] on div at bounding box center [771, 346] width 1543 height 693
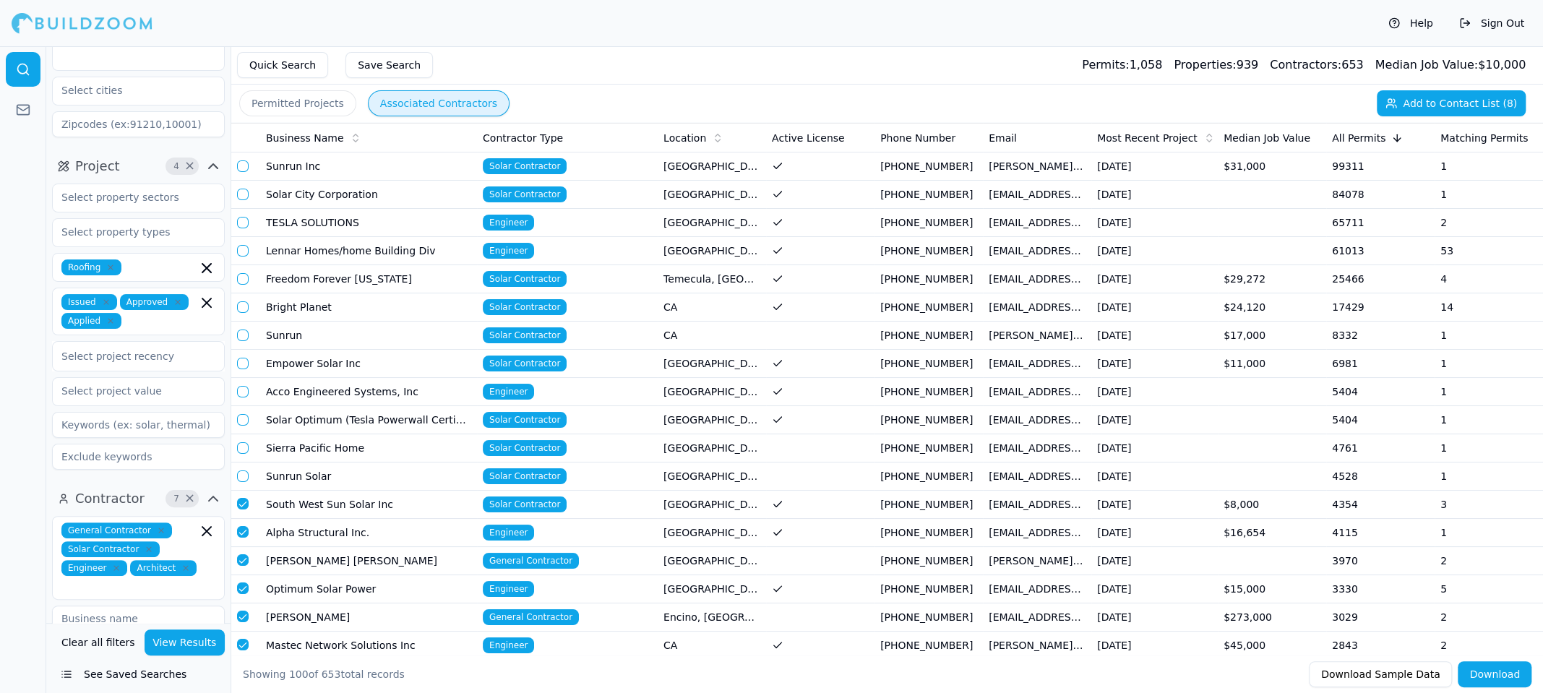
click at [246, 502] on button "button" at bounding box center [243, 504] width 12 height 12
click at [311, 536] on td "Alpha Structural Inc." at bounding box center [368, 533] width 217 height 28
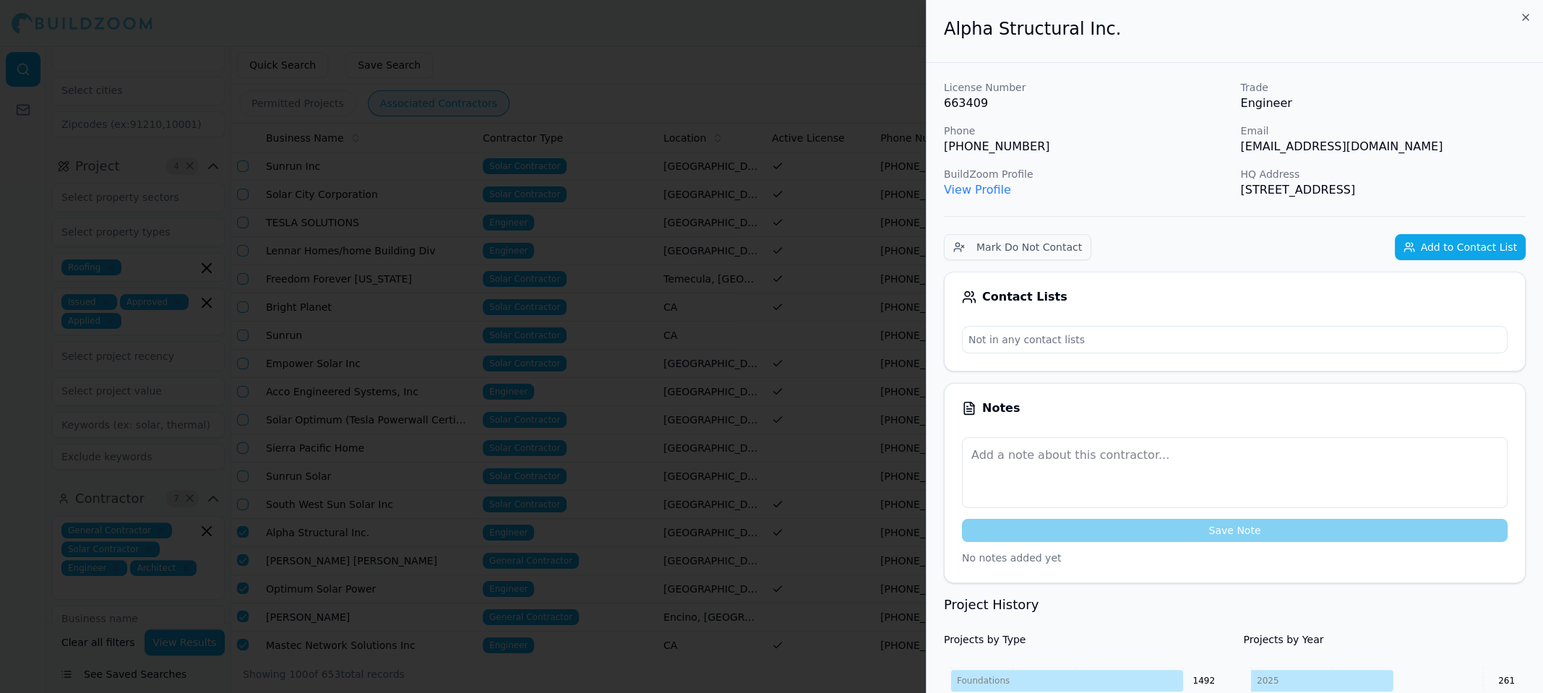
drag, startPoint x: 944, startPoint y: 30, endPoint x: 1473, endPoint y: 147, distance: 542.4
copy div "Alpha Structural Inc. License Number 663409 Trade Engineer Phone [PHONE_NUMBER]…"
click at [1477, 241] on button "Add to Contact List" at bounding box center [1460, 247] width 131 height 26
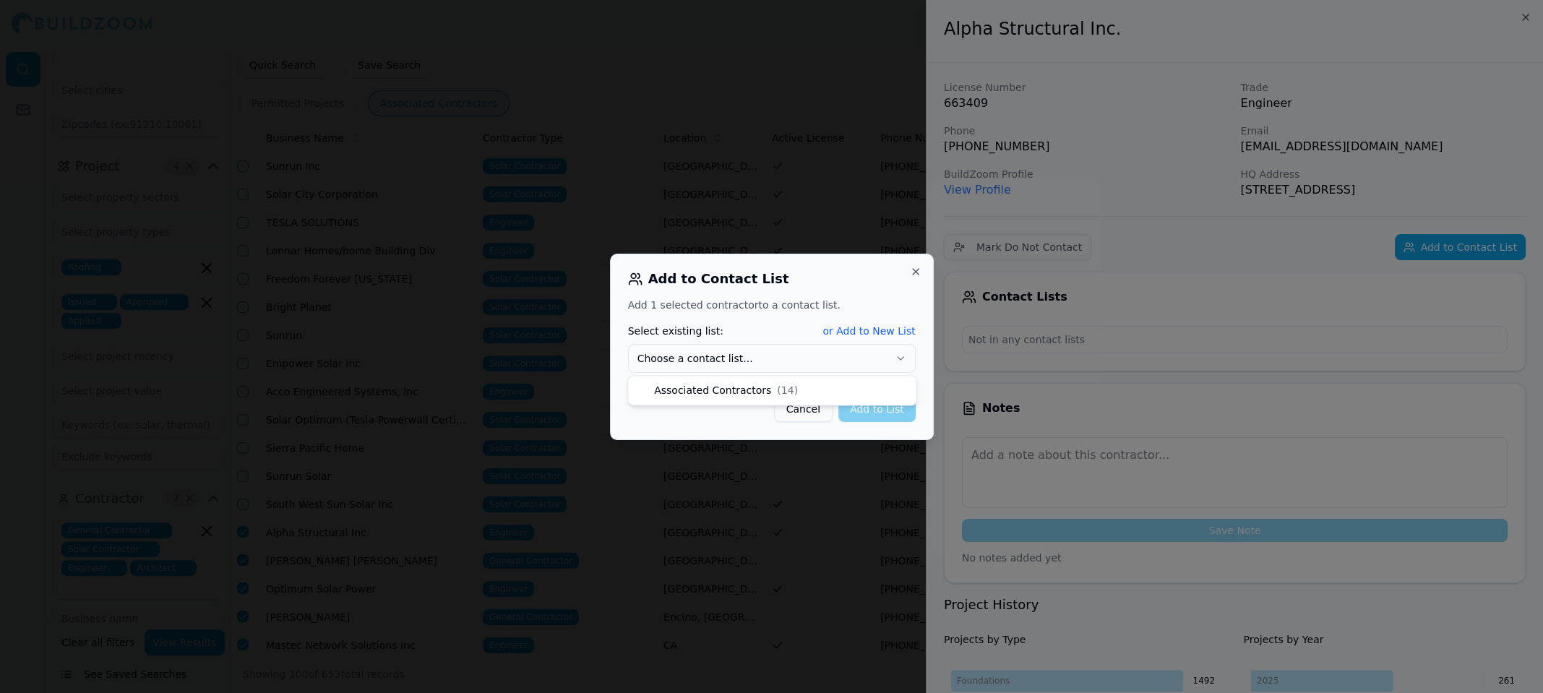
click at [736, 353] on button "Choose a contact list..." at bounding box center [772, 358] width 288 height 29
click at [884, 410] on button "Add to List" at bounding box center [876, 409] width 77 height 26
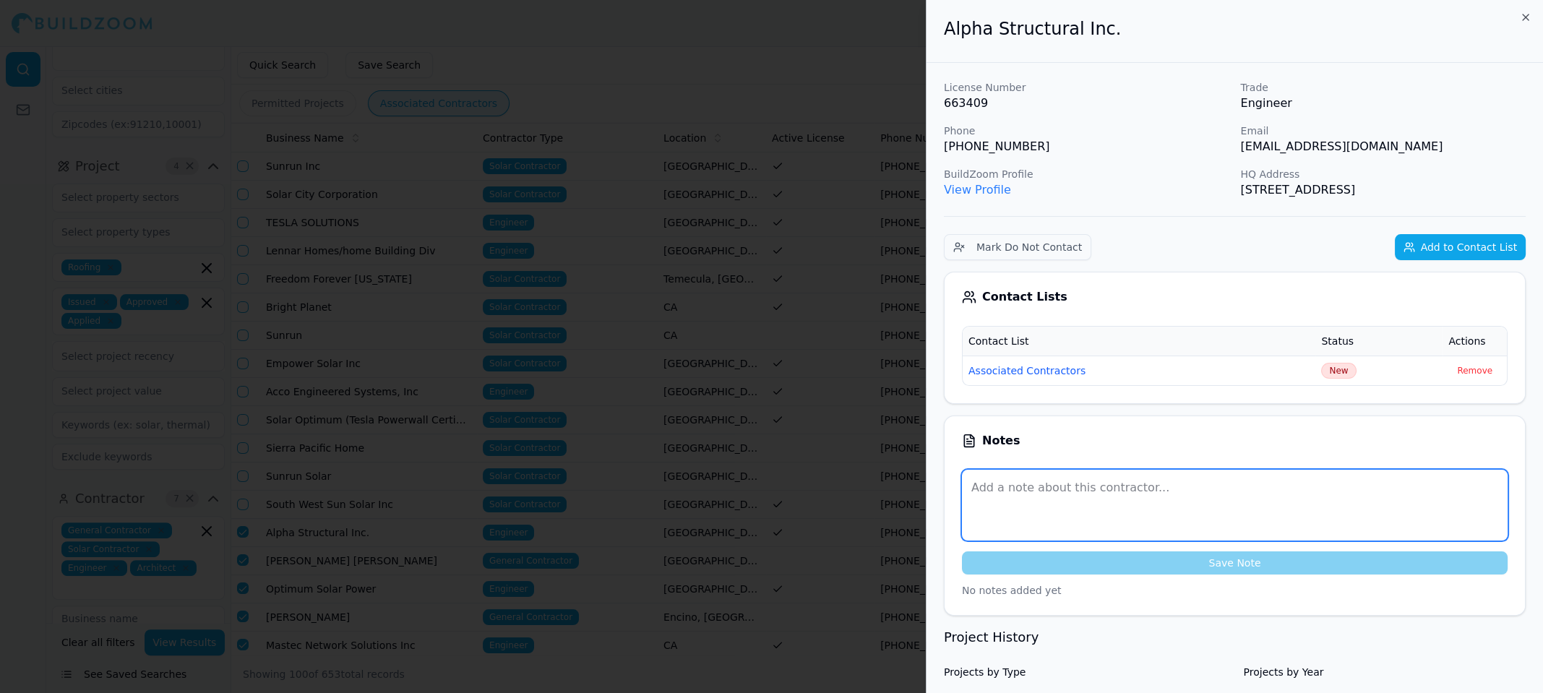
click at [1007, 495] on textarea at bounding box center [1235, 505] width 546 height 71
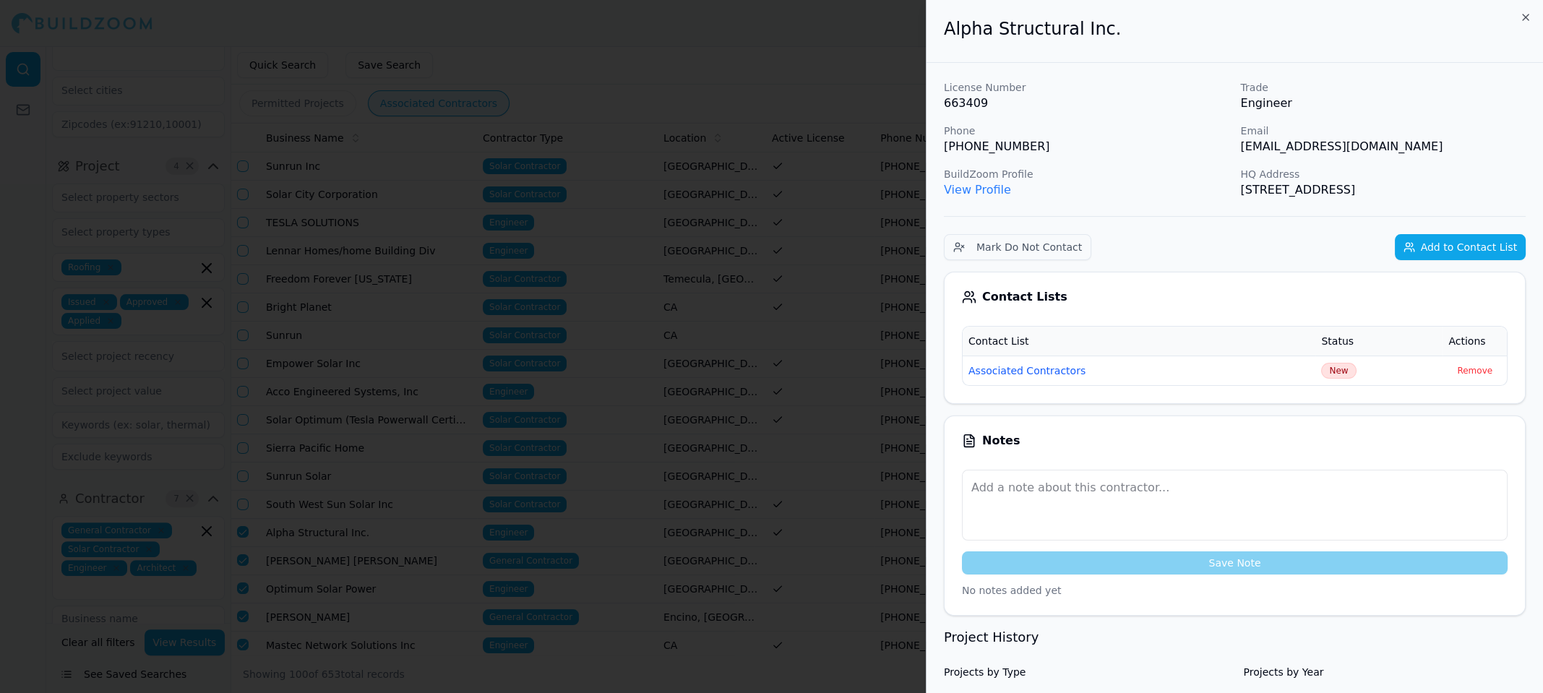
click at [1188, 144] on p "[PHONE_NUMBER]" at bounding box center [1086, 146] width 285 height 17
click at [1448, 82] on p "Trade" at bounding box center [1383, 87] width 285 height 14
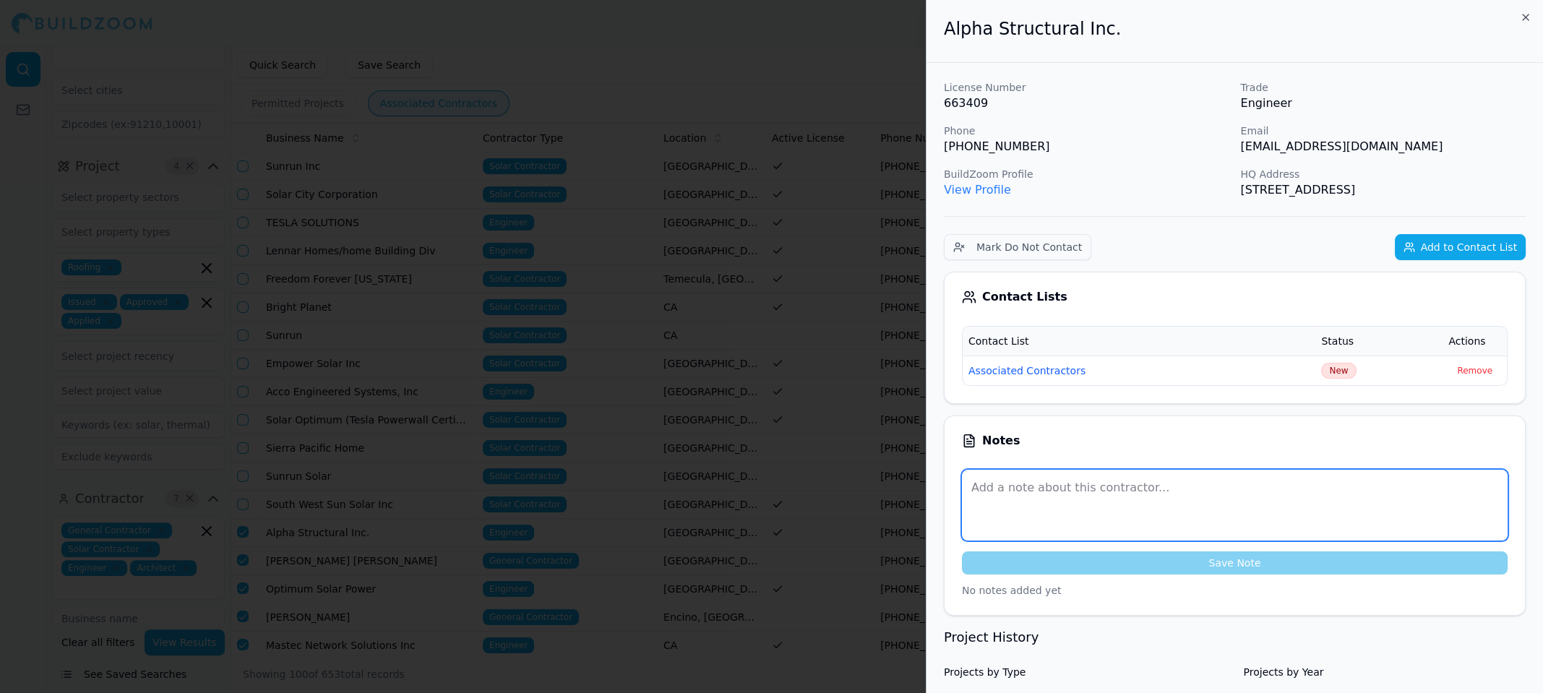
click at [1074, 511] on textarea at bounding box center [1235, 505] width 546 height 71
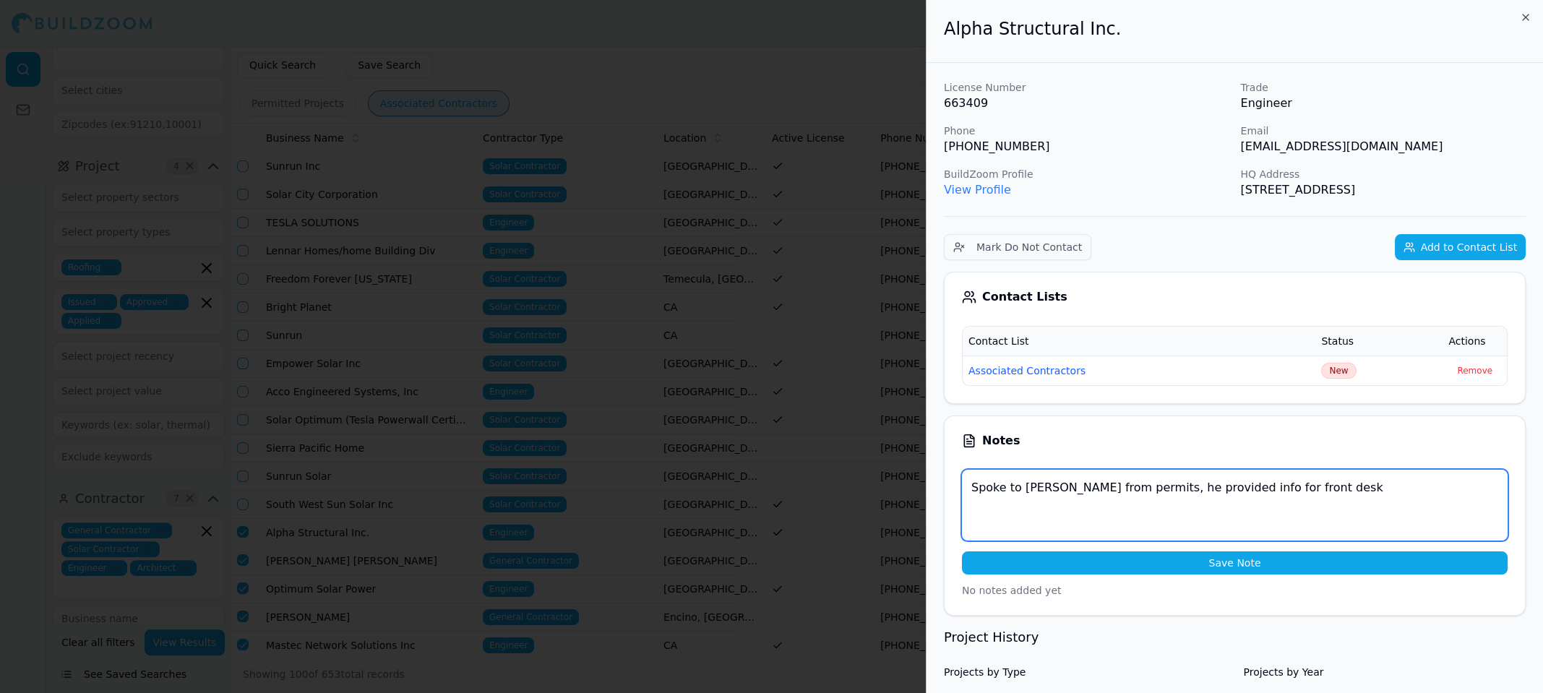
click at [1397, 516] on textarea "Spoke to [PERSON_NAME] from permits, he provided info for front desk" at bounding box center [1235, 505] width 546 height 71
paste textarea "3232585482"
type textarea "Spoke to [PERSON_NAME] from permits, he provided info for front desk. Front Des…"
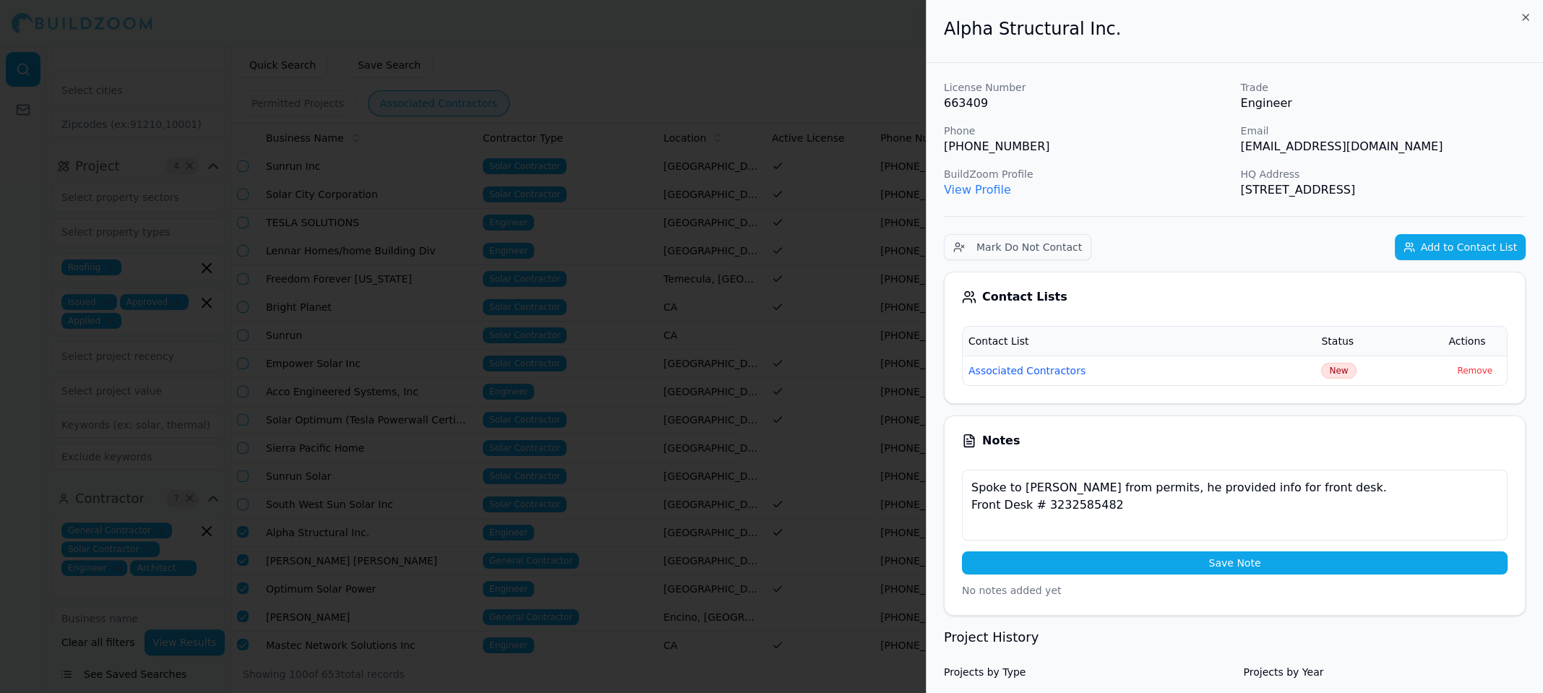
click at [1218, 561] on button "Save Note" at bounding box center [1235, 562] width 546 height 23
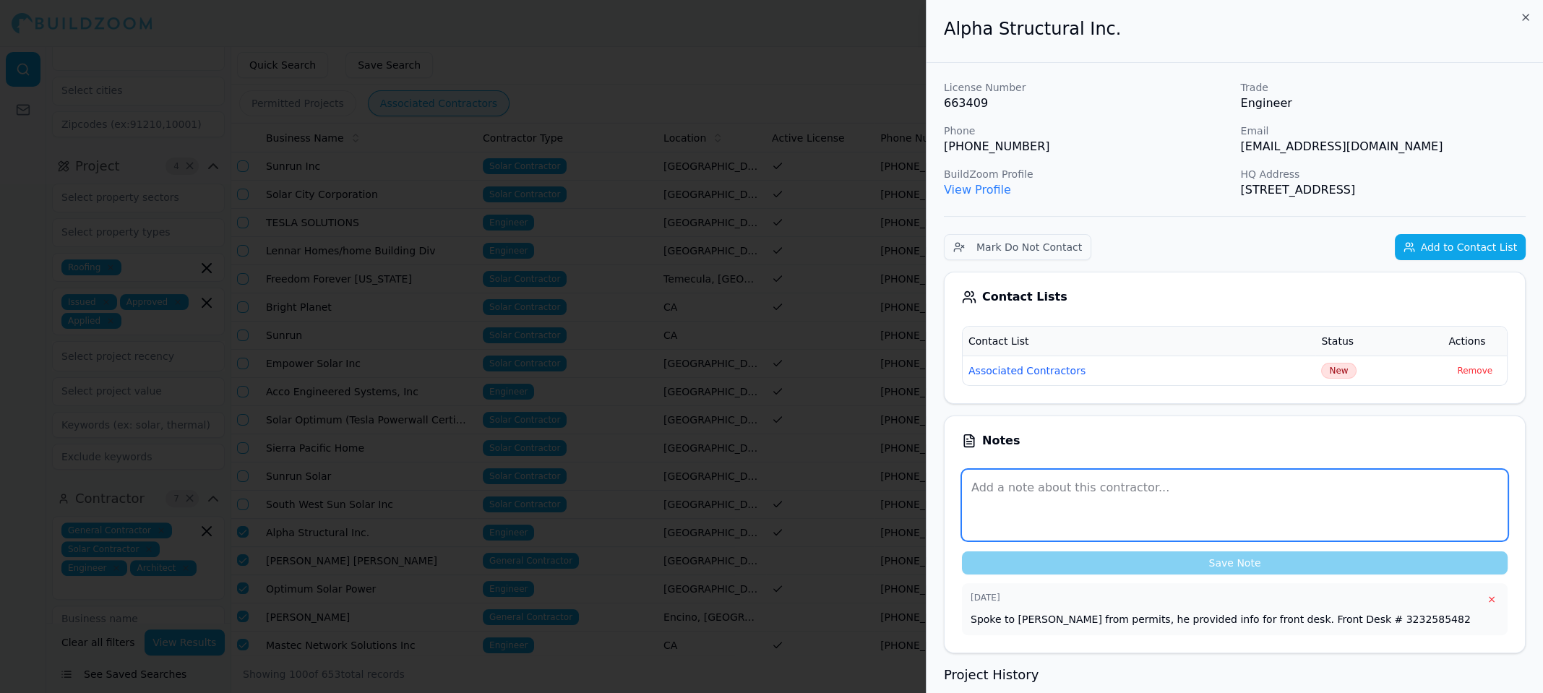
click at [1062, 480] on textarea at bounding box center [1235, 505] width 546 height 71
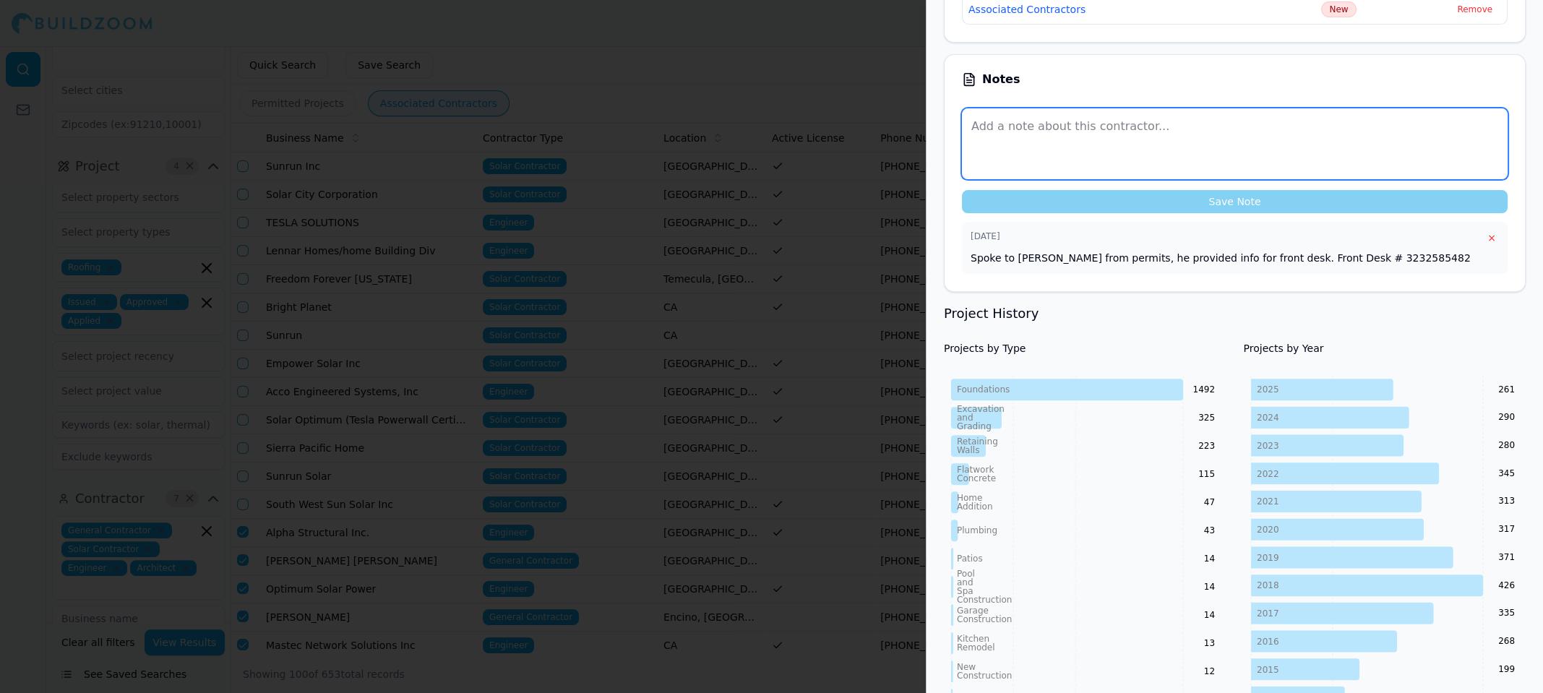
click at [1423, 145] on textarea at bounding box center [1235, 143] width 546 height 71
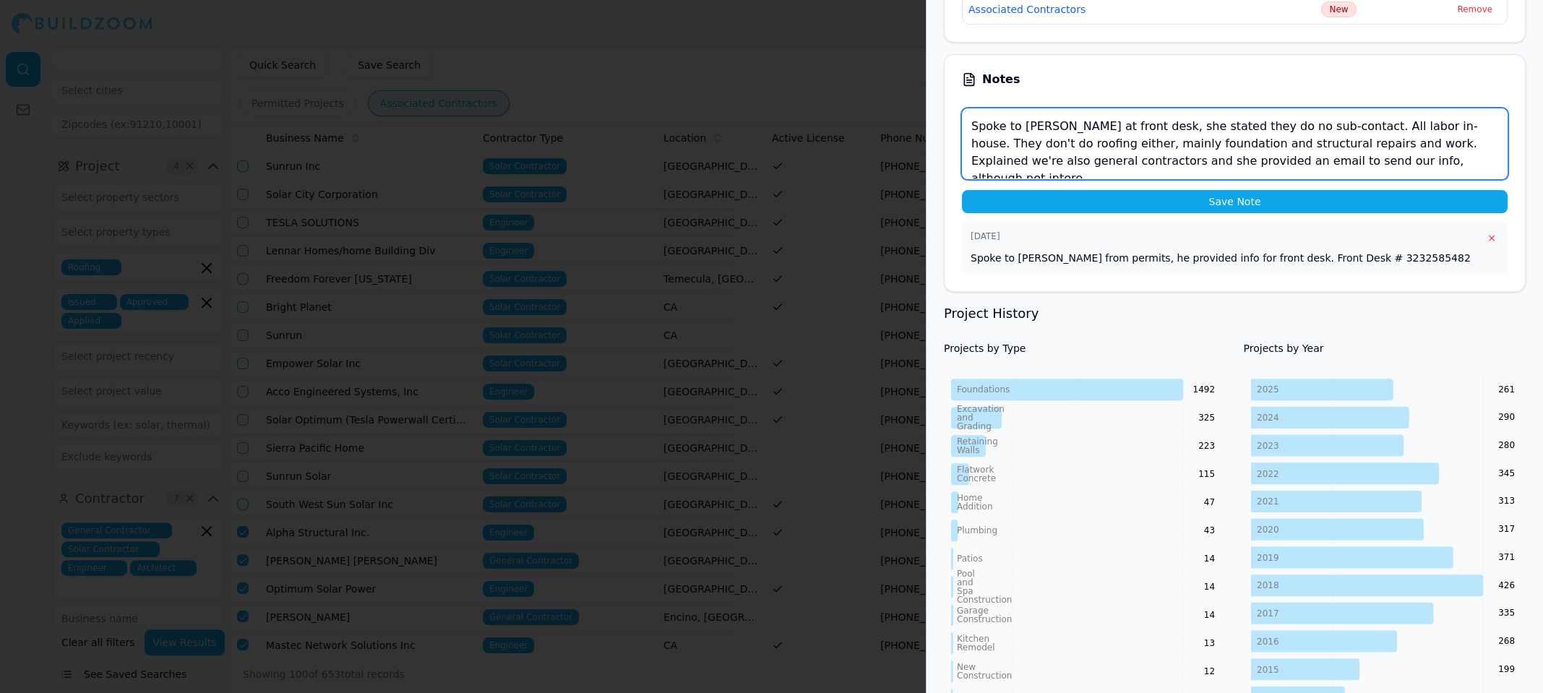
scroll to position [7, 0]
type textarea "Spoke to [PERSON_NAME] at front desk, she stated they do no sub-contact. All la…"
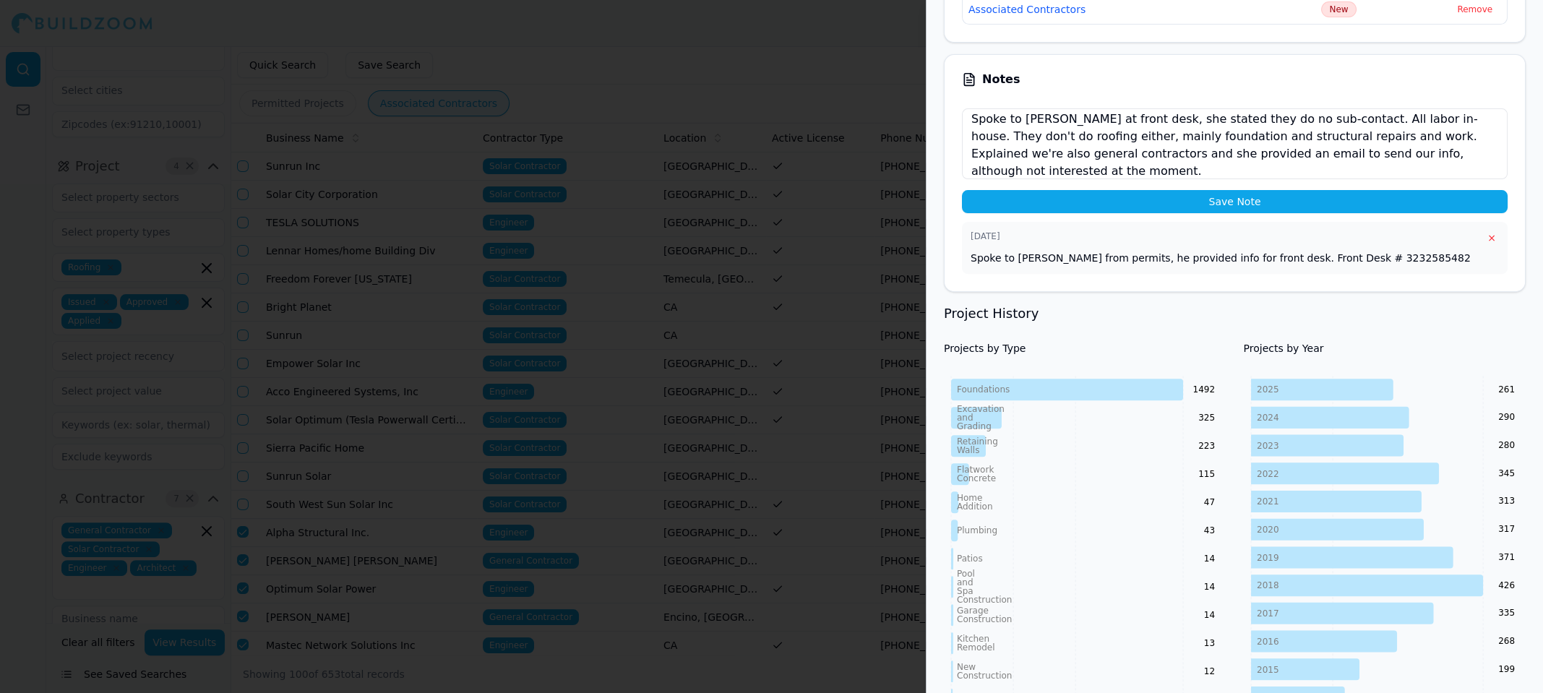
click at [1258, 199] on button "Save Note" at bounding box center [1235, 201] width 546 height 23
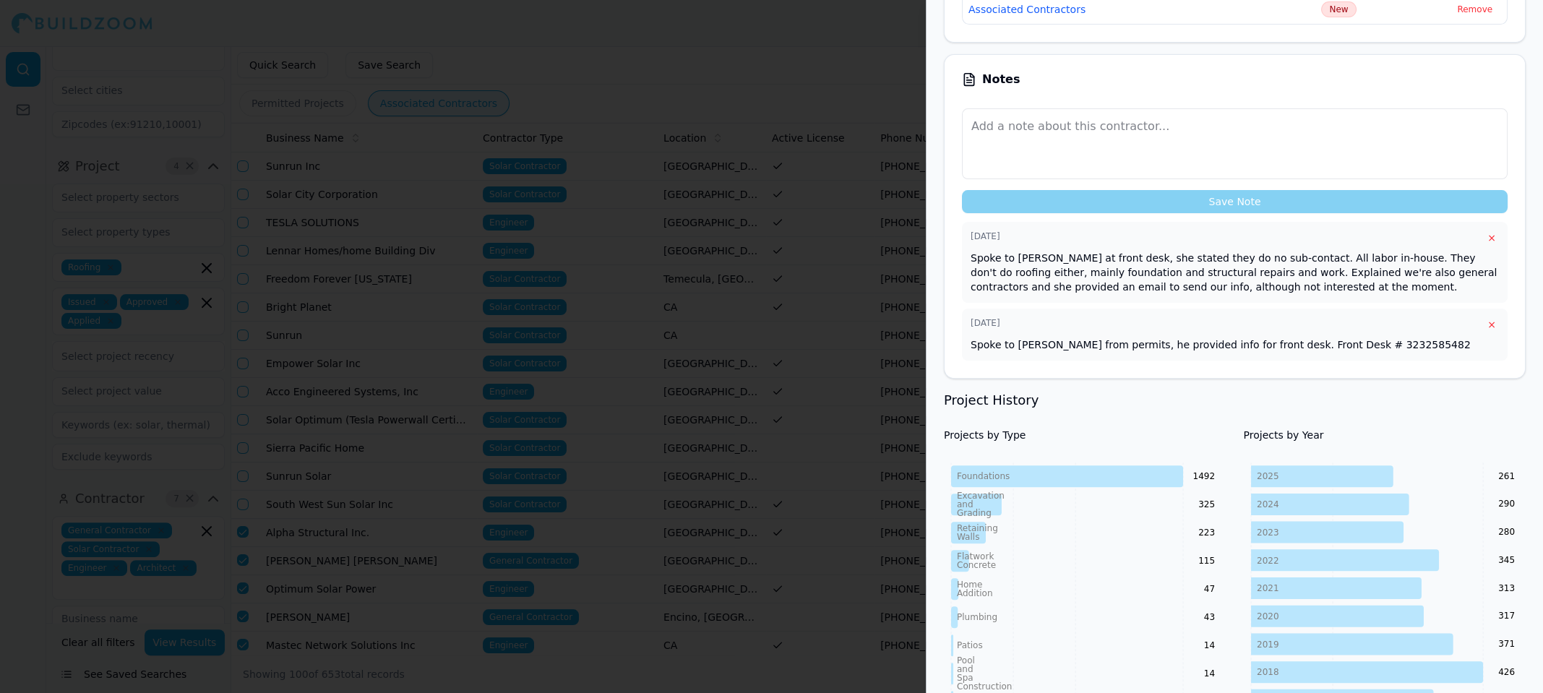
scroll to position [0, 0]
click at [1150, 271] on p "Spoke to [PERSON_NAME] at front desk, she stated they do no sub-contact. All la…" at bounding box center [1234, 272] width 528 height 43
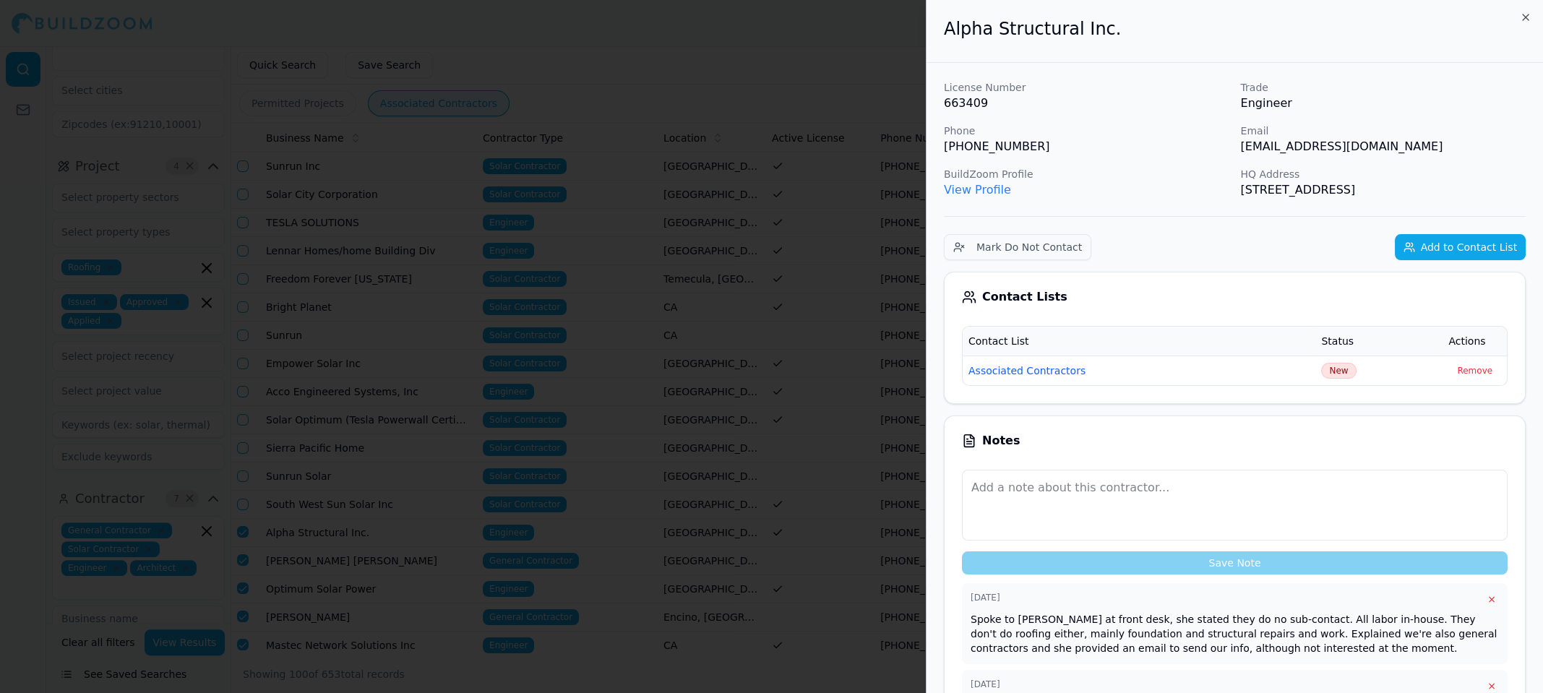
click at [782, 59] on div at bounding box center [771, 346] width 1543 height 693
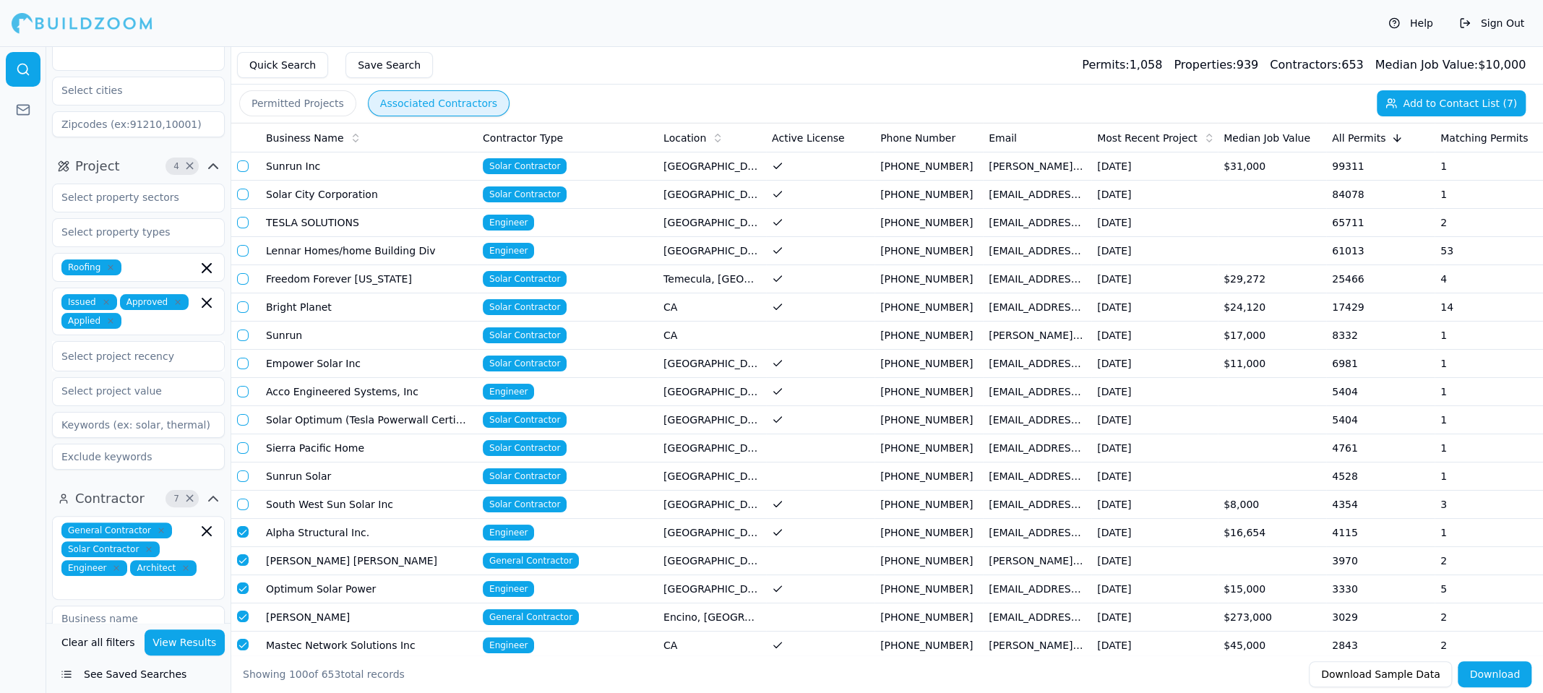
click at [243, 527] on button "button" at bounding box center [243, 532] width 12 height 12
click at [336, 563] on td "[PERSON_NAME] [PERSON_NAME]" at bounding box center [368, 561] width 217 height 28
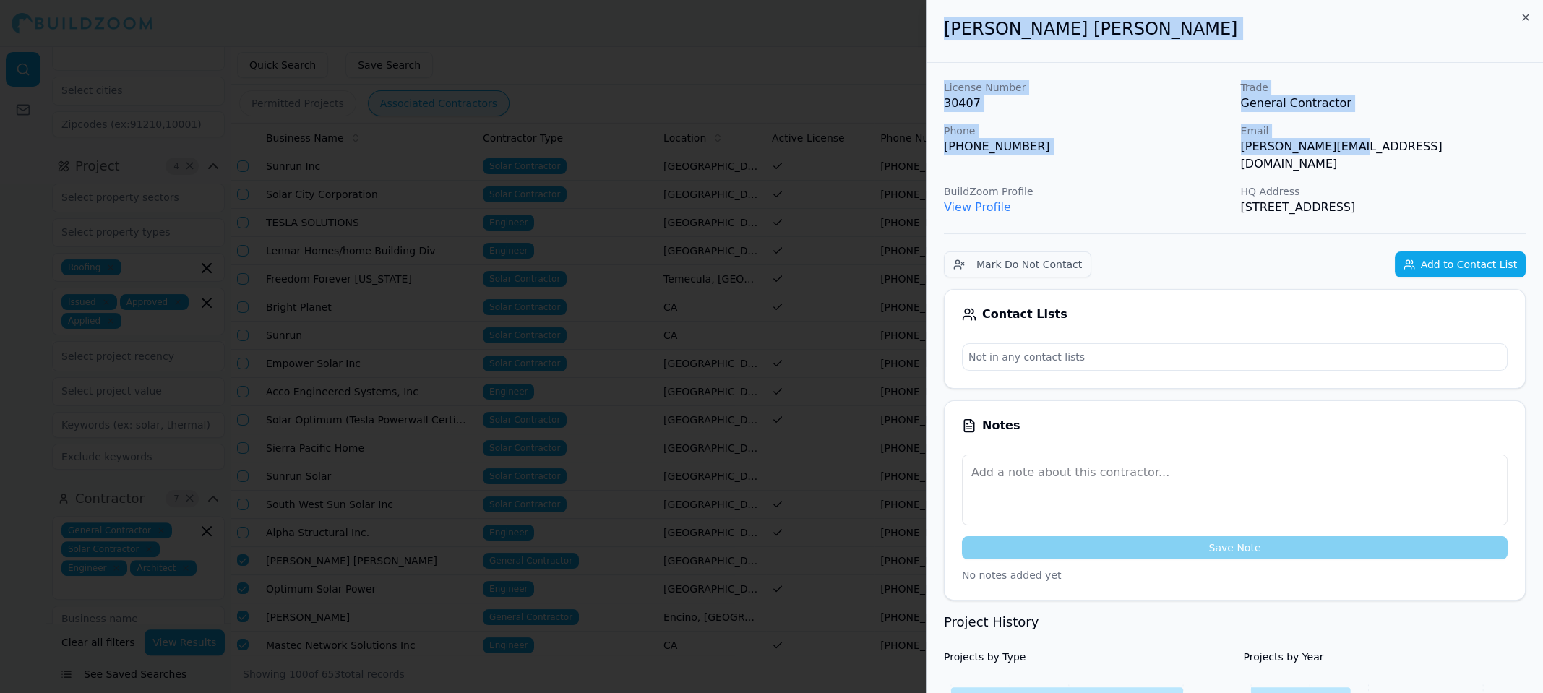
drag, startPoint x: 944, startPoint y: 33, endPoint x: 1389, endPoint y: 152, distance: 460.8
copy div "[PERSON_NAME] [PERSON_NAME] License Number 30407 Trade General Contractor Phone…"
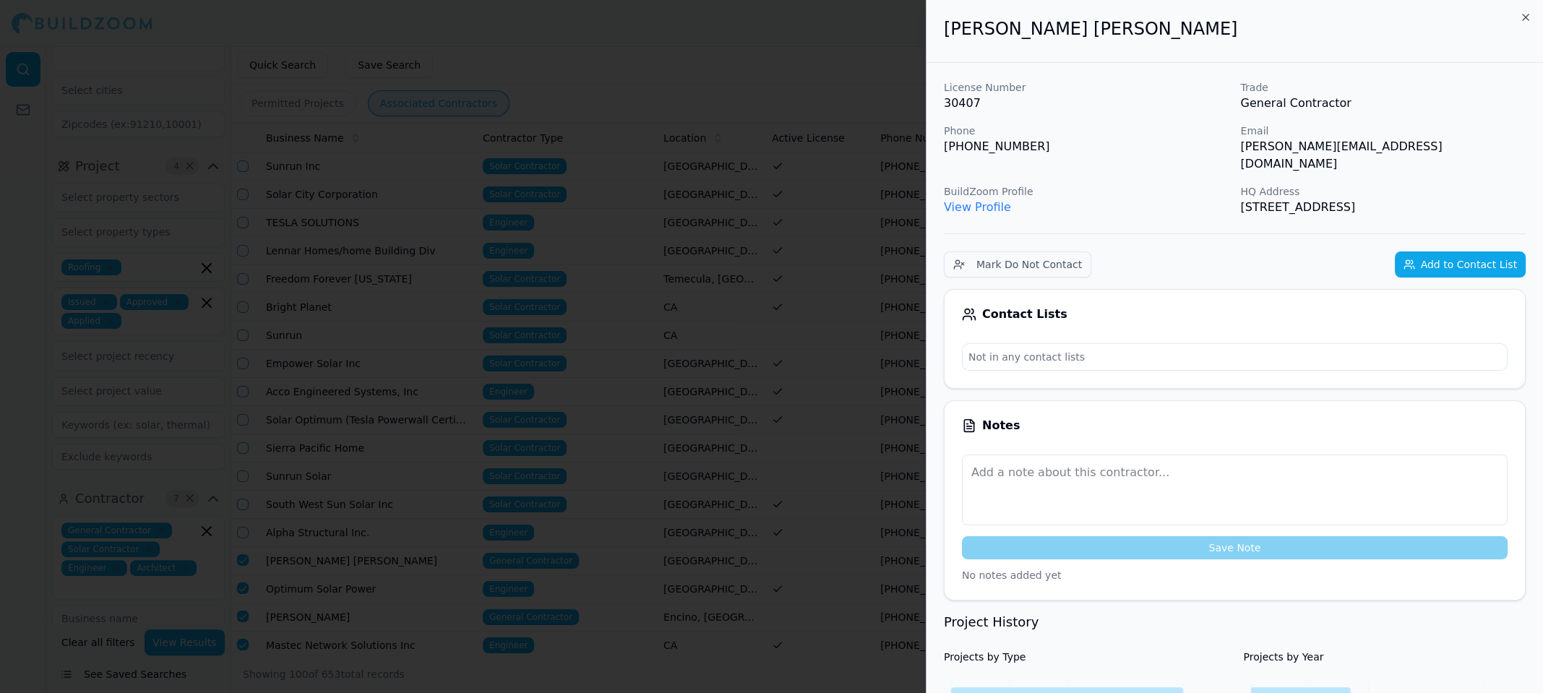
click at [1296, 256] on div "Mark Do Not Contact Add to Contact List" at bounding box center [1235, 264] width 582 height 26
click at [1473, 251] on button "Add to Contact List" at bounding box center [1460, 264] width 131 height 26
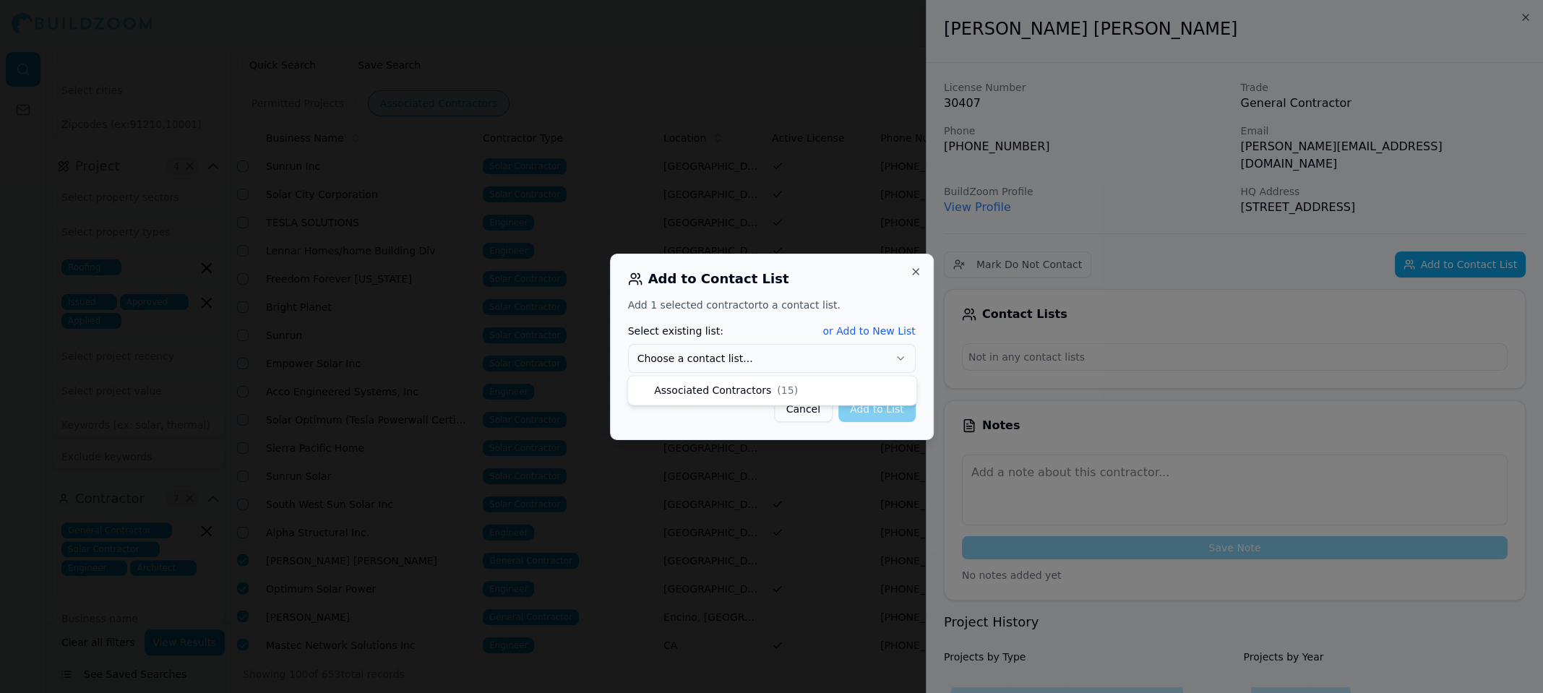
click at [705, 366] on button "Choose a contact list..." at bounding box center [772, 358] width 288 height 29
click at [902, 411] on button "Add to List" at bounding box center [876, 409] width 77 height 26
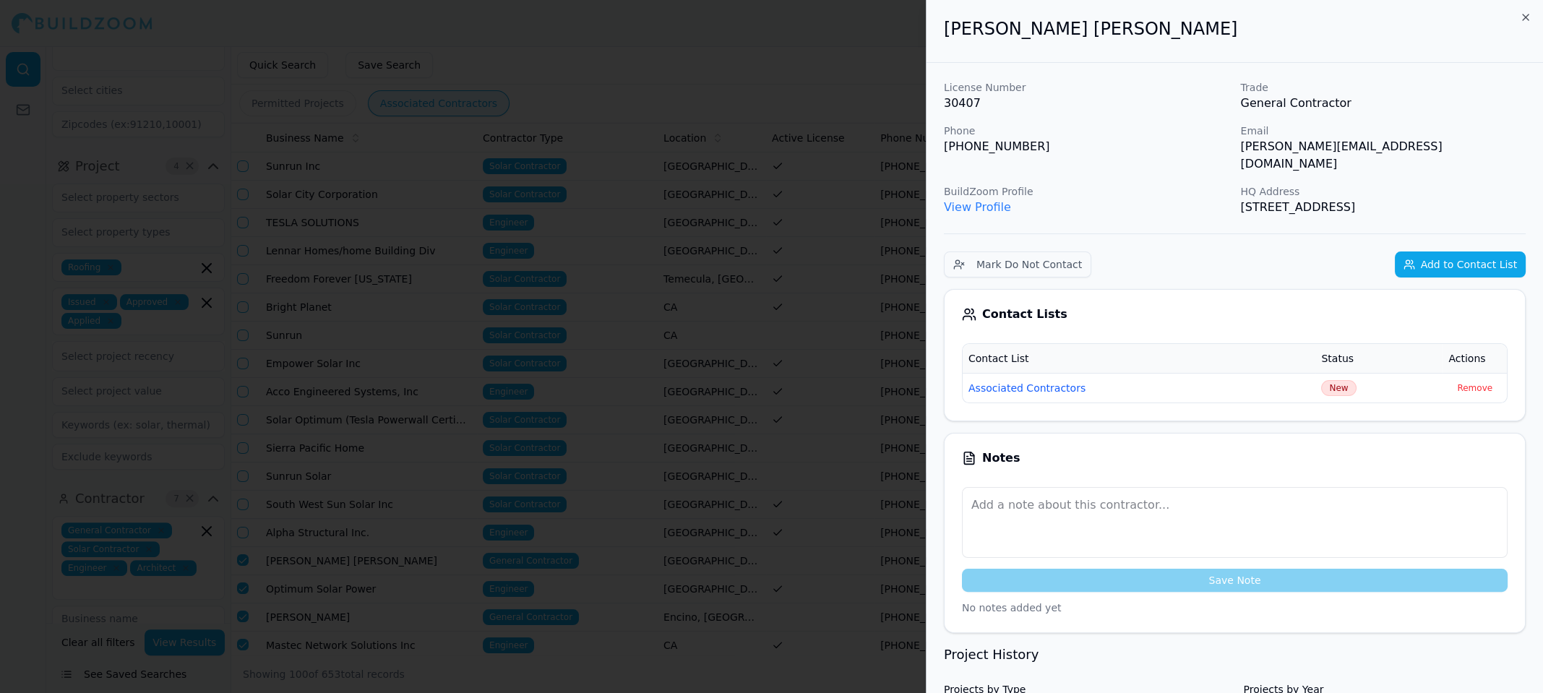
click at [544, 79] on div at bounding box center [771, 346] width 1543 height 693
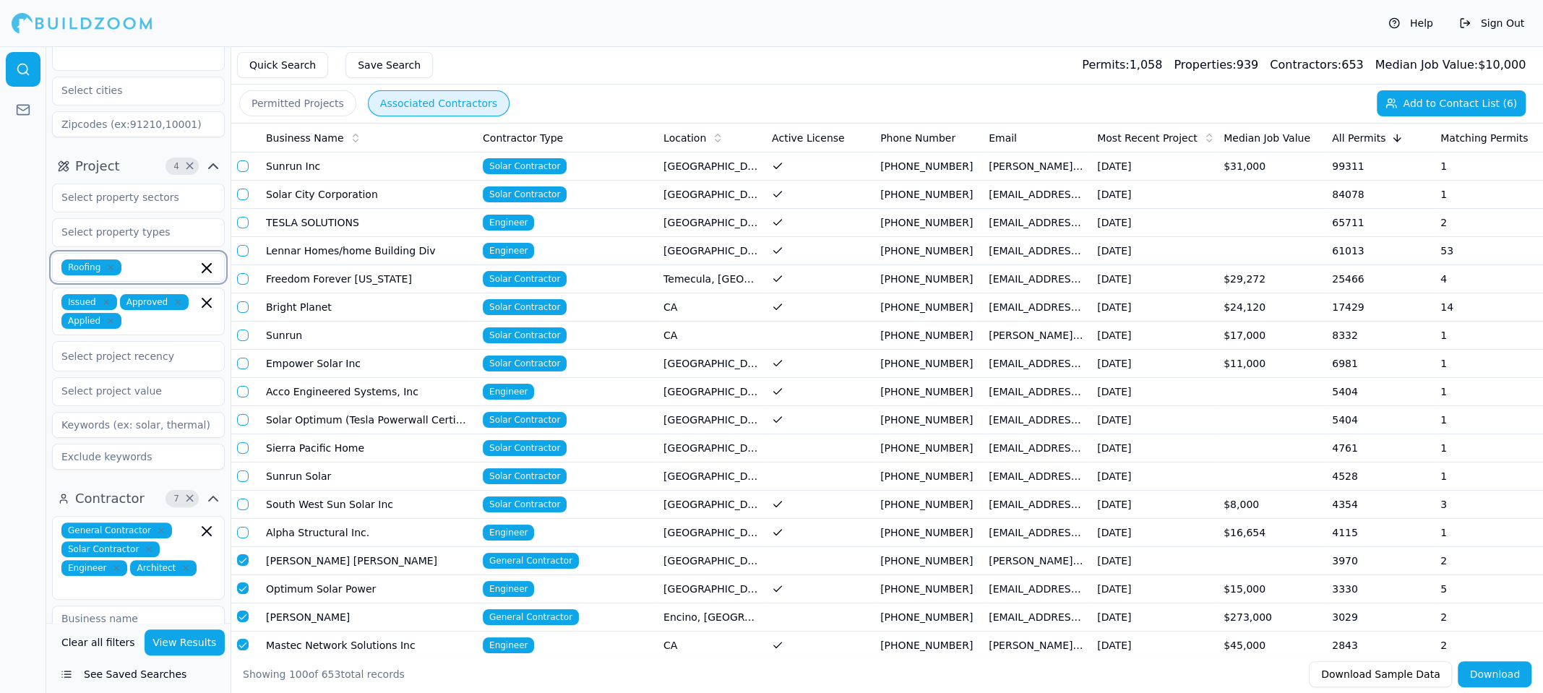
click at [209, 259] on icon "button" at bounding box center [206, 267] width 17 height 17
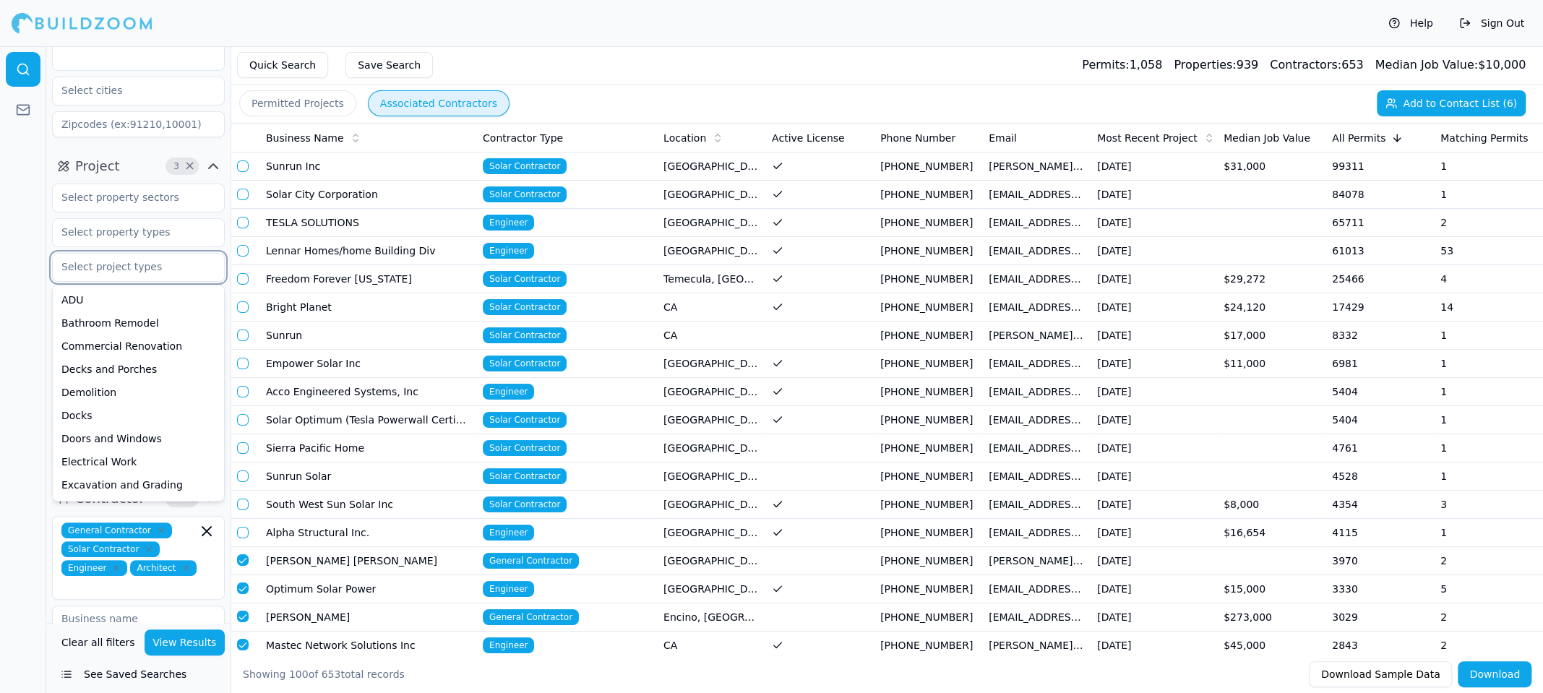
click at [166, 254] on input "text" at bounding box center [129, 267] width 153 height 26
type input "roo"
click at [92, 288] on div "Roofing" at bounding box center [138, 299] width 165 height 23
click at [17, 287] on div at bounding box center [23, 369] width 46 height 647
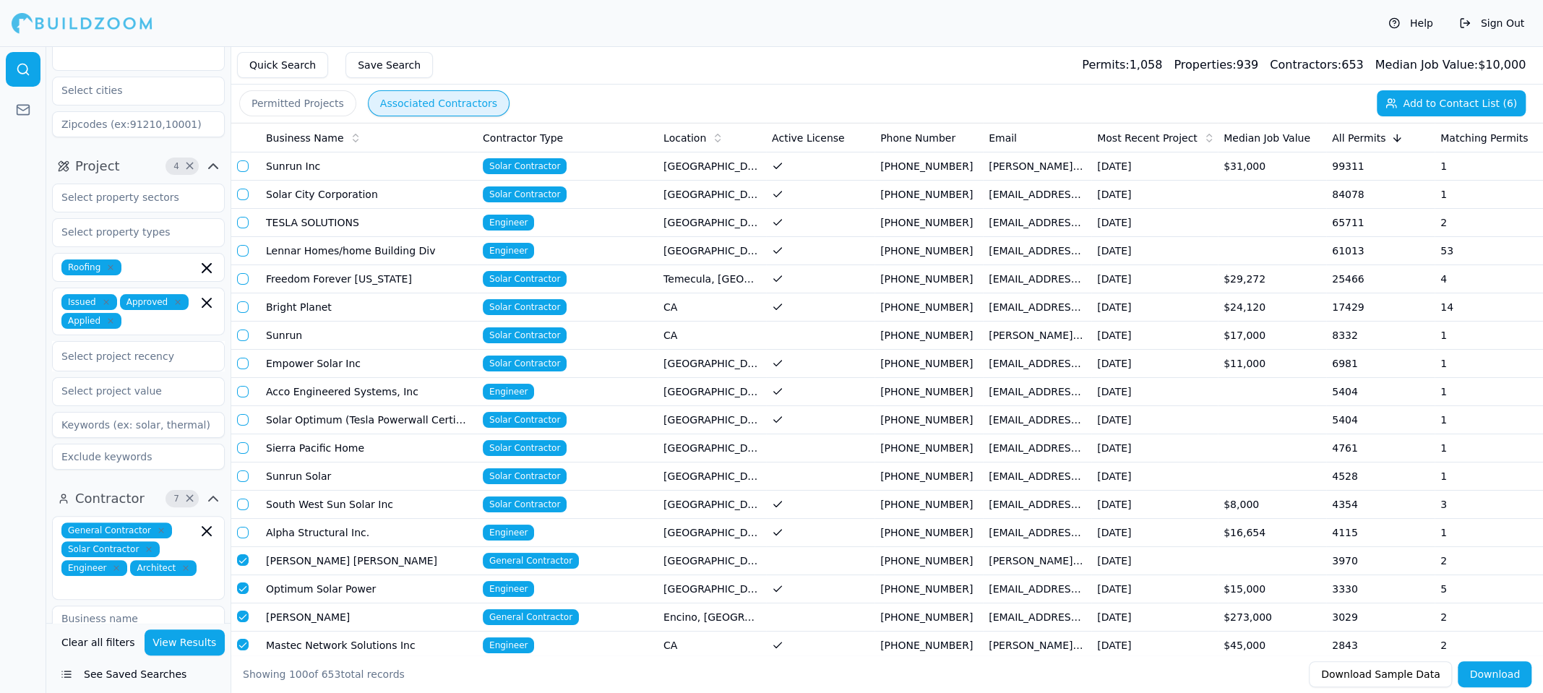
scroll to position [490, 0]
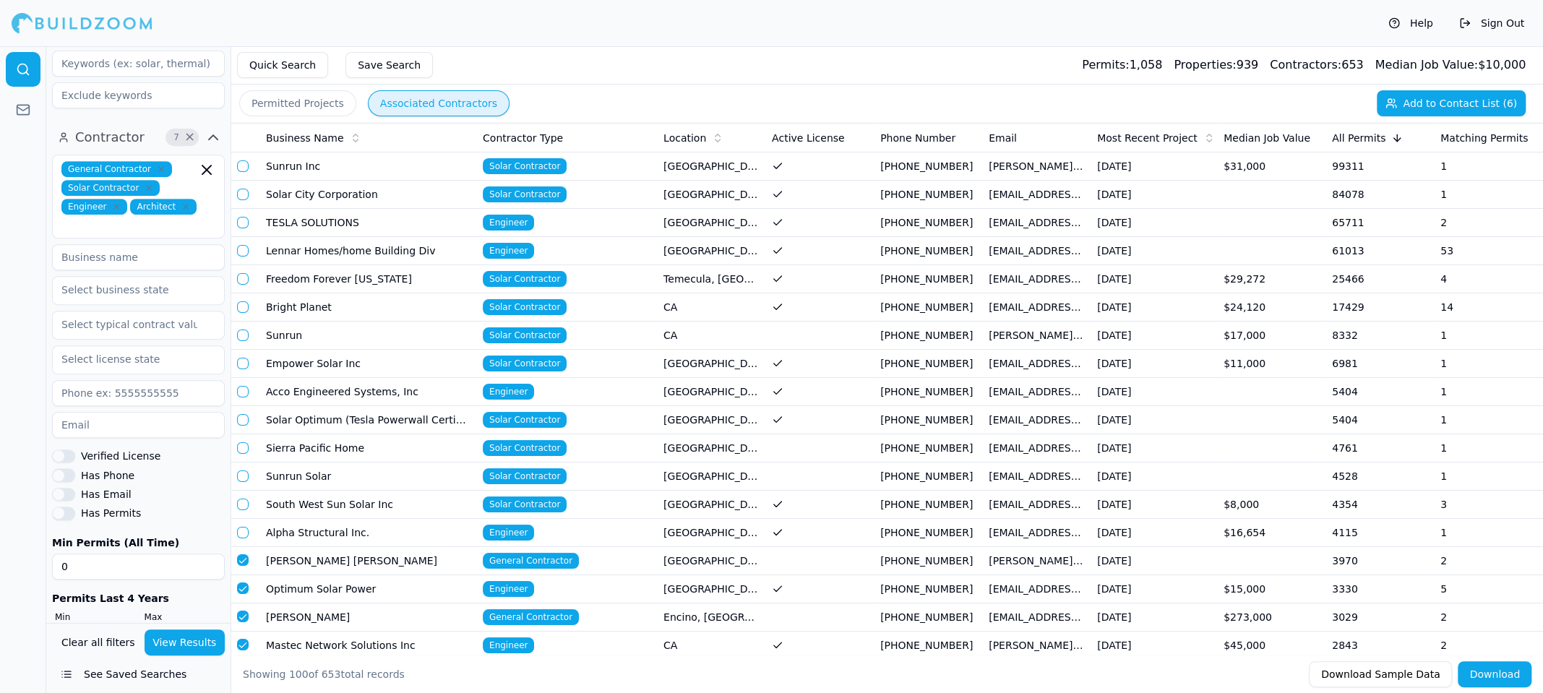
click at [14, 318] on div at bounding box center [23, 369] width 46 height 647
click at [17, 428] on div at bounding box center [23, 369] width 46 height 647
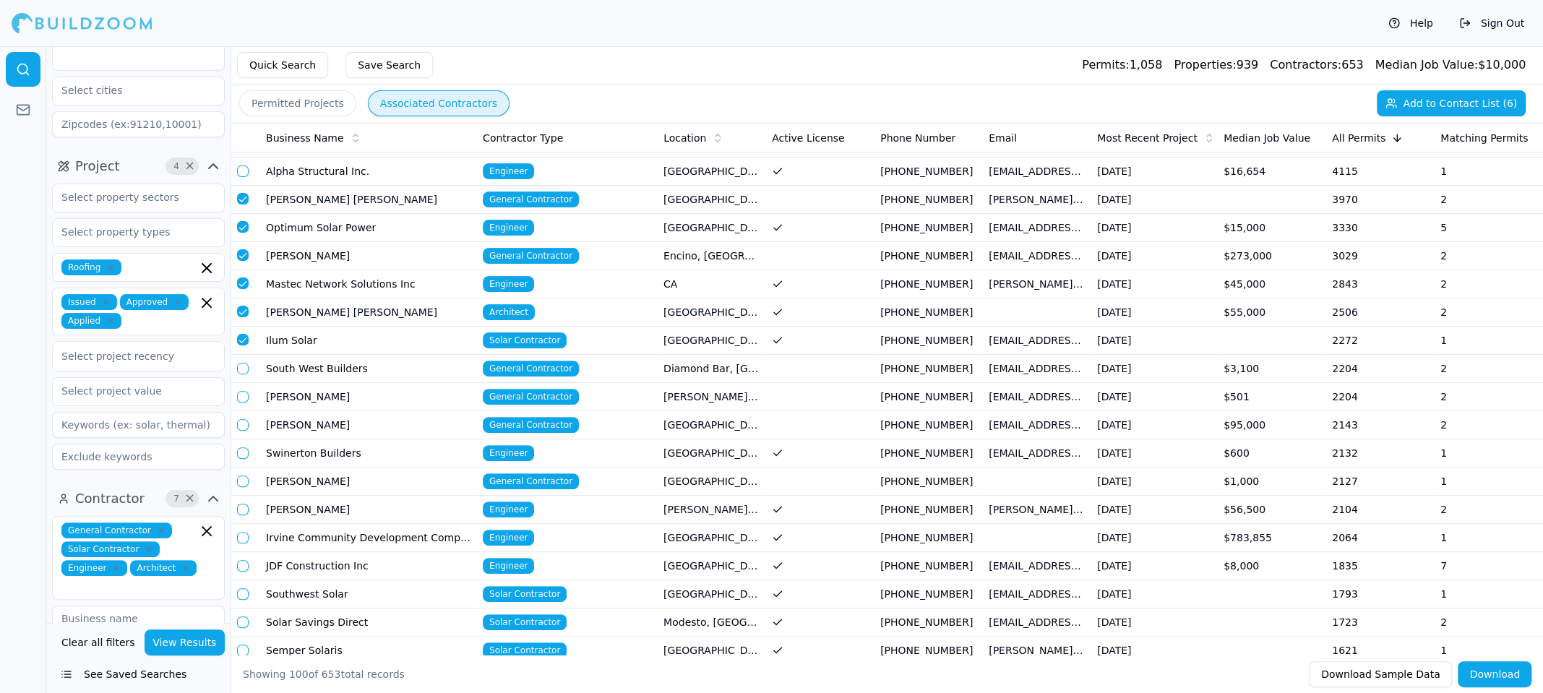
scroll to position [0, 0]
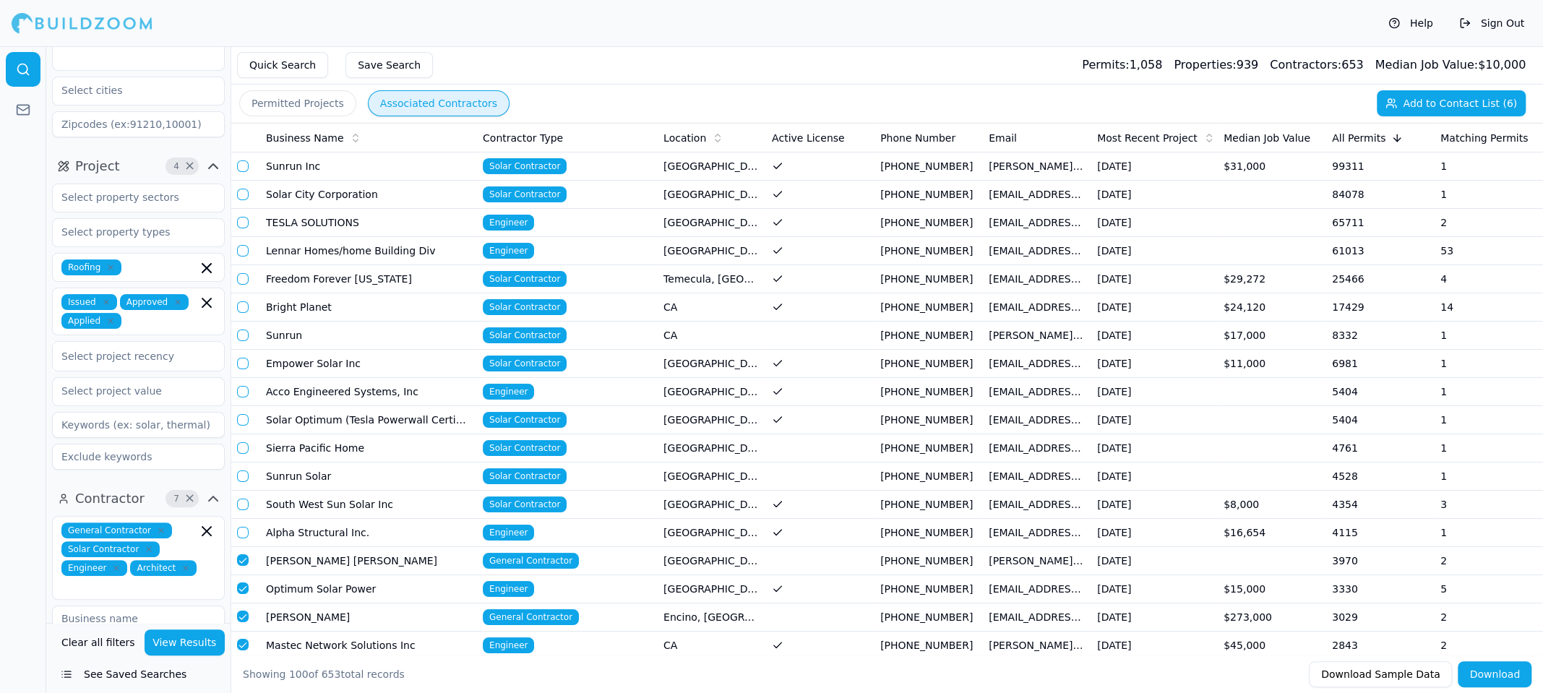
click at [374, 553] on td "[PERSON_NAME] [PERSON_NAME]" at bounding box center [368, 561] width 217 height 28
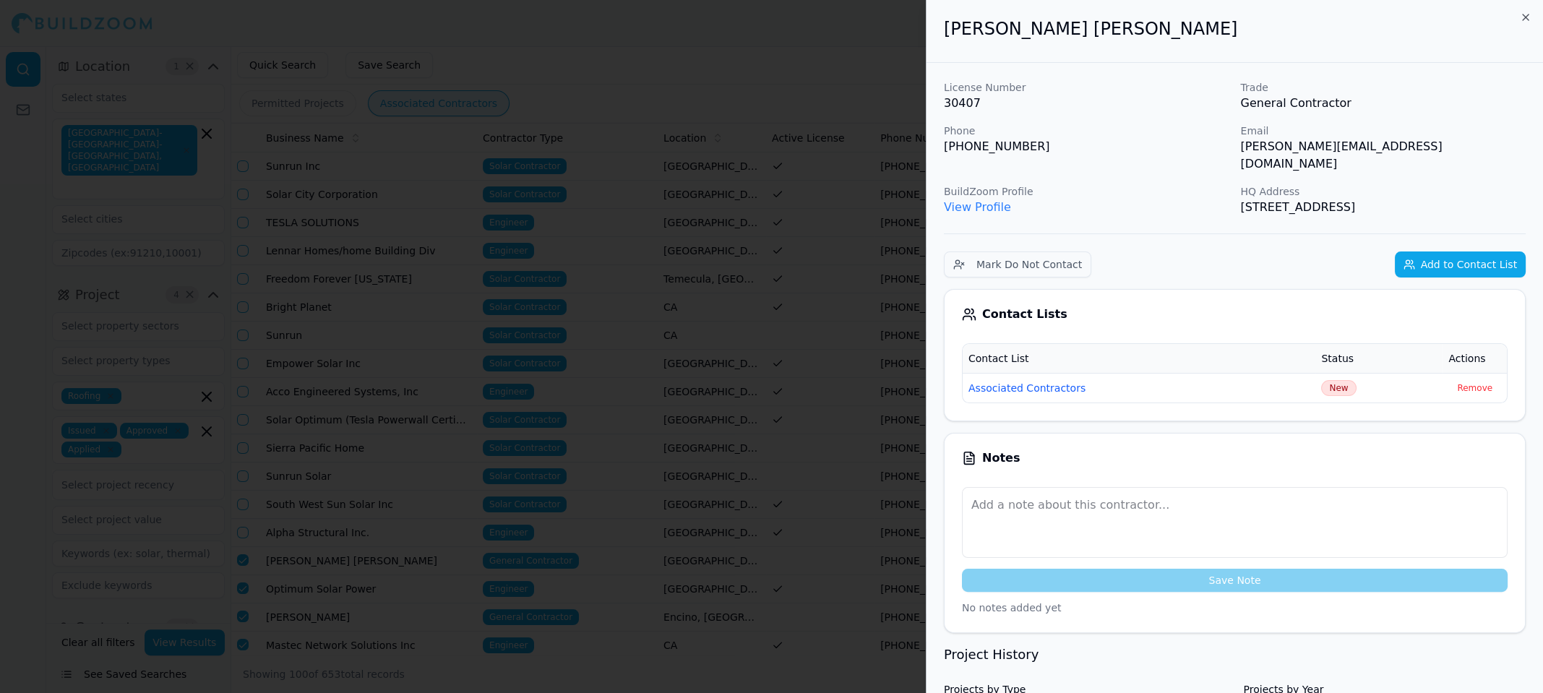
scroll to position [129, 0]
